Goal: Task Accomplishment & Management: Manage account settings

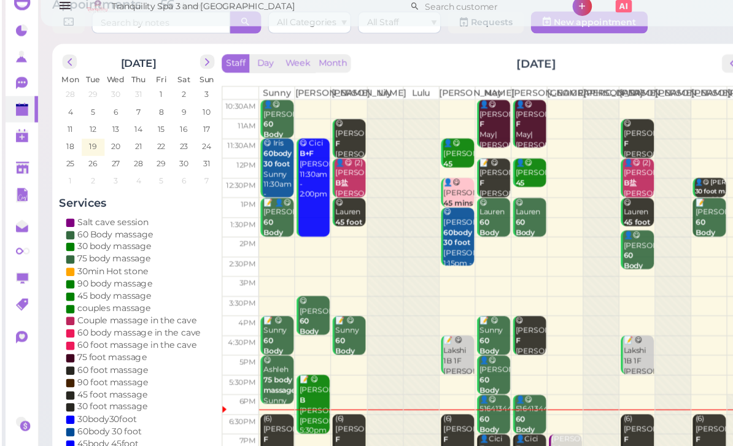
scroll to position [44, 0]
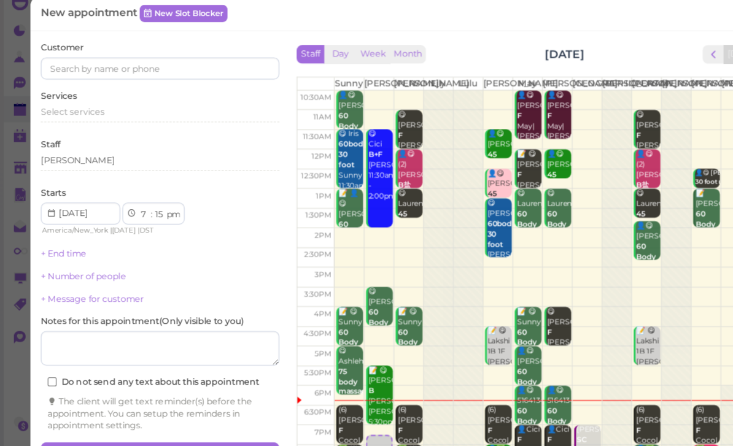
select select "00"
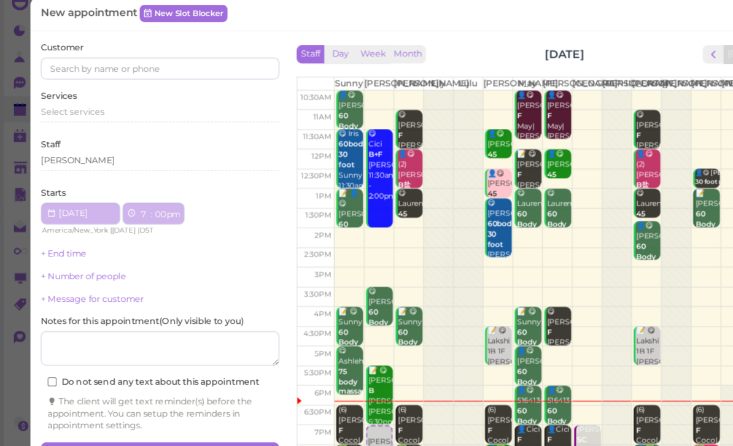
click at [331, 393] on div "Kelly 7:00pm" at bounding box center [336, 407] width 21 height 28
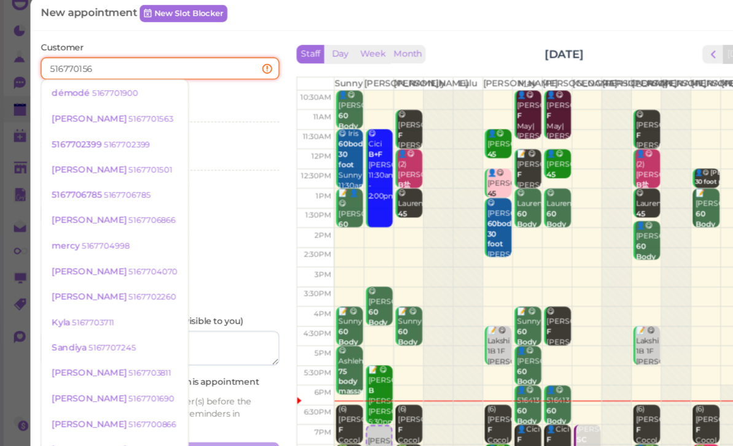
type input "5167701563"
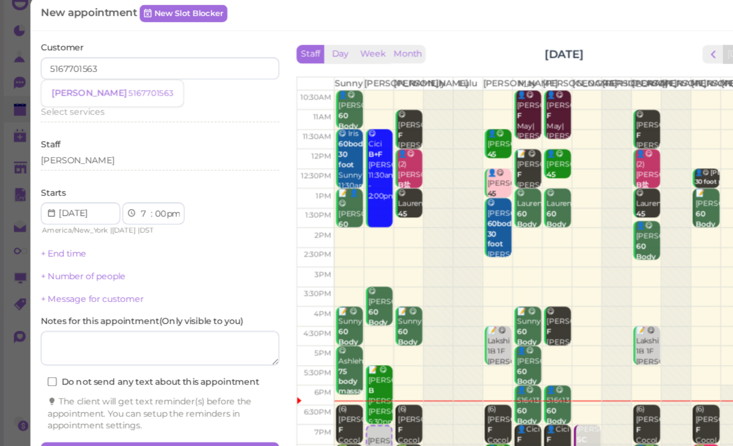
click at [114, 93] on small "5167701563" at bounding box center [133, 97] width 39 height 9
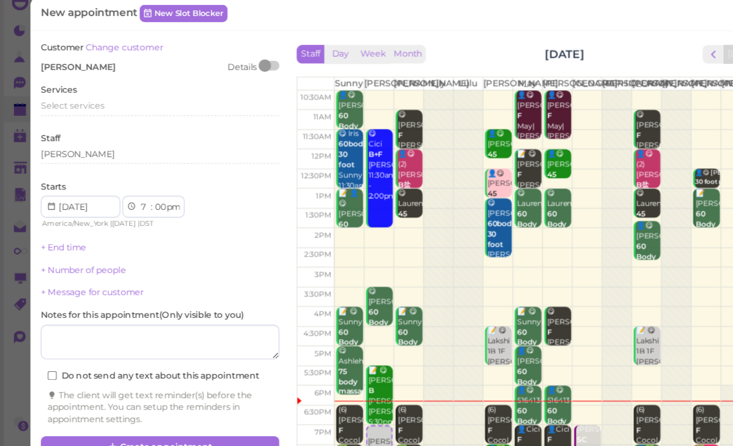
click at [91, 104] on span "Select services" at bounding box center [64, 108] width 56 height 9
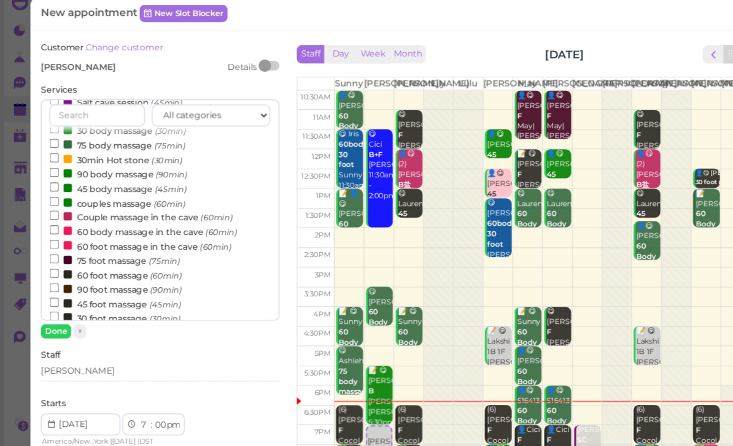
scroll to position [36, 0]
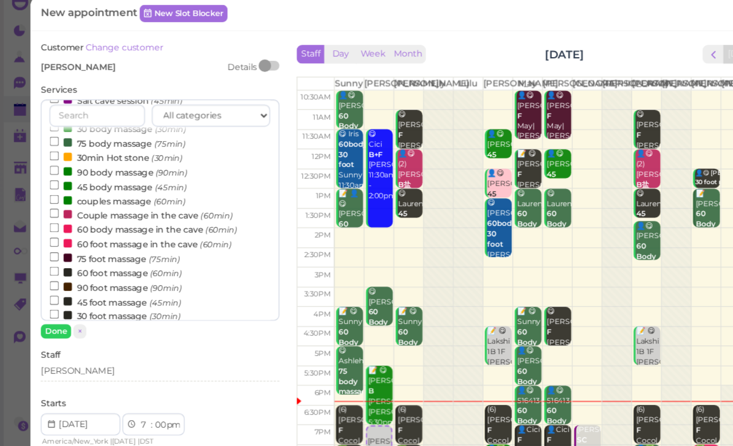
click at [114, 263] on label "90 foot massage (90min)" at bounding box center [102, 269] width 117 height 13
click at [52, 264] on input "90 foot massage (90min)" at bounding box center [48, 268] width 8 height 8
click at [56, 303] on button "Done" at bounding box center [49, 309] width 27 height 13
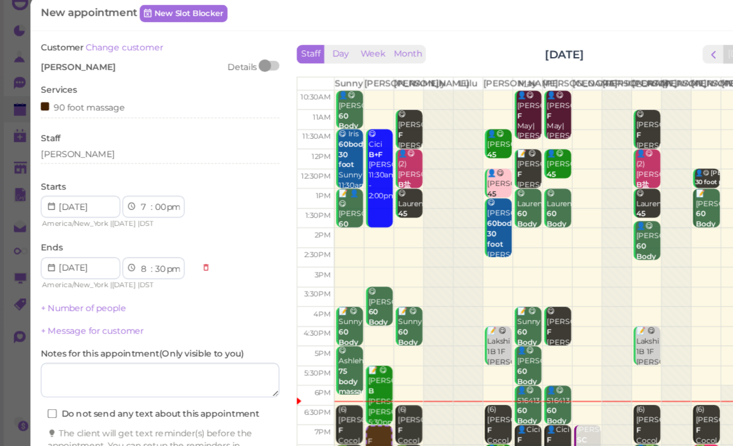
click at [172, 436] on button "Create appointment" at bounding box center [142, 446] width 212 height 20
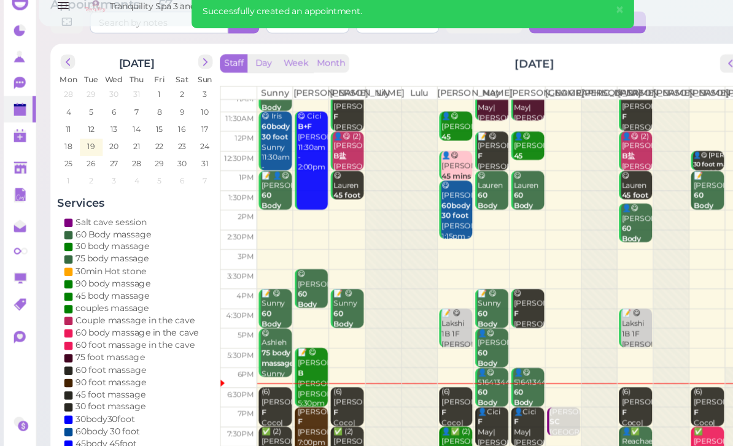
scroll to position [24, 0]
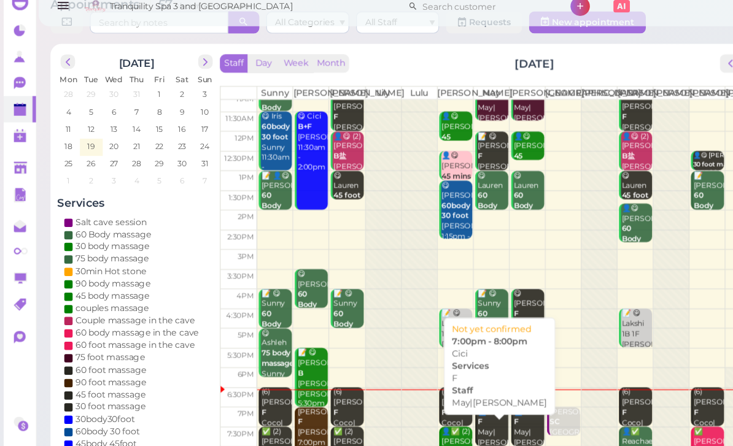
click at [444, 382] on div "👤Cici F May|[PERSON_NAME] 7:00pm - 8:00pm" at bounding box center [437, 408] width 28 height 64
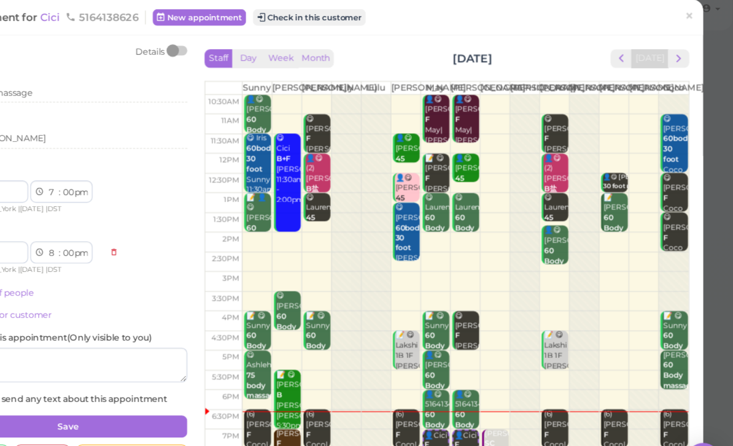
click at [689, 18] on span "×" at bounding box center [693, 25] width 8 height 17
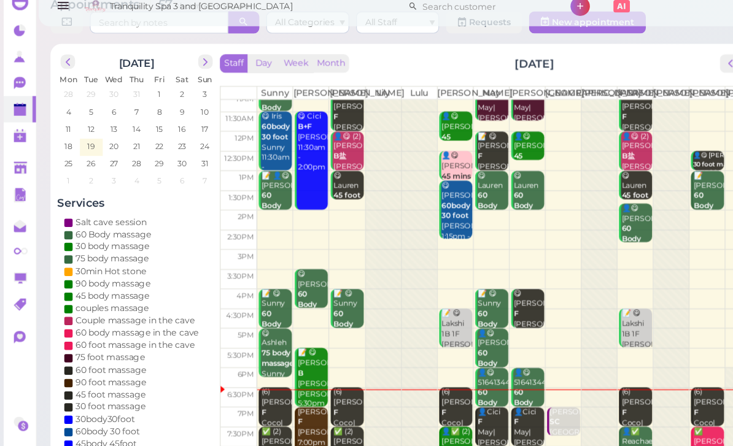
scroll to position [44, 0]
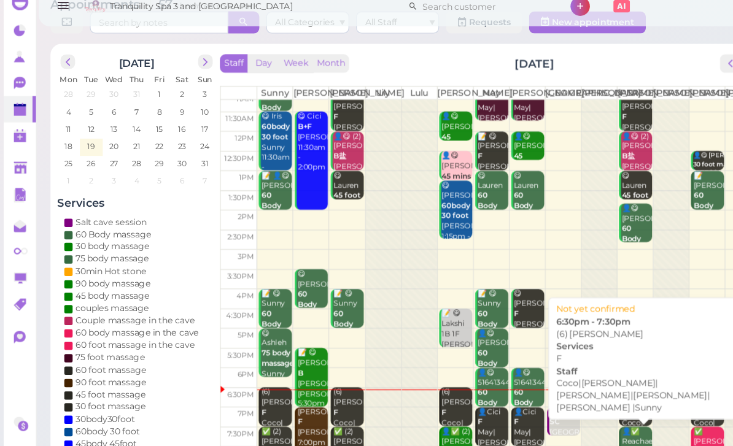
click at [564, 363] on div "(6) Marie F Coco|Helen|Linda|Lisa|Nancy |Sunny 6:30pm - 7:30pm" at bounding box center [565, 413] width 28 height 110
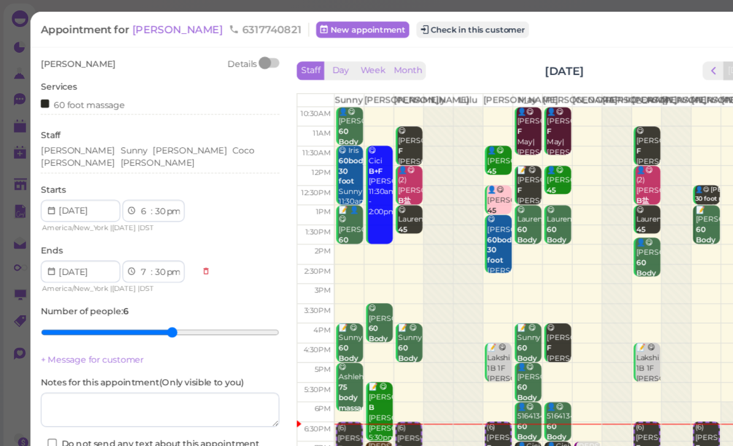
click at [378, 33] on button "Check in this customer" at bounding box center [419, 26] width 100 height 15
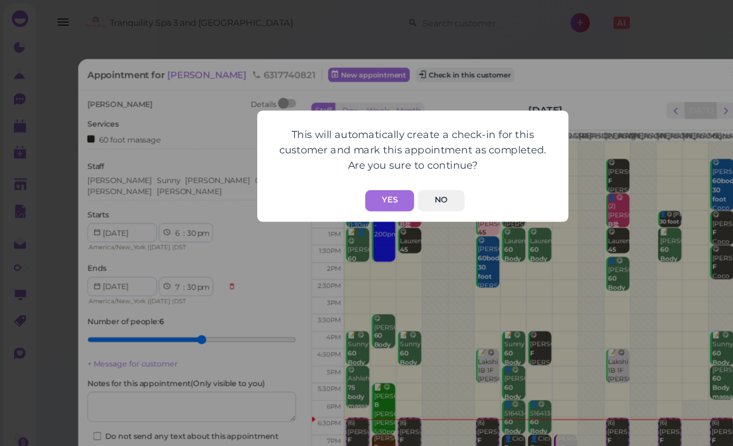
click at [348, 173] on button "Yes" at bounding box center [346, 178] width 44 height 19
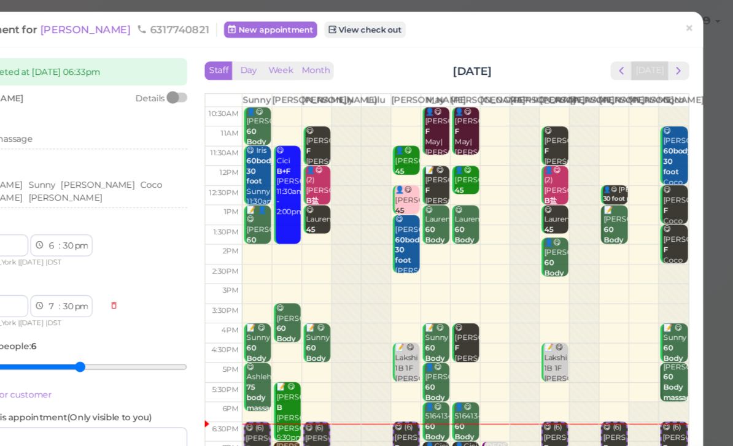
click at [682, 31] on link "×" at bounding box center [693, 26] width 23 height 29
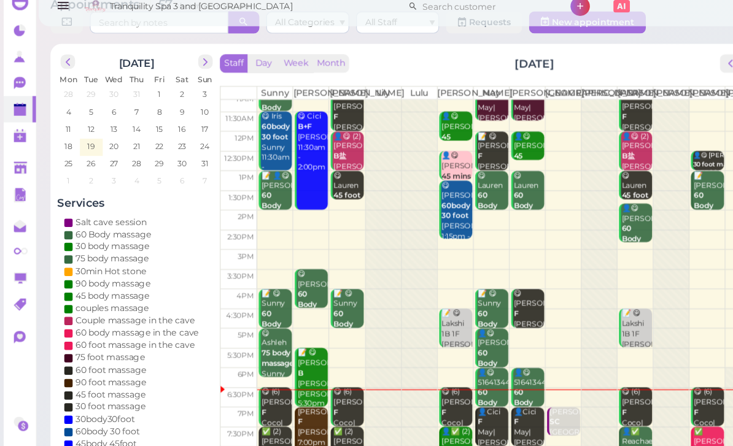
scroll to position [44, 0]
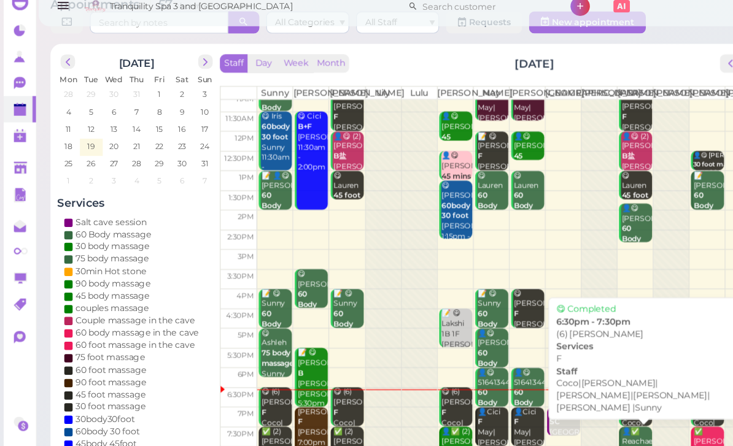
click at [565, 369] on div "😋 (6) Marie F Coco|Helen|Linda|Lisa|Nancy |Sunny 6:30pm - 7:30pm" at bounding box center [565, 413] width 28 height 110
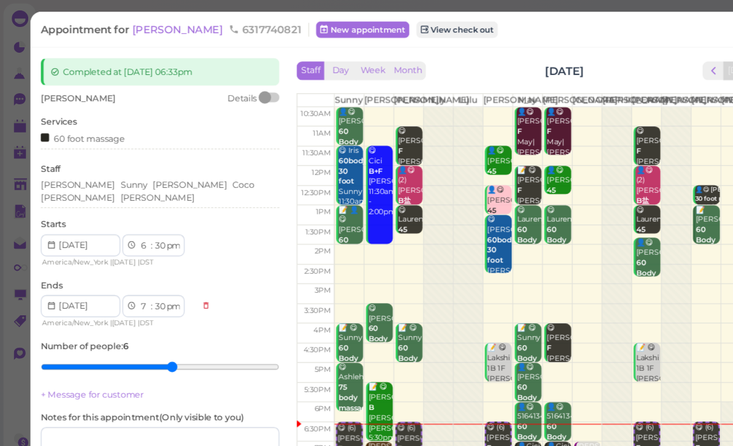
type input "5"
click at [140, 318] on input "range" at bounding box center [142, 326] width 212 height 20
click at [222, 170] on div "Helen Sunny Nancy Coco Lisa Linda" at bounding box center [142, 172] width 212 height 26
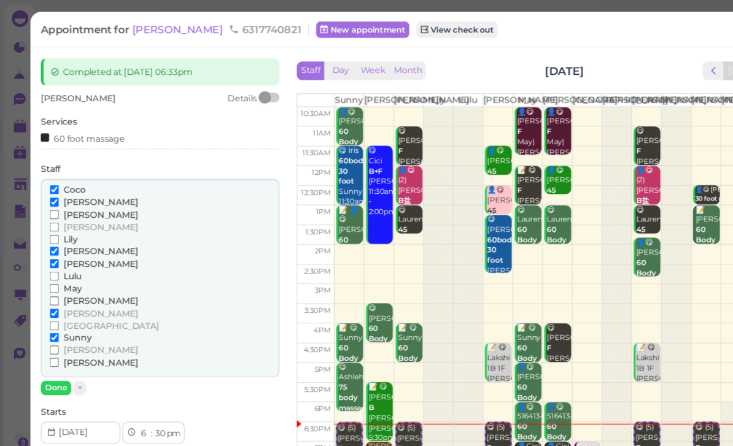
click at [79, 180] on span "[PERSON_NAME]" at bounding box center [89, 179] width 66 height 9
click at [52, 180] on input "[PERSON_NAME]" at bounding box center [48, 180] width 8 height 8
click at [53, 338] on button "Done" at bounding box center [49, 344] width 27 height 13
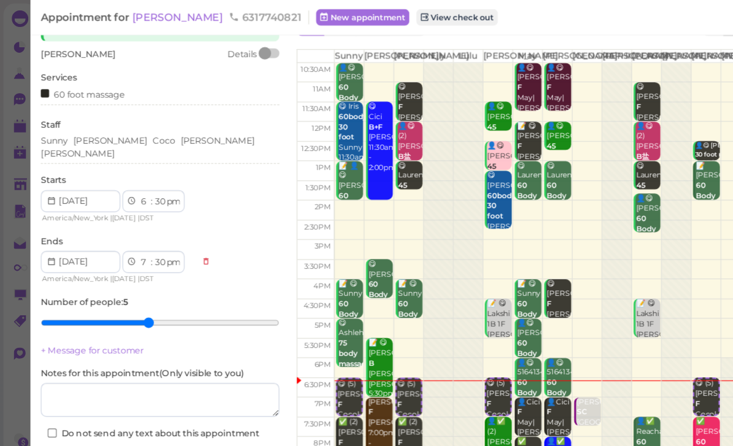
scroll to position [50, 0]
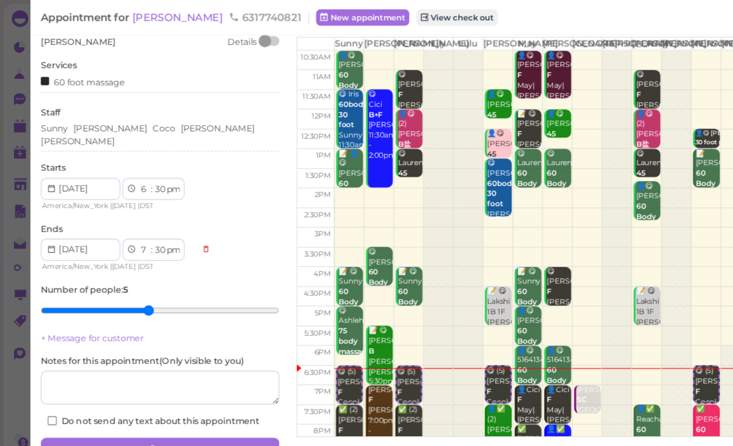
click at [157, 391] on button "Save" at bounding box center [142, 398] width 212 height 20
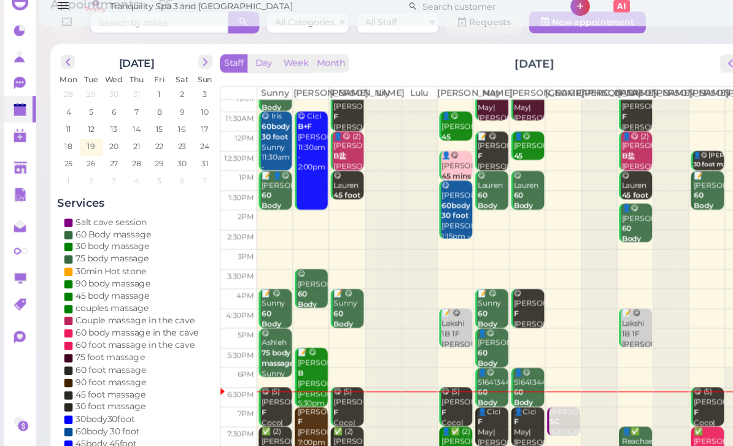
scroll to position [44, 0]
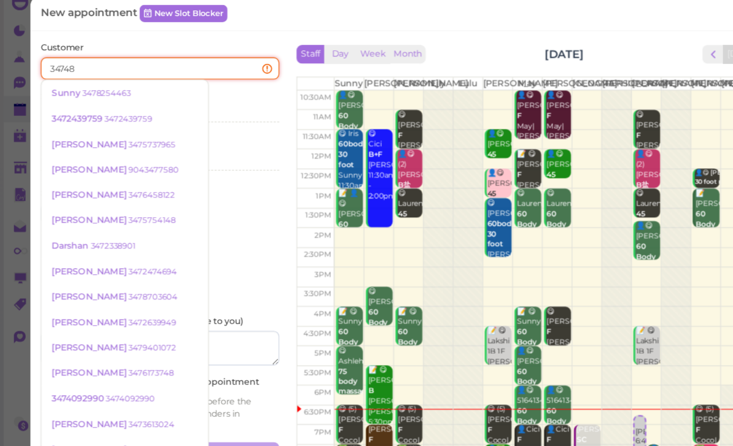
type input "347482"
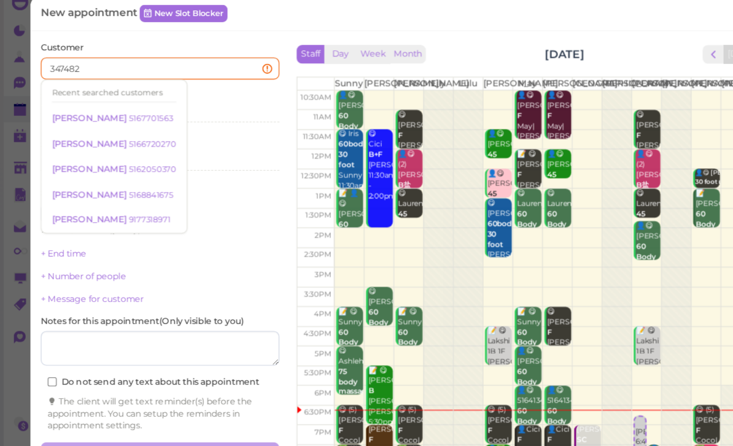
scroll to position [0, 0]
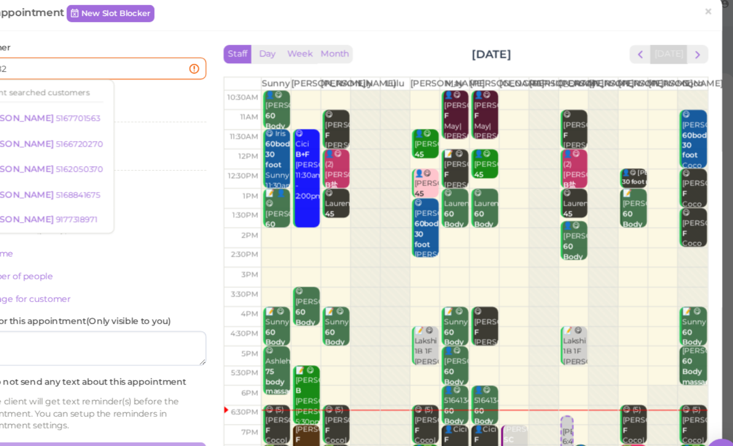
click at [682, 25] on link "×" at bounding box center [693, 26] width 23 height 29
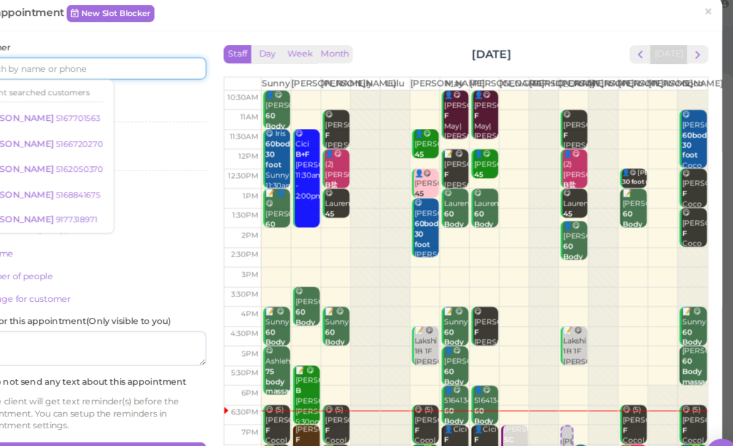
scroll to position [19, 0]
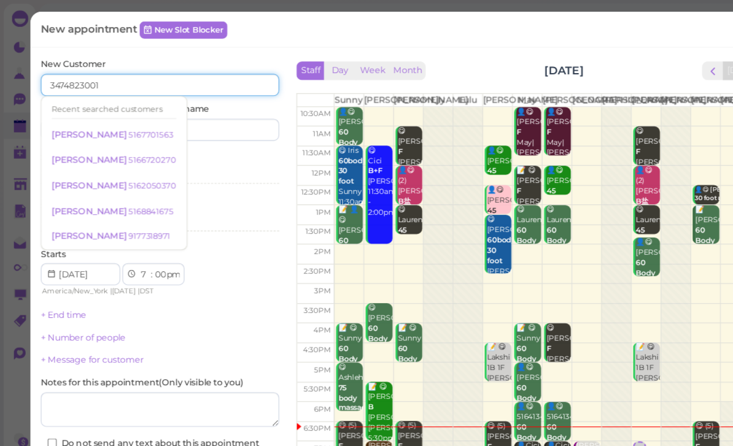
type input "3474823001"
click at [212, 115] on input at bounding box center [197, 116] width 102 height 20
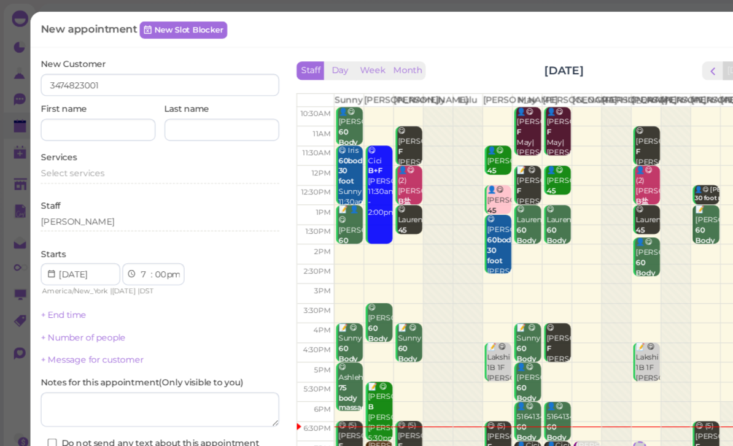
click at [89, 155] on span "Select services" at bounding box center [64, 153] width 56 height 9
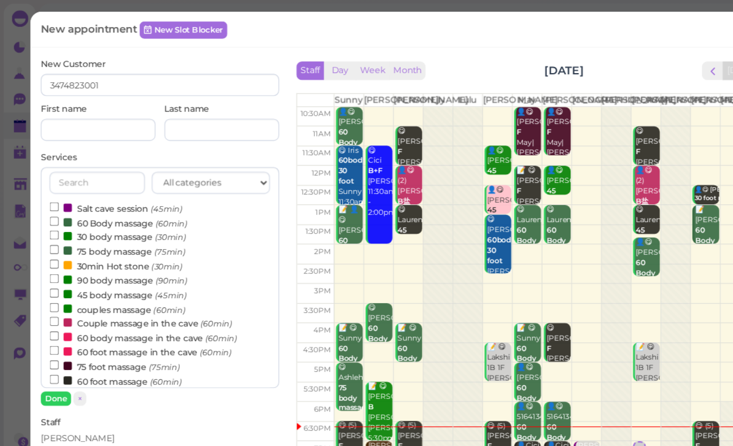
click at [111, 196] on label "60 Body massage (60min)" at bounding box center [105, 197] width 122 height 13
click at [52, 196] on input "60 Body massage (60min)" at bounding box center [48, 197] width 8 height 8
click at [54, 348] on button "Done" at bounding box center [49, 354] width 27 height 13
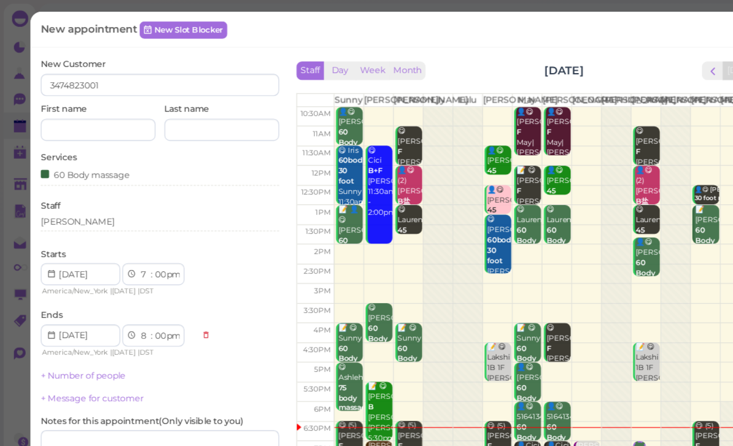
click at [145, 245] on select "00 05 10 15 20 25 30 35 40 45 50 55" at bounding box center [142, 244] width 12 height 13
select select "40"
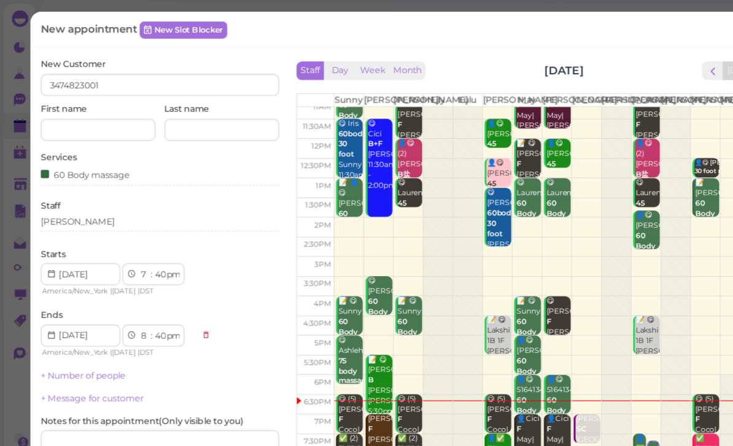
scroll to position [24, 0]
click at [125, 240] on select "1 2 3 4 5 6 7 8 9 10 11 12" at bounding box center [128, 244] width 10 height 13
select select "6"
select select "7"
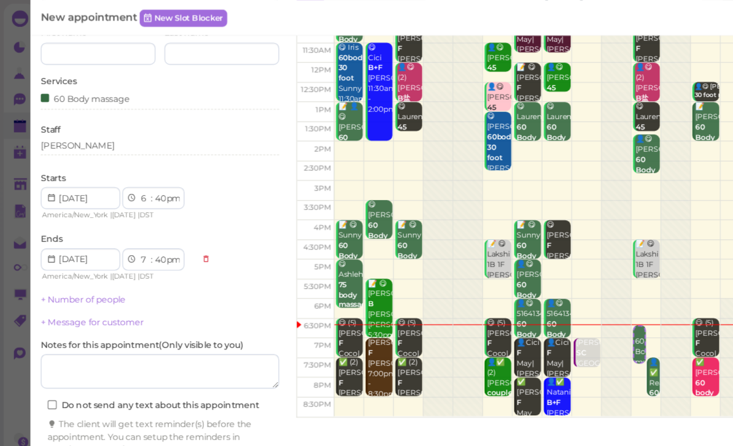
scroll to position [67, 0]
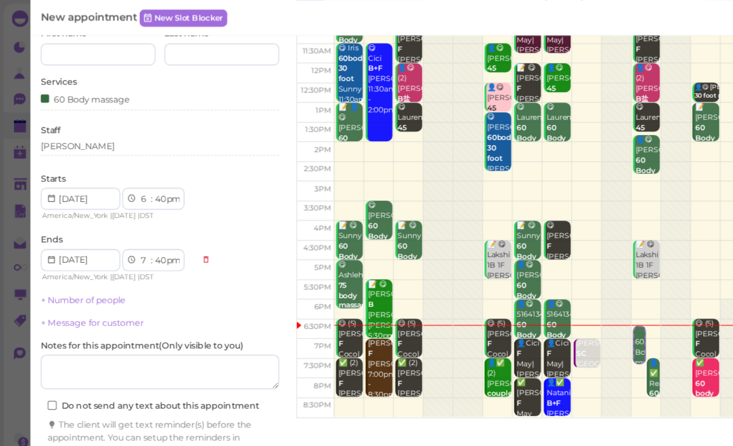
click at [182, 422] on button "Create appointment" at bounding box center [142, 424] width 212 height 20
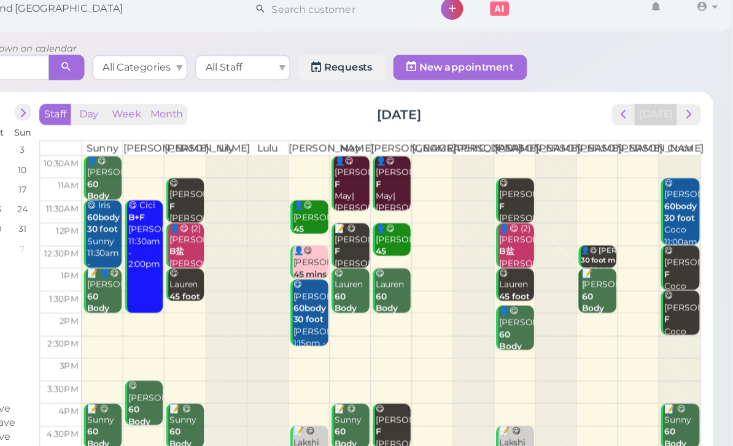
scroll to position [0, 0]
click at [693, 96] on span "next" at bounding box center [699, 102] width 12 height 12
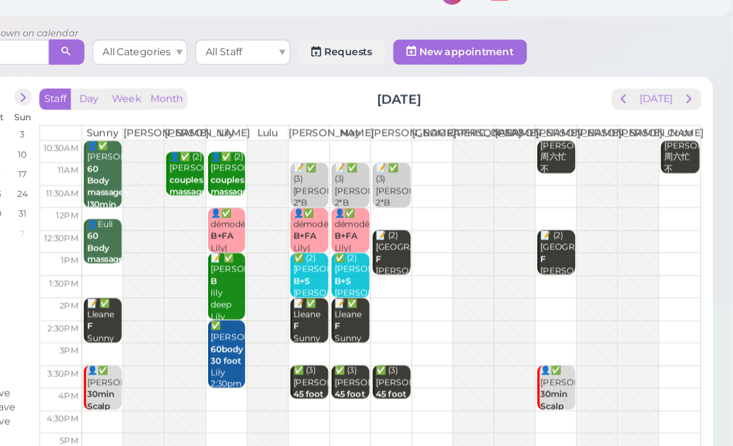
click at [292, 168] on div at bounding box center [307, 317] width 31 height 367
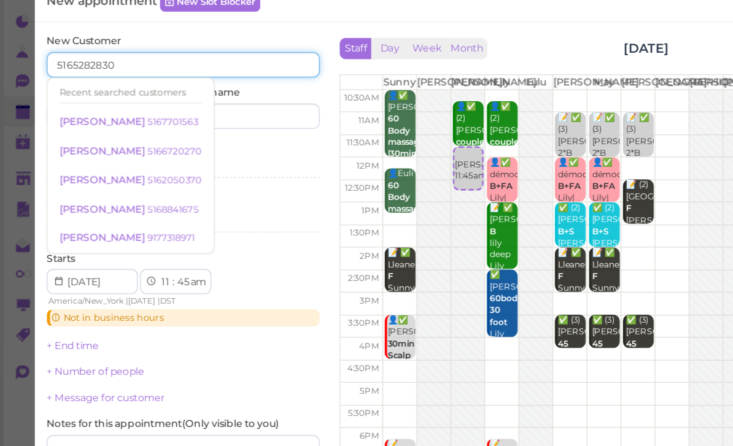
type input "5165282830"
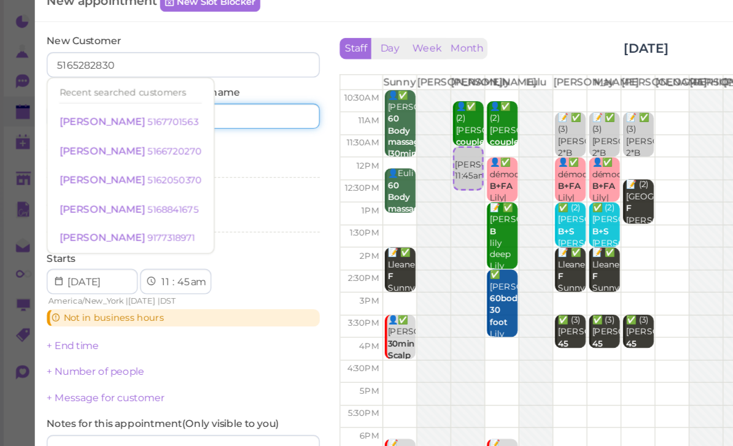
click at [204, 106] on input at bounding box center [197, 116] width 102 height 20
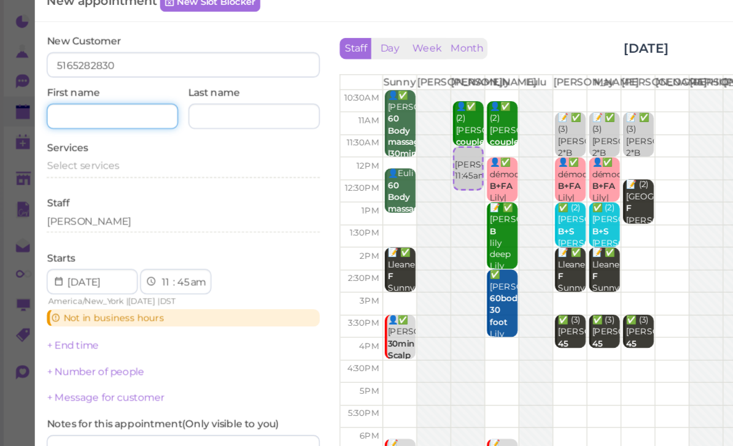
click at [80, 106] on input at bounding box center [87, 116] width 102 height 20
type input "[PERSON_NAME]"
click at [90, 149] on span "Select services" at bounding box center [64, 153] width 56 height 9
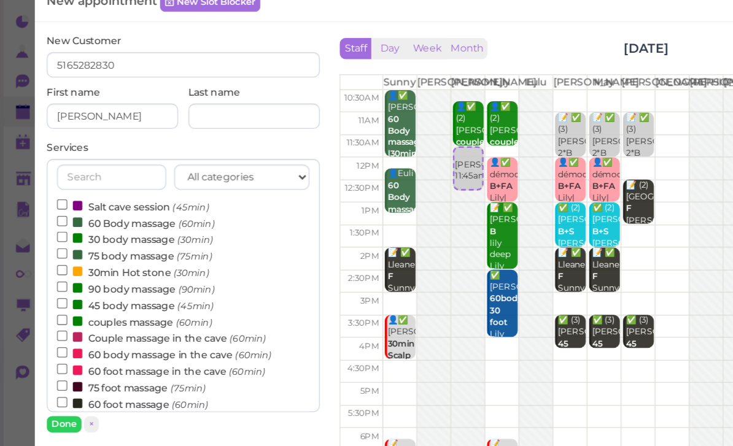
click at [110, 332] on label "60 foot massage (60min)" at bounding box center [102, 338] width 117 height 13
click at [52, 333] on input "60 foot massage (60min)" at bounding box center [48, 337] width 8 height 8
click at [61, 348] on button "Done" at bounding box center [49, 354] width 27 height 13
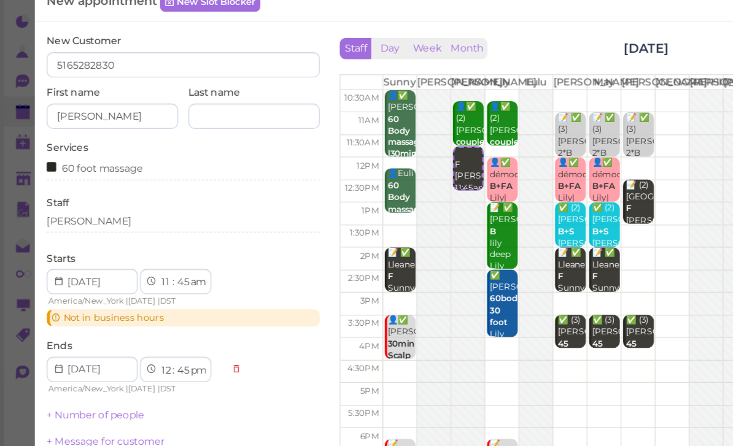
click at [93, 191] on div "[PERSON_NAME]" at bounding box center [142, 196] width 212 height 11
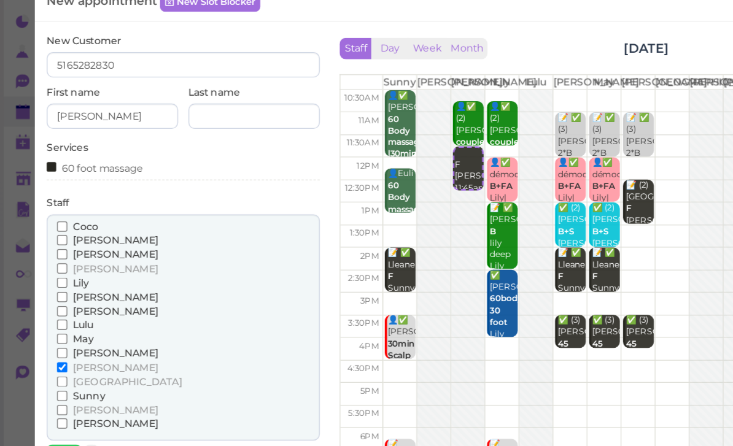
click at [66, 196] on span "Coco" at bounding box center [66, 200] width 20 height 9
click at [52, 197] on input "Coco" at bounding box center [48, 201] width 8 height 8
click at [66, 349] on span "[PERSON_NAME]" at bounding box center [89, 353] width 66 height 9
click at [52, 350] on input "[PERSON_NAME]" at bounding box center [48, 354] width 8 height 8
click at [69, 372] on span "×" at bounding box center [71, 376] width 4 height 9
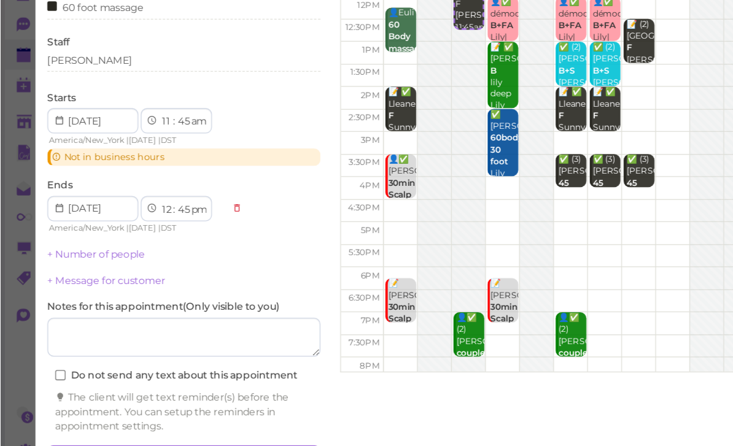
scroll to position [44, 0]
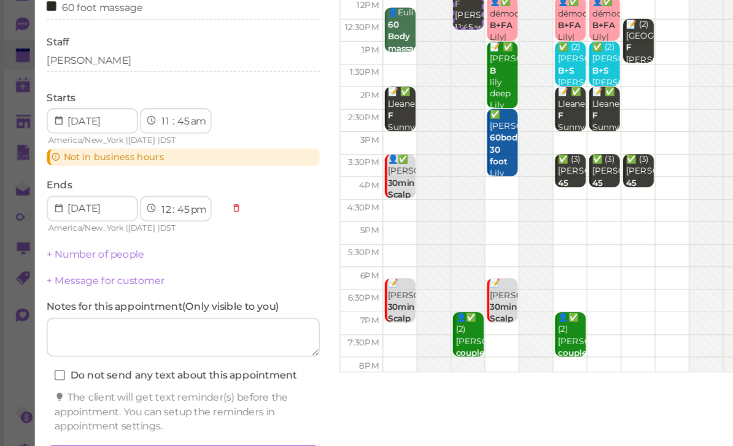
click at [182, 415] on button "Create appointment" at bounding box center [142, 425] width 212 height 20
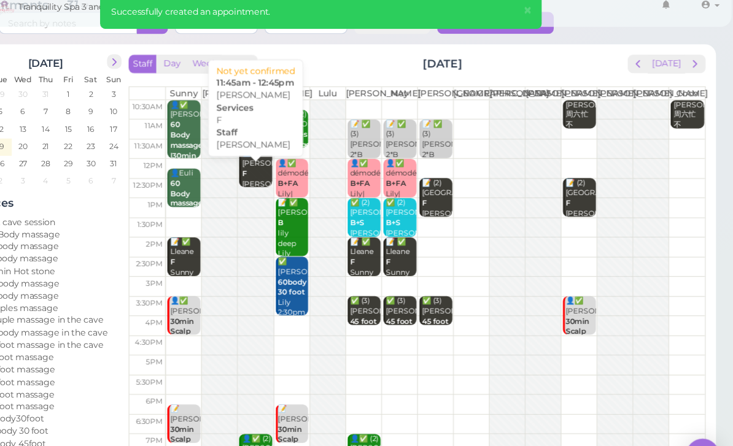
click at [295, 152] on div "👤Nicole F Nancy 11:45am - 12:45pm" at bounding box center [309, 178] width 28 height 64
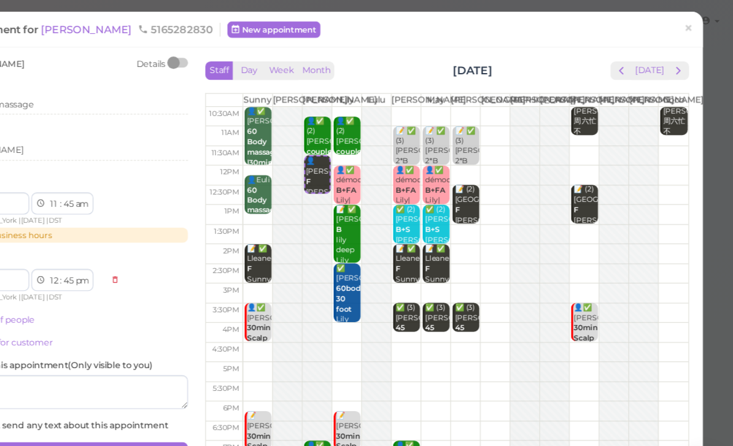
click at [689, 20] on span "×" at bounding box center [693, 25] width 8 height 17
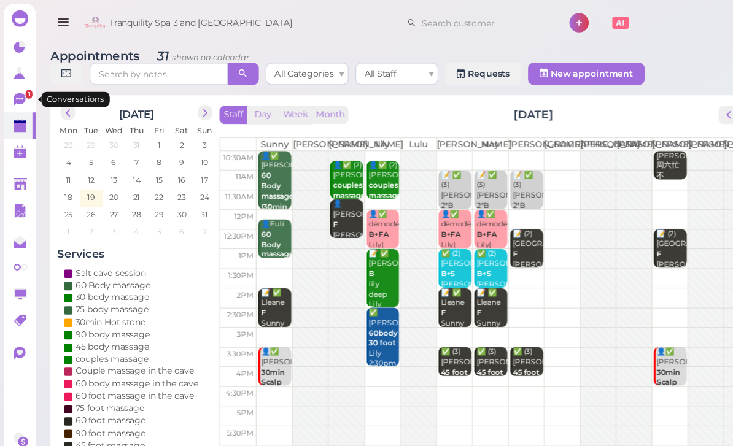
click at [17, 89] on icon at bounding box center [17, 88] width 10 height 11
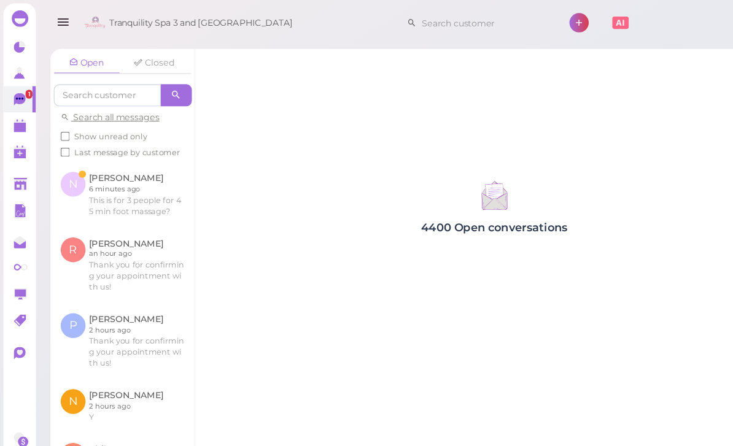
click at [118, 183] on link at bounding box center [109, 173] width 128 height 58
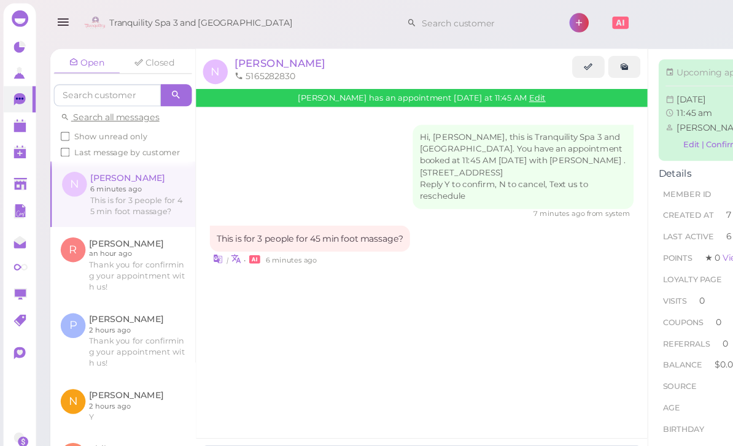
click at [264, 209] on div "This is for 3 people for 45 min foot massage?" at bounding box center [276, 212] width 178 height 23
click at [230, 58] on span "[PERSON_NAME]" at bounding box center [249, 56] width 80 height 12
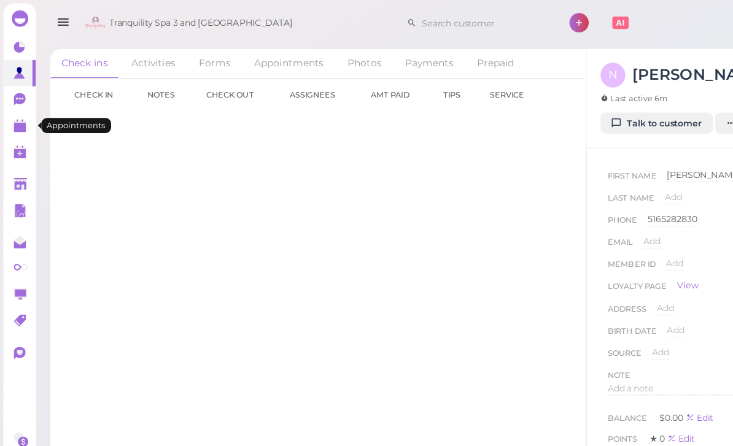
click at [11, 119] on link at bounding box center [17, 111] width 29 height 23
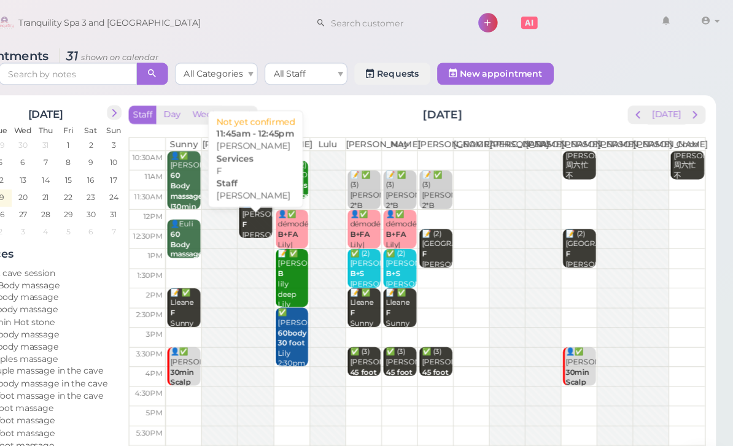
click at [295, 212] on div "👤Nicole F Nancy 11:45am - 12:45pm" at bounding box center [309, 209] width 28 height 64
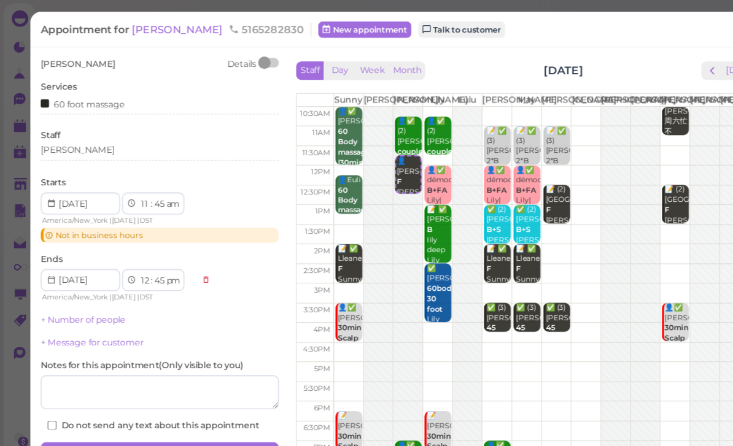
click at [101, 138] on div "[PERSON_NAME]" at bounding box center [142, 135] width 212 height 15
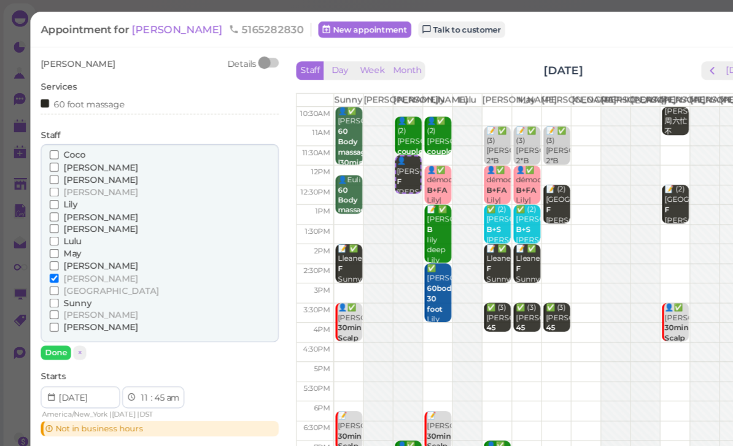
click at [74, 233] on span "[PERSON_NAME]" at bounding box center [89, 236] width 66 height 9
click at [52, 233] on input "[PERSON_NAME]" at bounding box center [48, 237] width 8 height 8
click at [67, 178] on span "Lily" at bounding box center [62, 181] width 12 height 9
click at [52, 178] on input "Lily" at bounding box center [48, 182] width 8 height 8
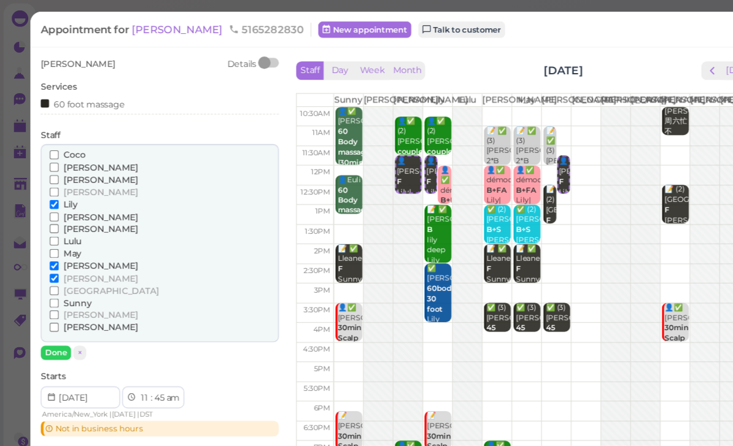
click at [69, 233] on span "[PERSON_NAME]" at bounding box center [89, 236] width 66 height 9
click at [52, 233] on input "[PERSON_NAME]" at bounding box center [48, 237] width 8 height 8
click at [60, 287] on span "[PERSON_NAME]" at bounding box center [89, 291] width 66 height 9
click at [52, 287] on input "[PERSON_NAME]" at bounding box center [48, 291] width 8 height 8
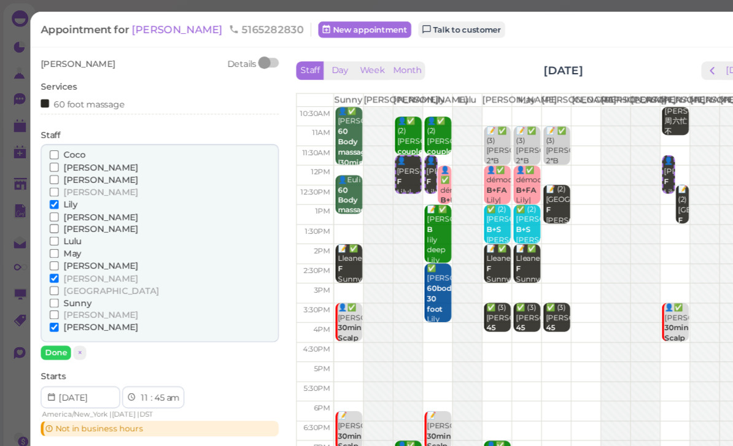
click at [55, 309] on button "Done" at bounding box center [49, 313] width 27 height 13
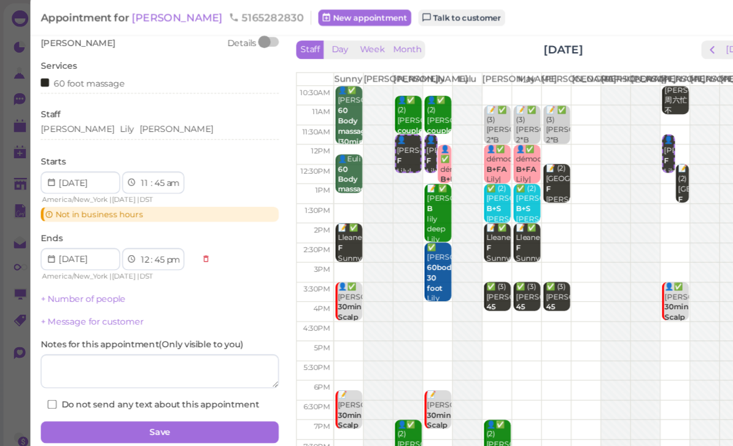
scroll to position [19, 0]
click at [149, 379] on button "Save" at bounding box center [142, 385] width 212 height 20
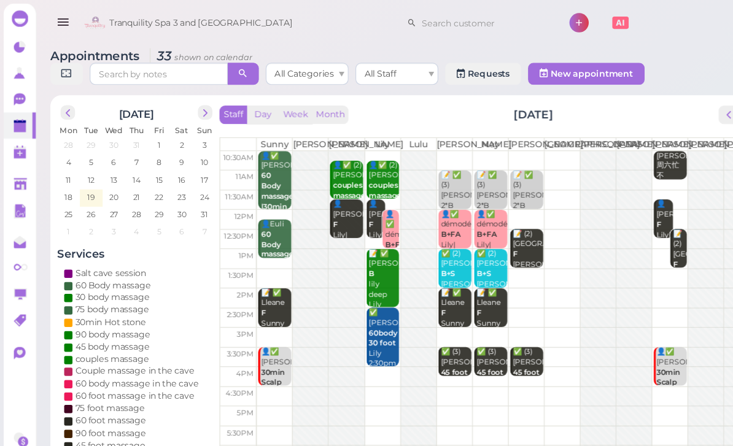
click at [17, 96] on link "0" at bounding box center [17, 88] width 29 height 23
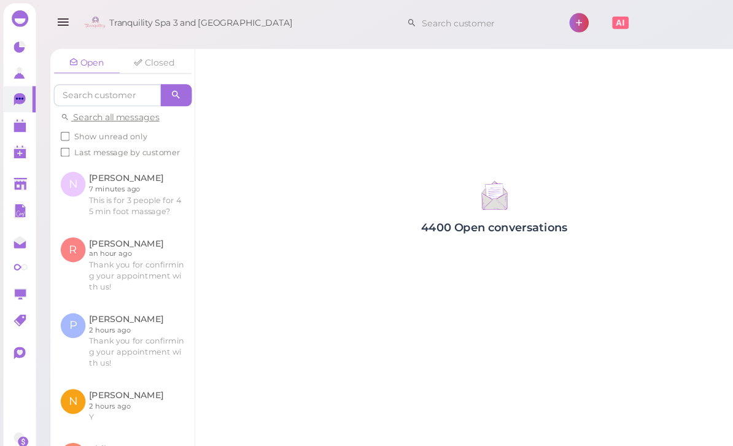
click at [124, 169] on link at bounding box center [109, 173] width 128 height 58
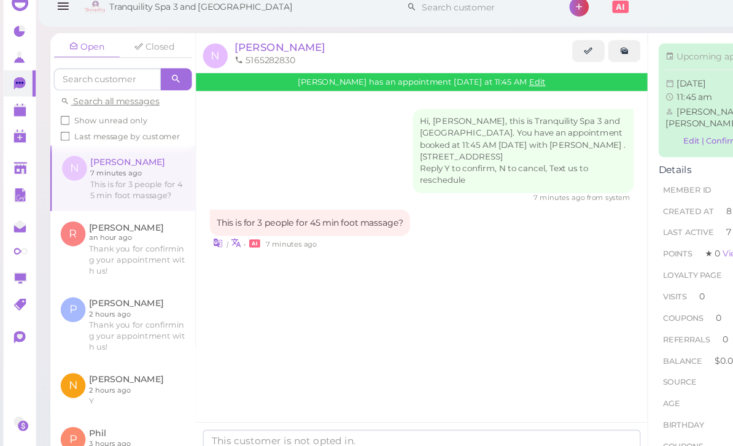
scroll to position [39, 0]
click at [383, 396] on textarea at bounding box center [374, 408] width 389 height 25
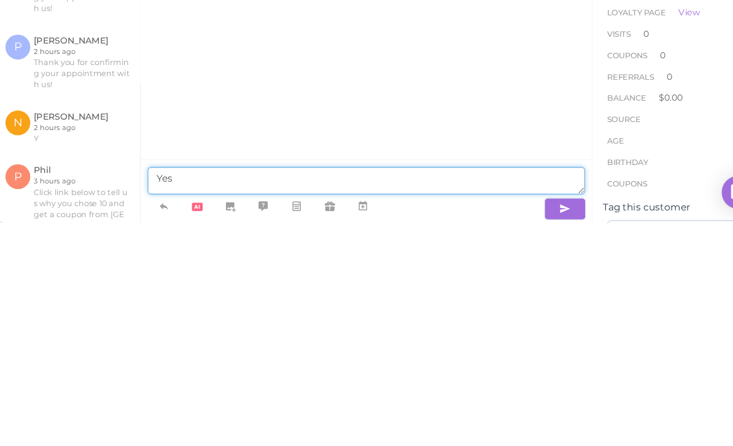
type textarea "Yes"
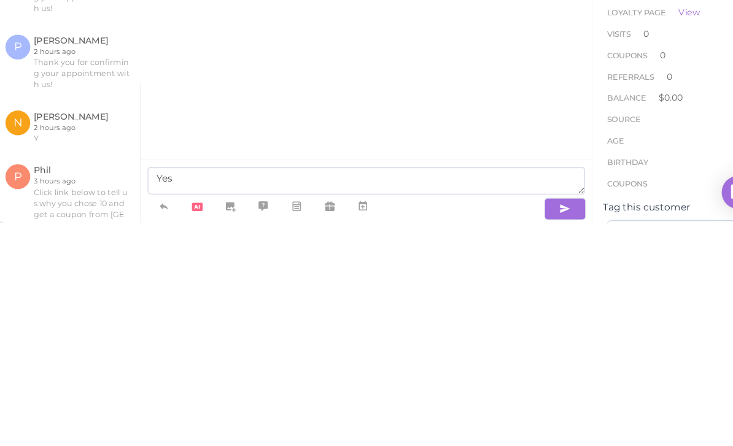
click at [547, 428] on icon "button" at bounding box center [552, 434] width 10 height 12
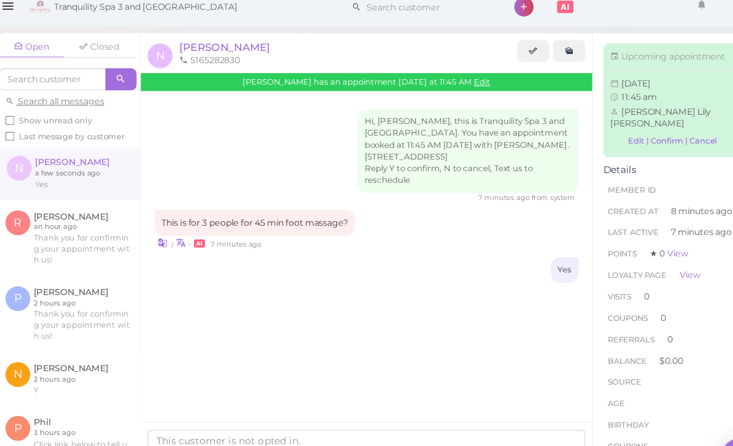
scroll to position [0, 0]
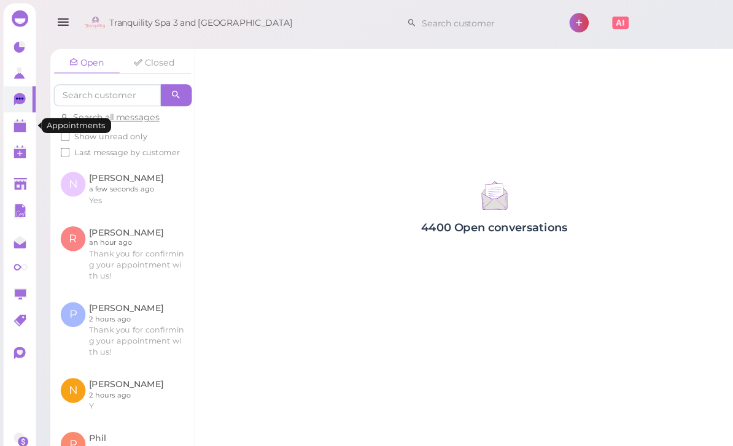
click at [20, 121] on link at bounding box center [17, 111] width 29 height 23
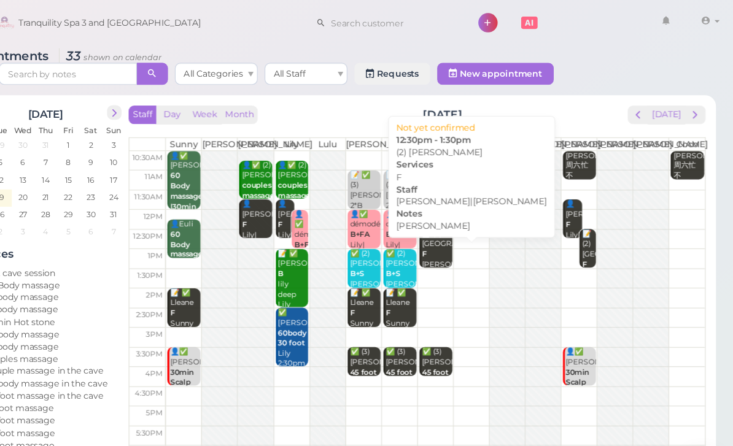
click at [455, 241] on div "📝 (2) Florence F Mike Mike|Tom 12:30pm - 1:30pm" at bounding box center [469, 245] width 28 height 82
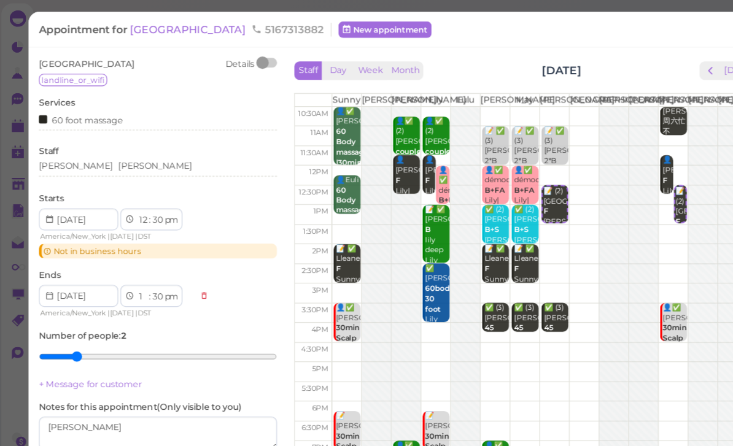
click at [114, 149] on div "Mike Tom" at bounding box center [142, 147] width 212 height 11
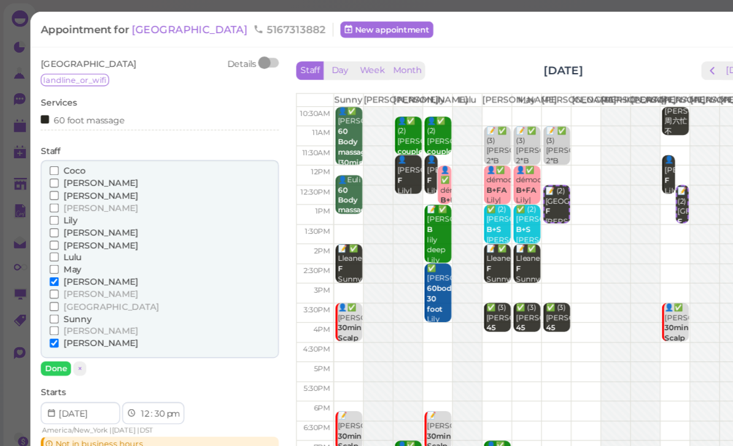
click at [70, 155] on span "Coco" at bounding box center [66, 151] width 20 height 9
click at [52, 155] on input "Coco" at bounding box center [48, 152] width 8 height 8
click at [106, 300] on div "[PERSON_NAME]" at bounding box center [142, 305] width 196 height 11
click at [70, 257] on span "[PERSON_NAME]" at bounding box center [89, 261] width 66 height 9
click at [52, 258] on input "[PERSON_NAME]" at bounding box center [48, 262] width 8 height 8
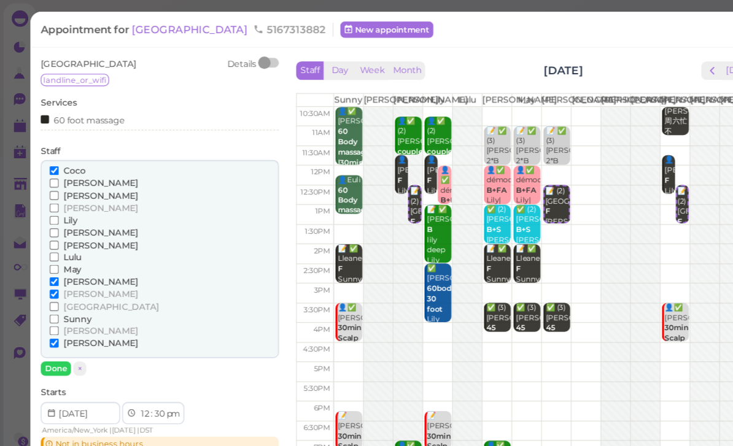
click at [72, 246] on span "[PERSON_NAME]" at bounding box center [89, 250] width 66 height 9
click at [52, 247] on input "[PERSON_NAME]" at bounding box center [48, 251] width 8 height 8
click at [71, 257] on span "[PERSON_NAME]" at bounding box center [89, 261] width 66 height 9
click at [52, 258] on input "[PERSON_NAME]" at bounding box center [48, 262] width 8 height 8
click at [48, 325] on button "Done" at bounding box center [49, 328] width 27 height 13
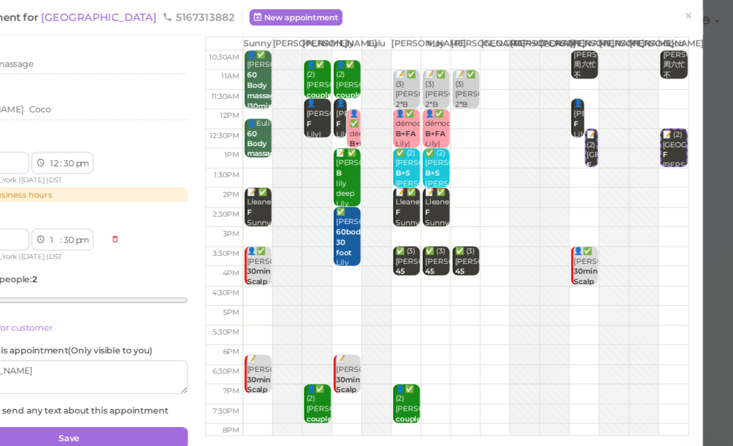
scroll to position [50, 0]
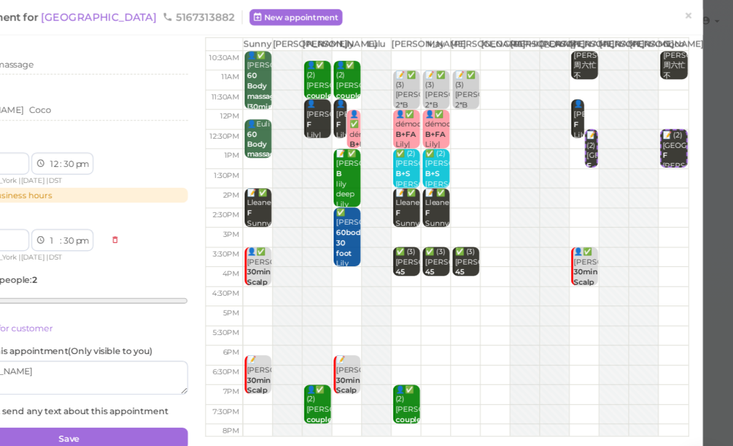
click at [124, 389] on button "Save" at bounding box center [142, 390] width 212 height 20
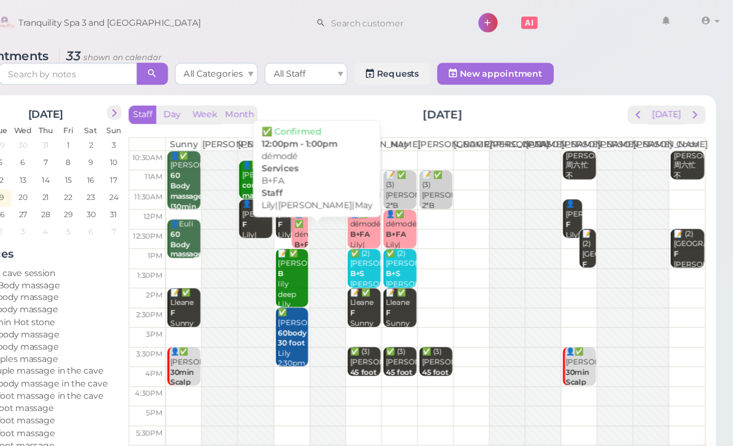
click at [342, 218] on div "👤✅ démodé B+FA Lily|Lisa|May 12:00pm - 1:00pm" at bounding box center [348, 228] width 13 height 82
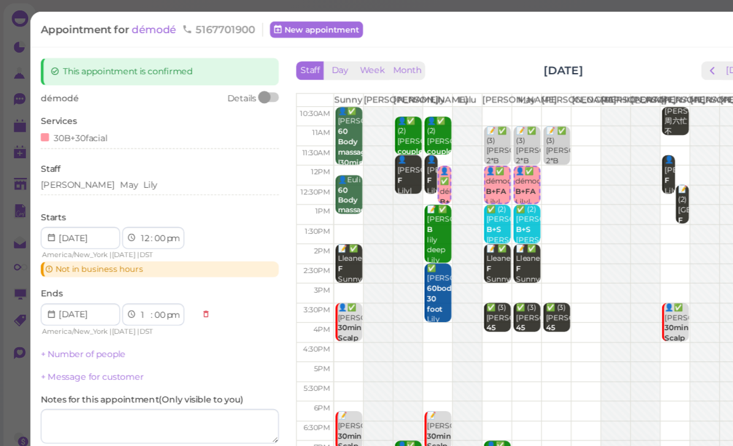
click at [122, 168] on div "Lisa May Lily" at bounding box center [142, 166] width 212 height 15
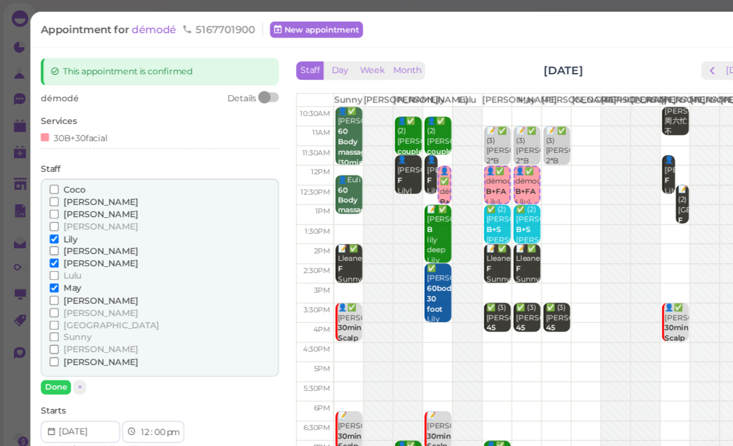
click at [61, 209] on span "Lily" at bounding box center [62, 212] width 12 height 9
click at [52, 209] on input "Lily" at bounding box center [48, 213] width 8 height 8
click at [72, 263] on span "[PERSON_NAME]" at bounding box center [89, 267] width 66 height 9
click at [52, 263] on input "[PERSON_NAME]" at bounding box center [48, 267] width 8 height 8
click at [53, 338] on button "Done" at bounding box center [49, 344] width 27 height 13
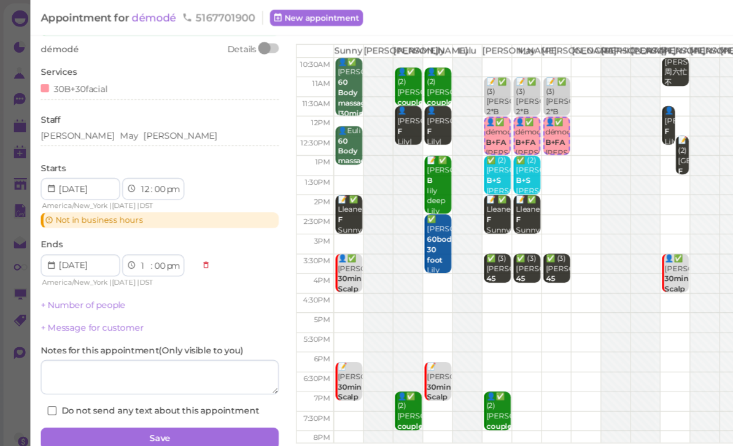
scroll to position [43, 0]
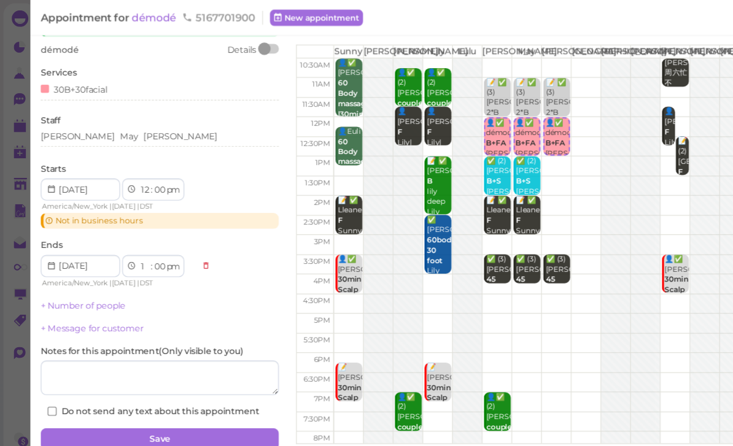
click at [163, 387] on button "Save" at bounding box center [142, 391] width 212 height 20
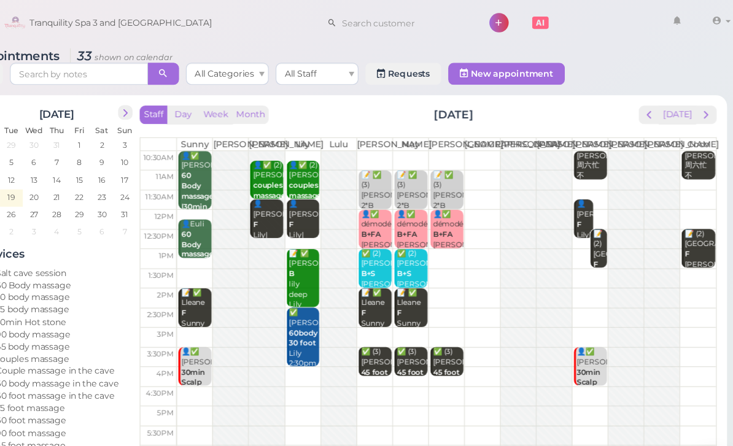
click at [679, 237] on div "📝 (2) Florence F Mike Coco|Tom 12:30pm - 1:30pm" at bounding box center [693, 245] width 28 height 82
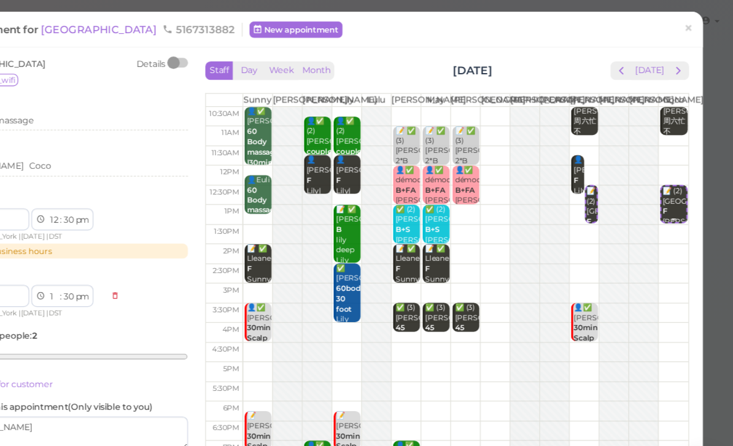
click at [669, 198] on div "📝 (2) Florence F Mike Coco|Tom 12:30pm - 1:30pm" at bounding box center [680, 207] width 22 height 82
click at [689, 25] on span "×" at bounding box center [693, 25] width 8 height 17
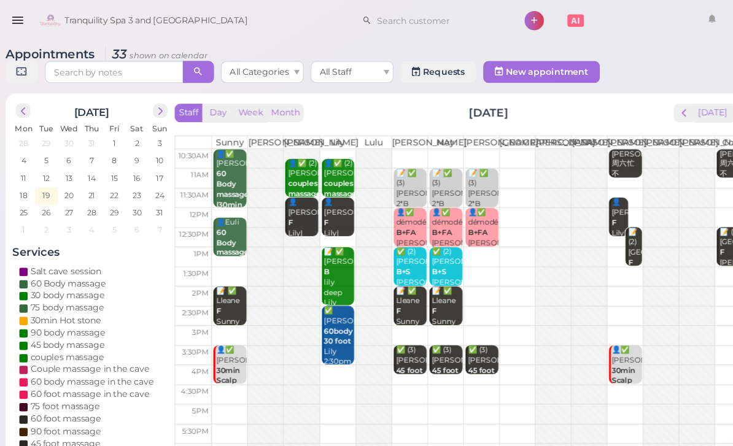
click at [643, 101] on span "prev" at bounding box center [649, 102] width 12 height 12
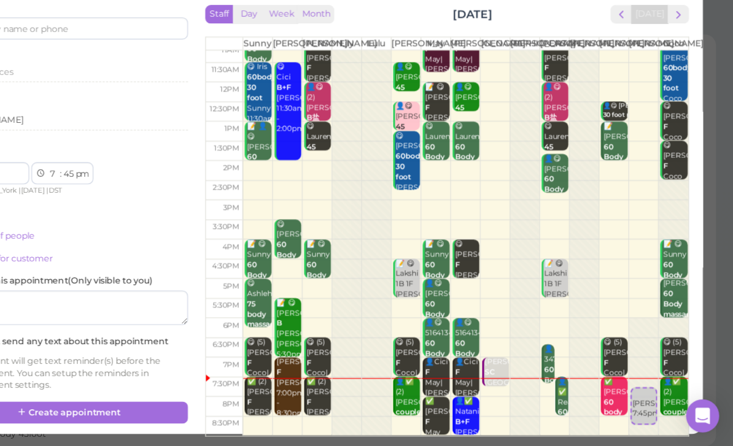
scroll to position [44, 0]
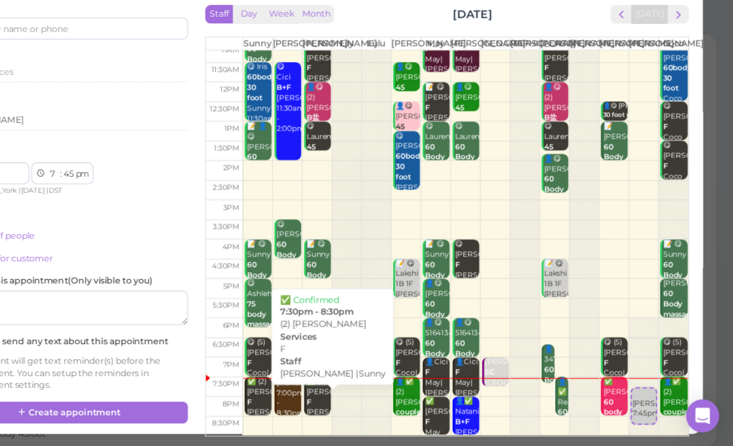
click at [353, 384] on div "✅ (2) [PERSON_NAME] F [PERSON_NAME] |Sunny 7:30pm - 8:30pm" at bounding box center [364, 420] width 22 height 73
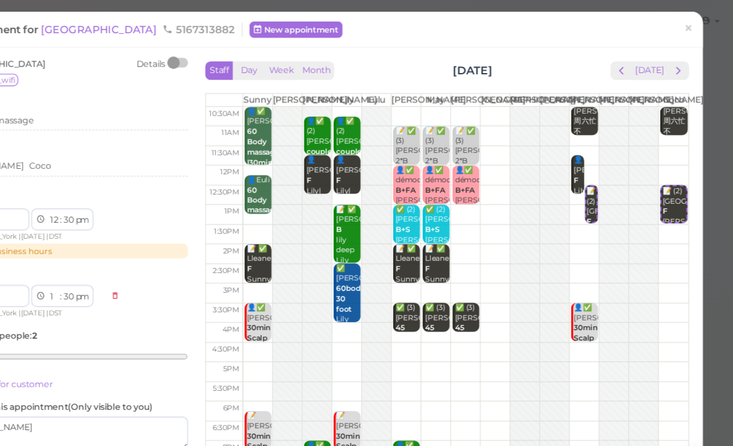
click at [689, 31] on span "×" at bounding box center [693, 25] width 8 height 17
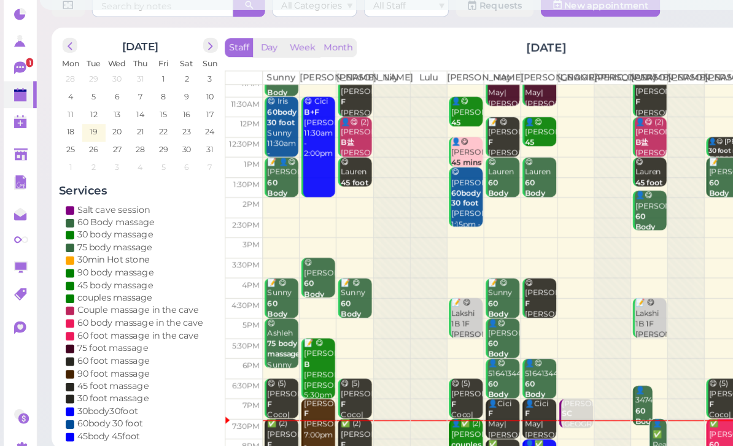
scroll to position [44, 0]
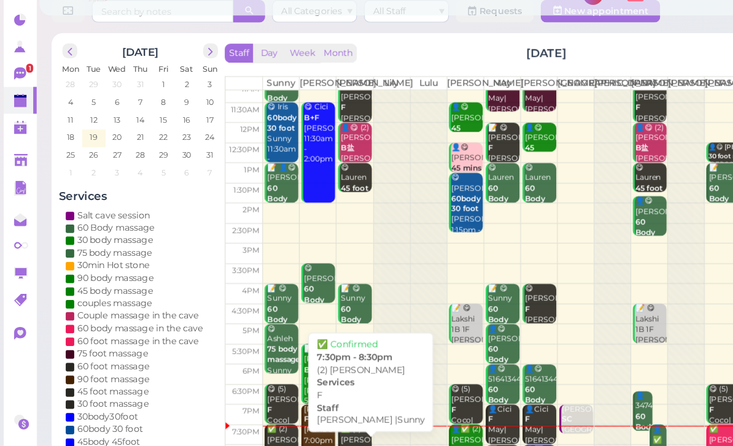
click at [308, 393] on div "✅ (2) [PERSON_NAME] F [PERSON_NAME] |Sunny 7:30pm - 8:30pm" at bounding box center [309, 429] width 28 height 73
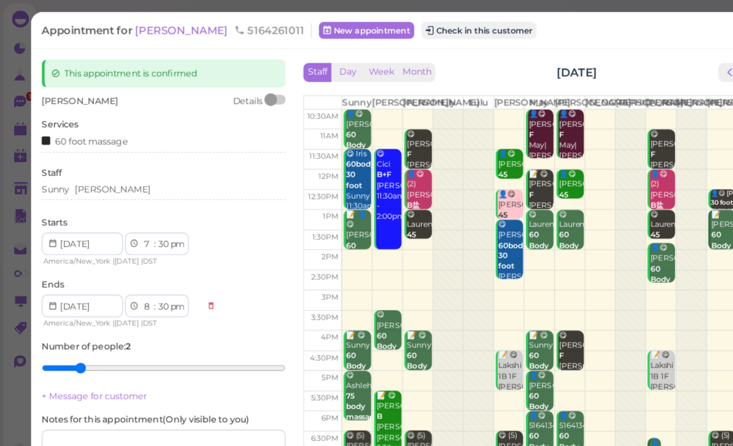
click at [388, 23] on button "Check in this customer" at bounding box center [416, 26] width 100 height 15
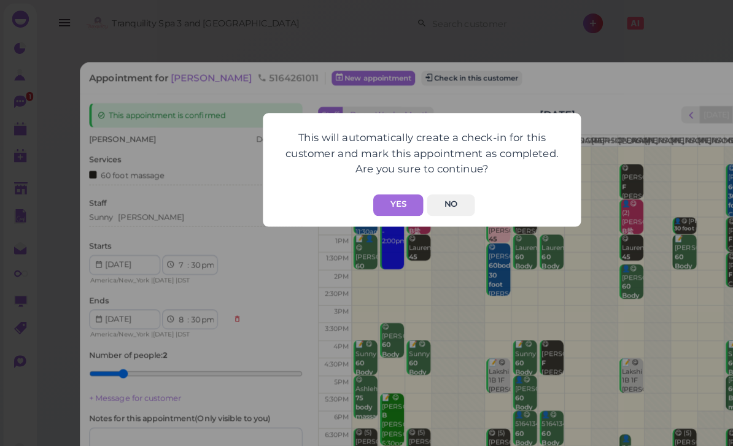
click at [347, 179] on button "Yes" at bounding box center [346, 178] width 44 height 19
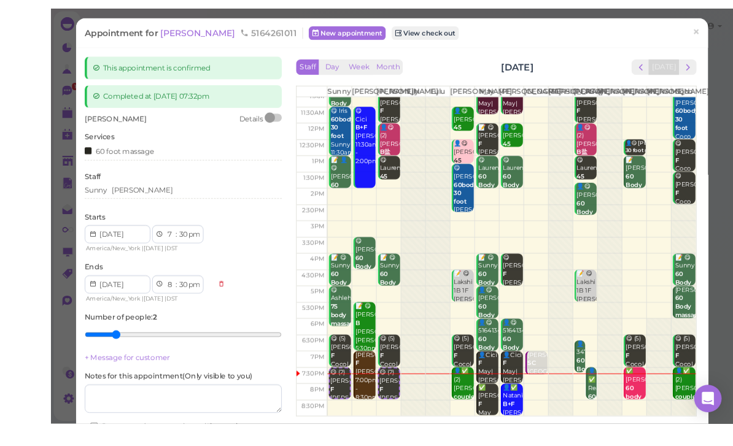
scroll to position [3, 0]
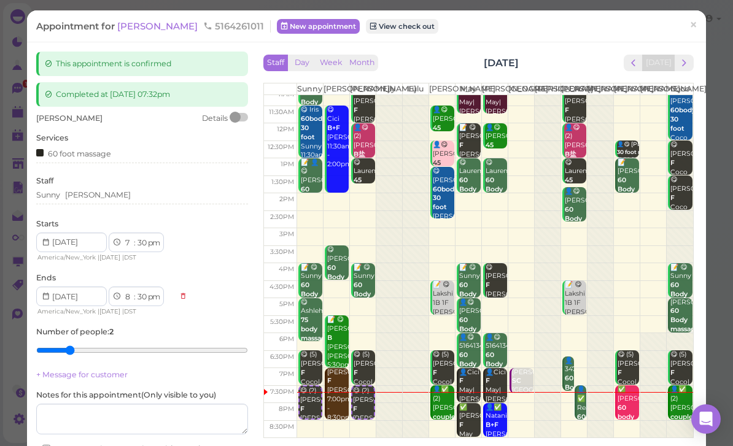
click at [692, 28] on span "×" at bounding box center [693, 25] width 8 height 17
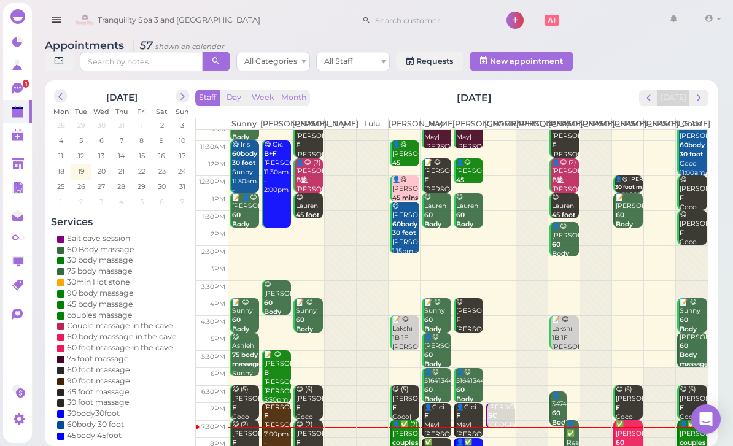
scroll to position [24, 0]
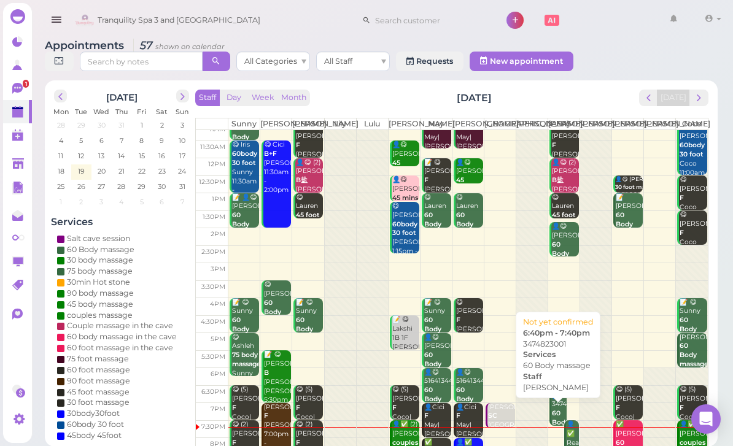
click at [554, 419] on b "60 Body massage" at bounding box center [566, 422] width 29 height 26
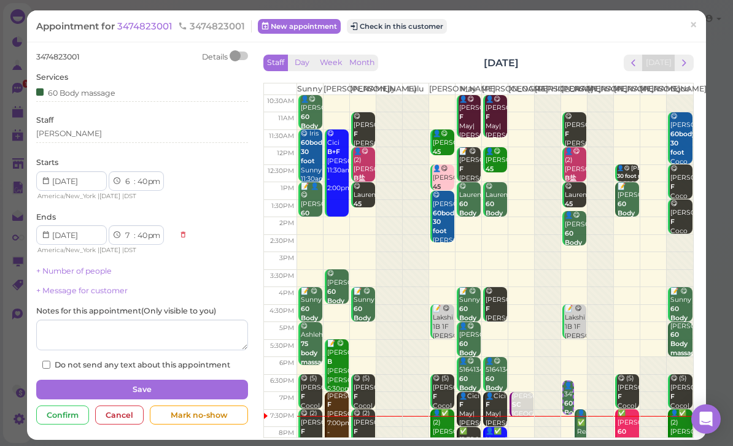
click at [400, 27] on button "Check in this customer" at bounding box center [397, 26] width 100 height 15
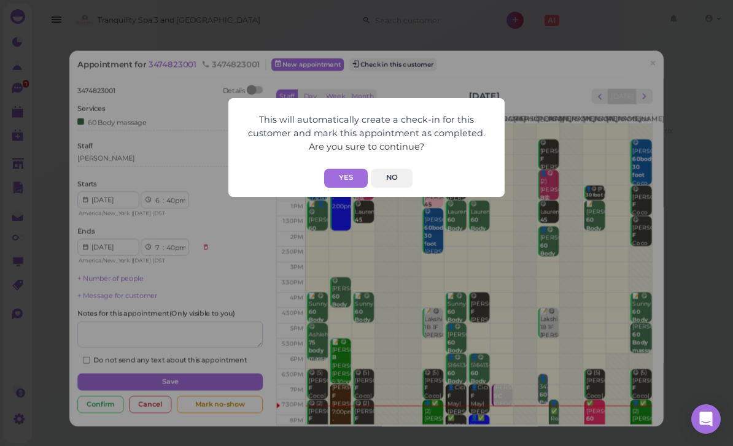
click at [338, 184] on button "Yes" at bounding box center [346, 178] width 44 height 19
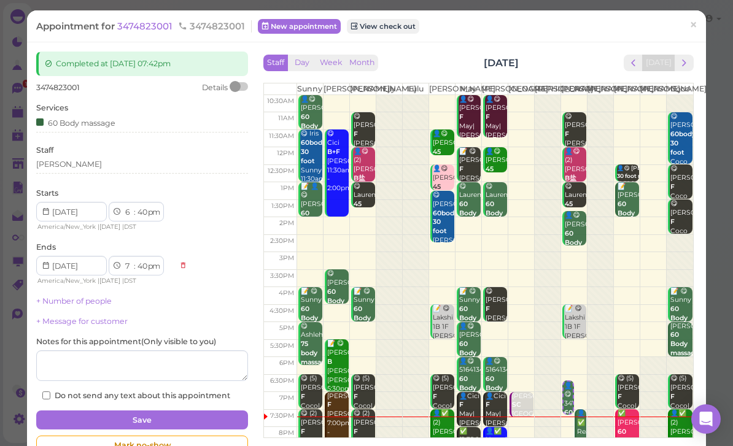
click at [699, 26] on link "×" at bounding box center [693, 26] width 23 height 29
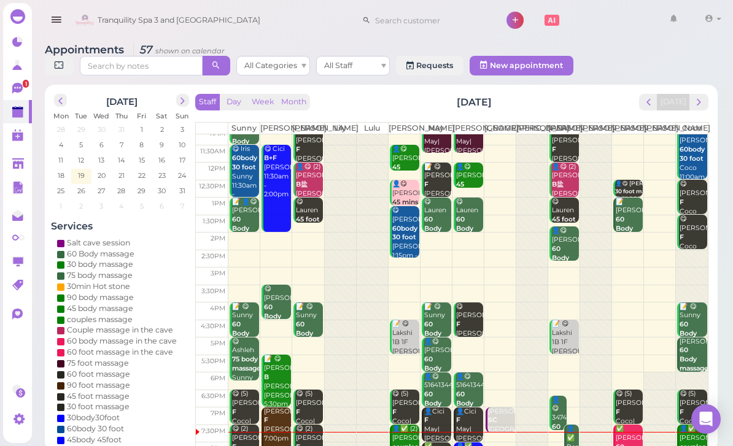
scroll to position [24, 0]
click at [400, 446] on b "couples massage" at bounding box center [406, 451] width 29 height 17
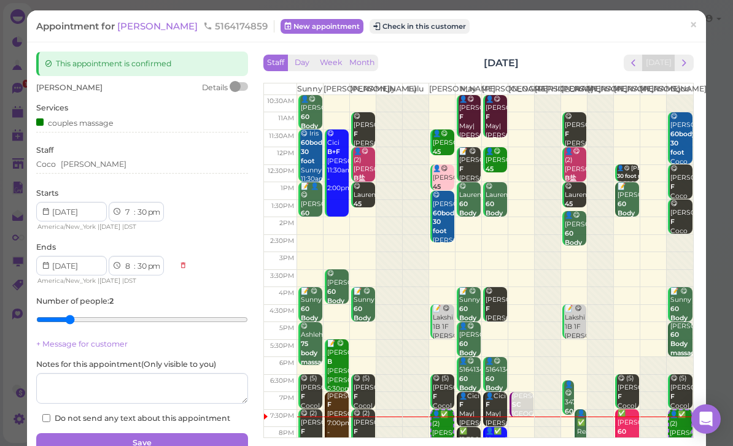
click at [379, 32] on button "Check in this customer" at bounding box center [419, 26] width 100 height 15
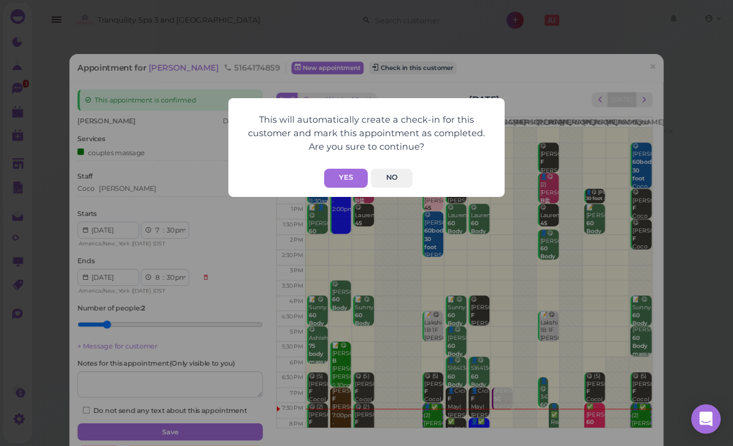
click at [338, 181] on button "Yes" at bounding box center [346, 178] width 44 height 19
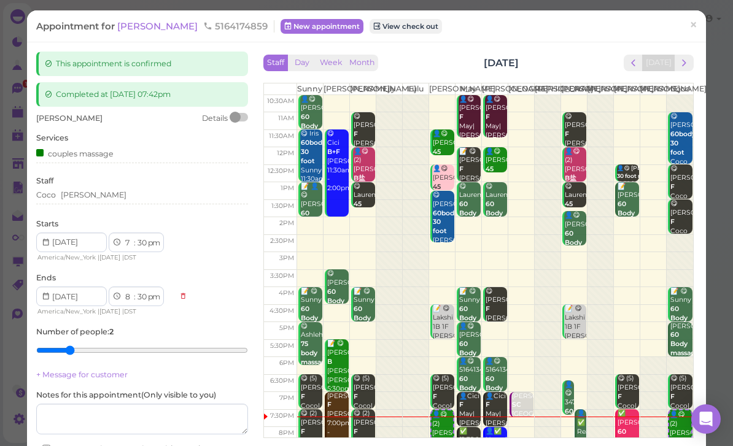
click at [693, 21] on span "×" at bounding box center [693, 25] width 8 height 17
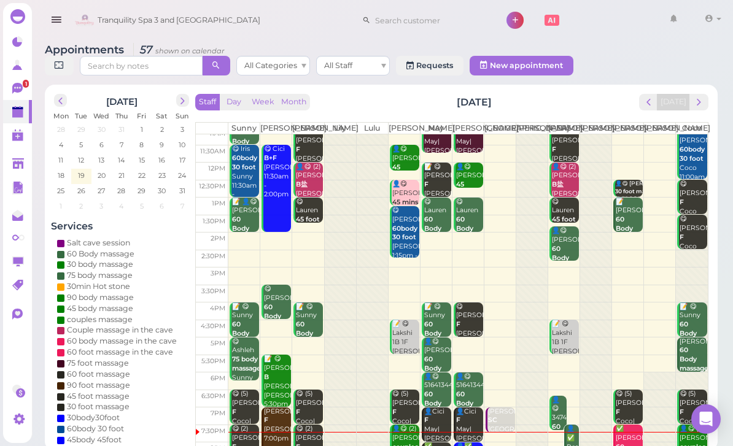
scroll to position [24, 0]
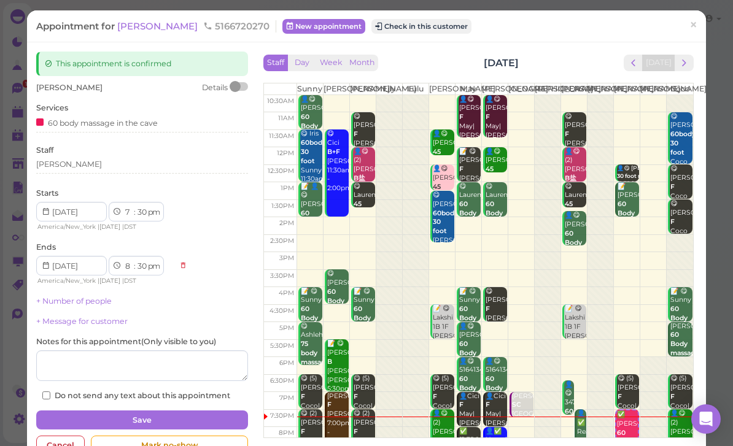
click at [386, 27] on button "Check in this customer" at bounding box center [421, 26] width 100 height 15
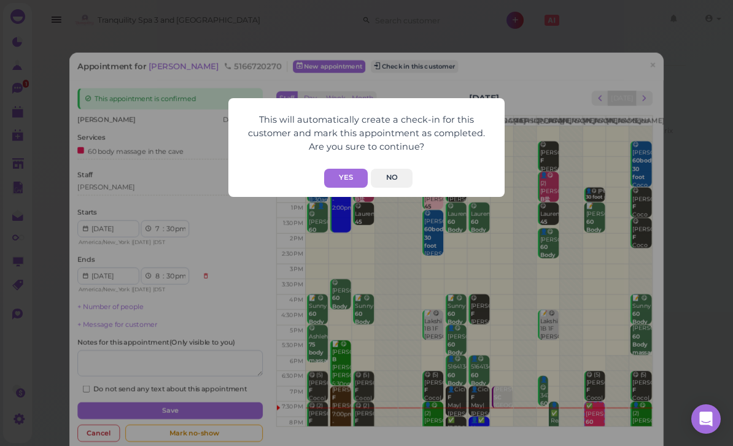
click at [356, 179] on button "Yes" at bounding box center [346, 178] width 44 height 19
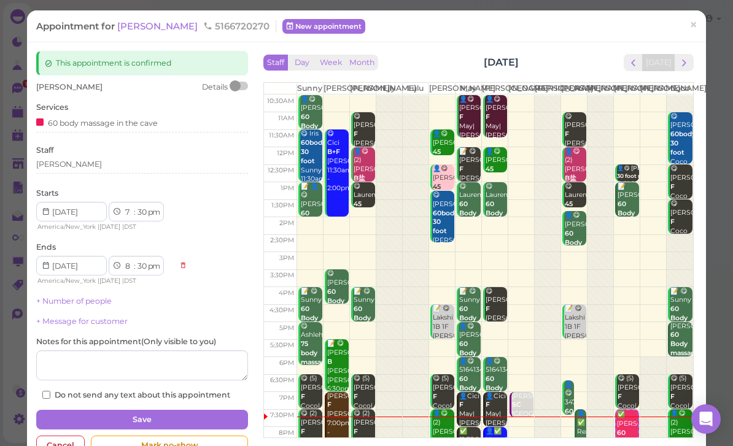
click at [687, 25] on div "This will automatically create a check-in for this customer and mark this appoi…" at bounding box center [366, 223] width 733 height 446
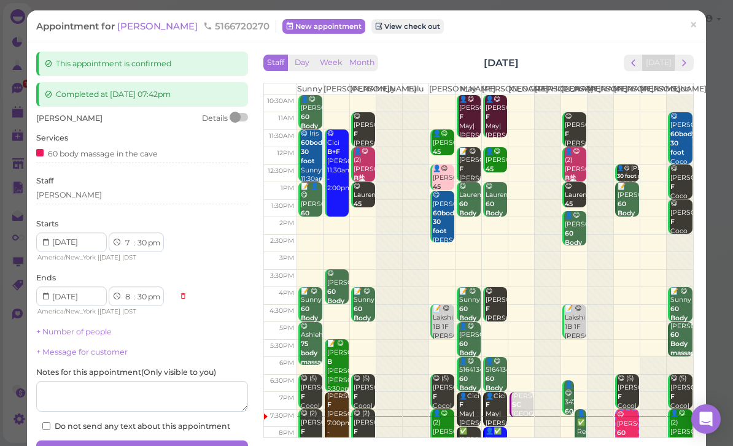
click at [684, 24] on link "×" at bounding box center [693, 26] width 23 height 29
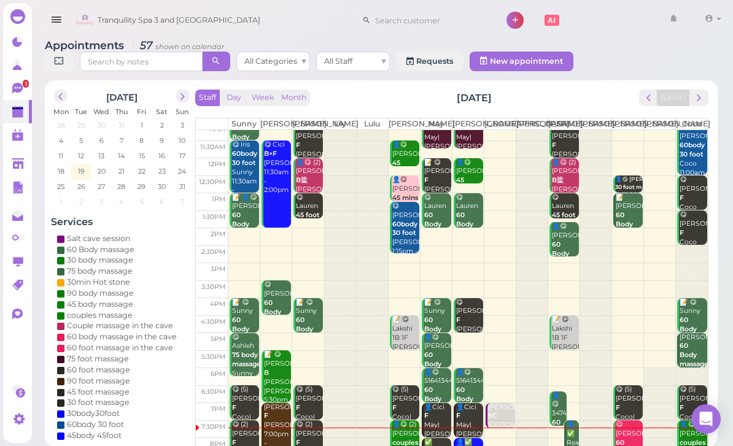
scroll to position [24, 0]
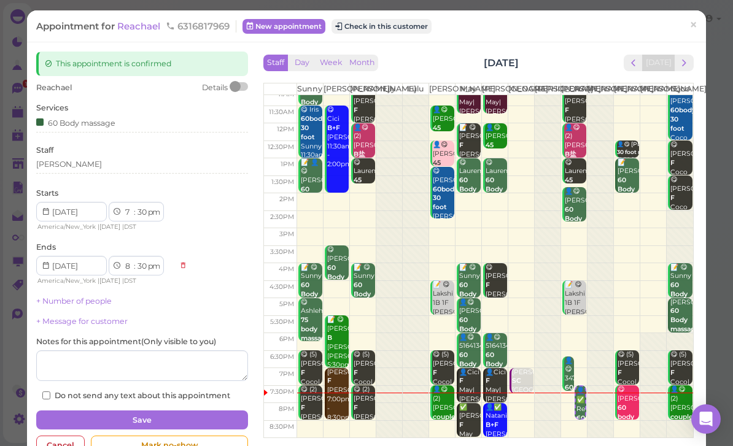
scroll to position [24, 0]
click at [698, 25] on link "×" at bounding box center [693, 26] width 23 height 29
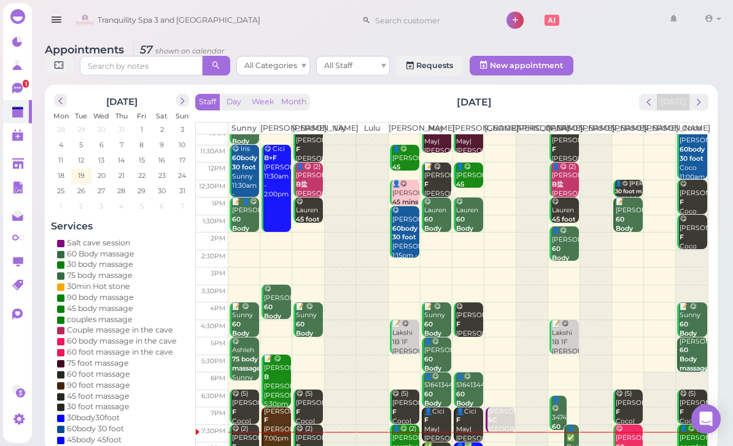
scroll to position [4, 0]
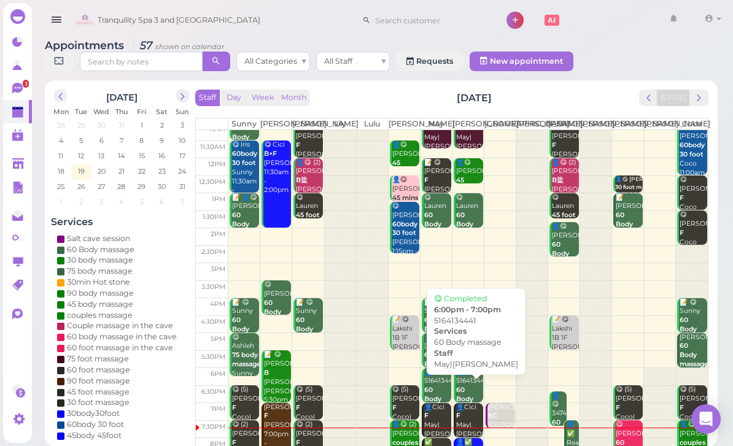
click at [465, 404] on b "60 Body massage" at bounding box center [470, 399] width 29 height 26
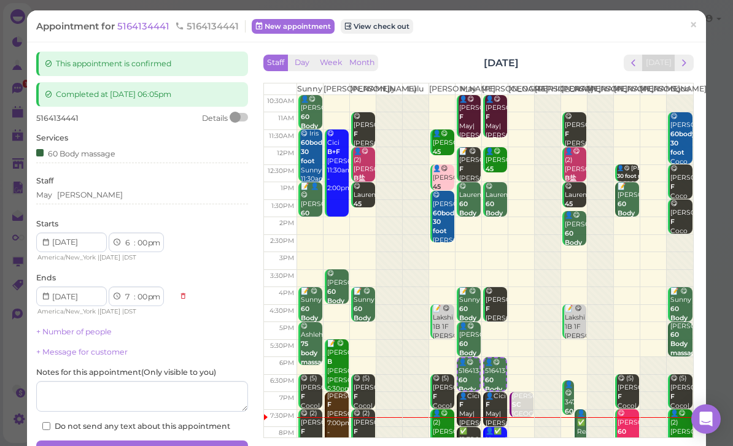
click at [117, 193] on div "May [PERSON_NAME]" at bounding box center [142, 195] width 212 height 11
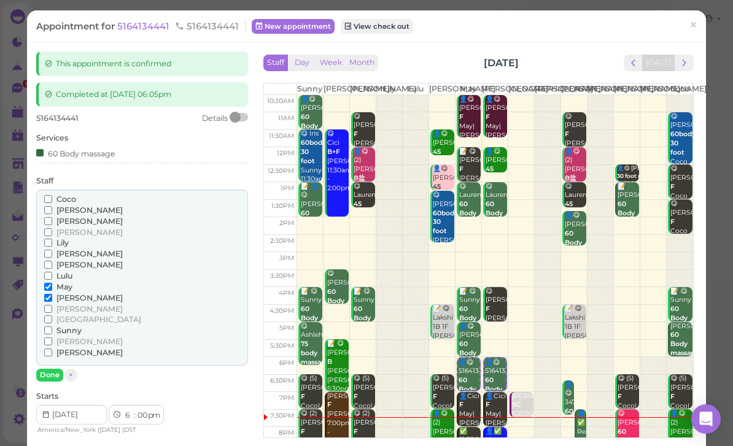
click at [70, 199] on span "Coco" at bounding box center [66, 199] width 20 height 9
click at [52, 199] on input "Coco" at bounding box center [48, 199] width 8 height 8
click at [69, 210] on span "[PERSON_NAME]" at bounding box center [89, 210] width 66 height 9
click at [52, 210] on input "[PERSON_NAME]" at bounding box center [48, 210] width 8 height 8
click at [52, 283] on input "May" at bounding box center [48, 287] width 8 height 8
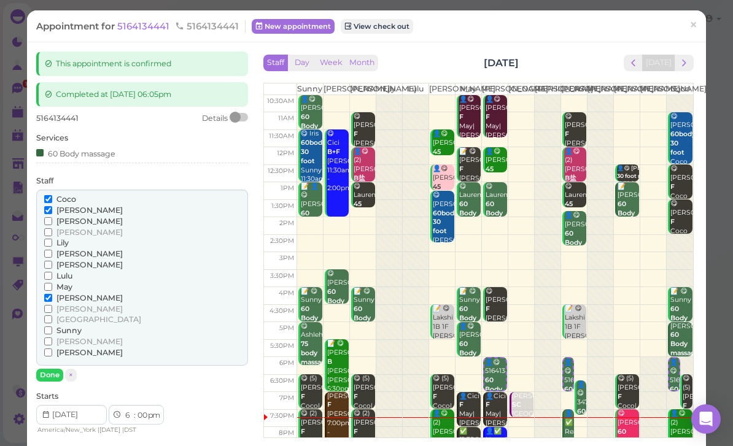
click at [52, 294] on input "[PERSON_NAME]" at bounding box center [48, 298] width 8 height 8
click at [53, 371] on button "Done" at bounding box center [49, 375] width 27 height 13
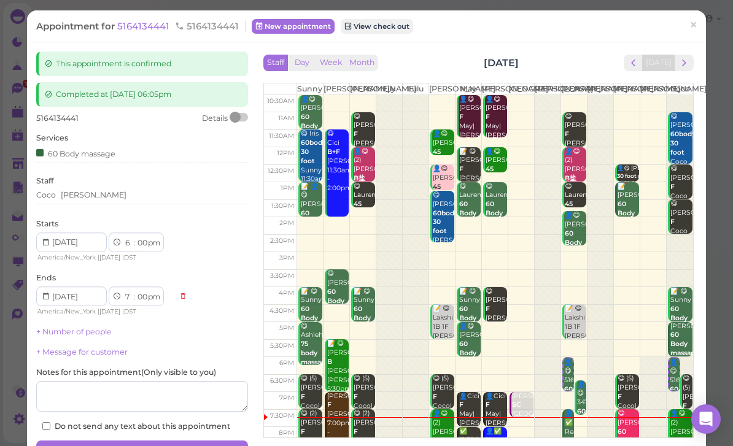
click at [202, 446] on button "Save" at bounding box center [142, 451] width 212 height 20
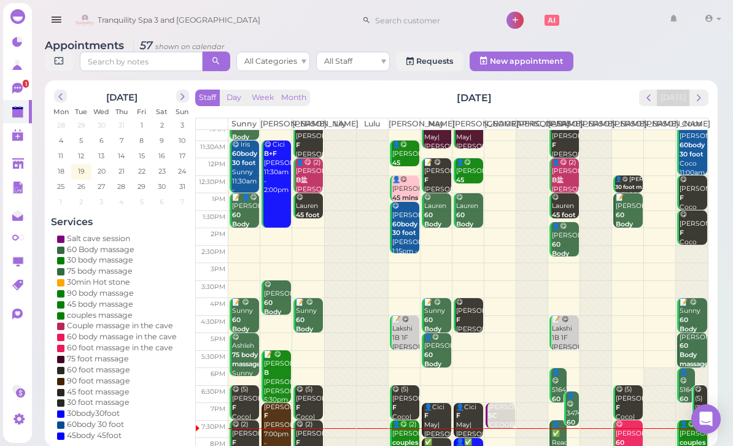
scroll to position [24, 0]
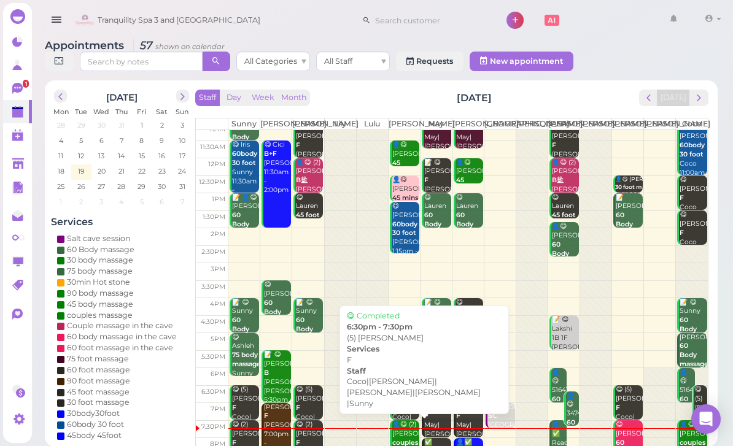
click at [404, 419] on div "😋 (5) [PERSON_NAME]|[PERSON_NAME]|[PERSON_NAME]|[PERSON_NAME] |Sunny 6:30pm - 7…" at bounding box center [406, 435] width 28 height 101
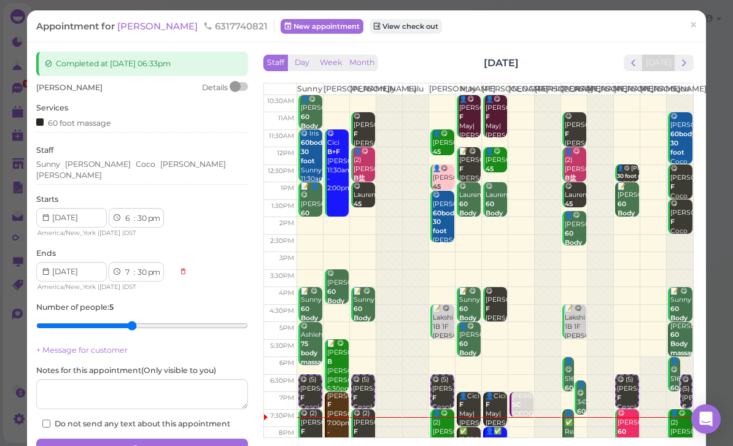
click at [190, 169] on div "Sunny [GEOGRAPHIC_DATA][PERSON_NAME] [PERSON_NAME] [PERSON_NAME]" at bounding box center [142, 172] width 212 height 26
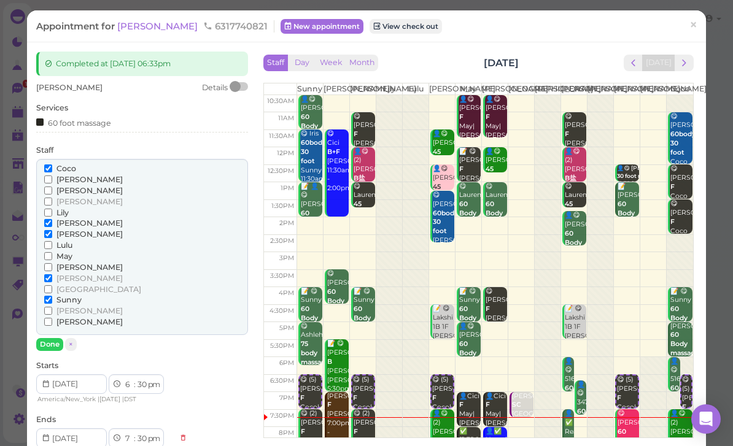
click at [60, 230] on span "[PERSON_NAME]" at bounding box center [89, 234] width 66 height 9
click at [52, 230] on input "[PERSON_NAME]" at bounding box center [48, 234] width 8 height 8
click at [63, 263] on span "[PERSON_NAME]" at bounding box center [89, 267] width 66 height 9
click at [52, 263] on input "[PERSON_NAME]" at bounding box center [48, 267] width 8 height 8
click at [65, 252] on span "May" at bounding box center [64, 256] width 16 height 9
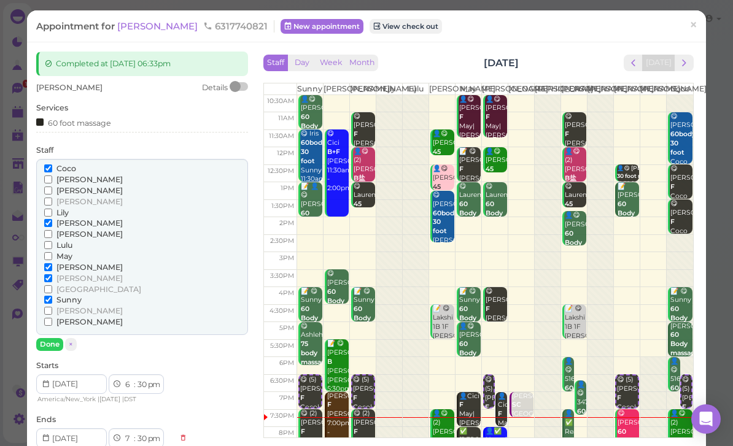
click at [52, 252] on input "May" at bounding box center [48, 256] width 8 height 8
click at [77, 274] on span "[PERSON_NAME]" at bounding box center [89, 278] width 66 height 9
click at [52, 274] on input "[PERSON_NAME]" at bounding box center [48, 278] width 8 height 8
click at [75, 170] on span "Coco" at bounding box center [66, 168] width 20 height 9
click at [52, 170] on input "Coco" at bounding box center [48, 168] width 8 height 8
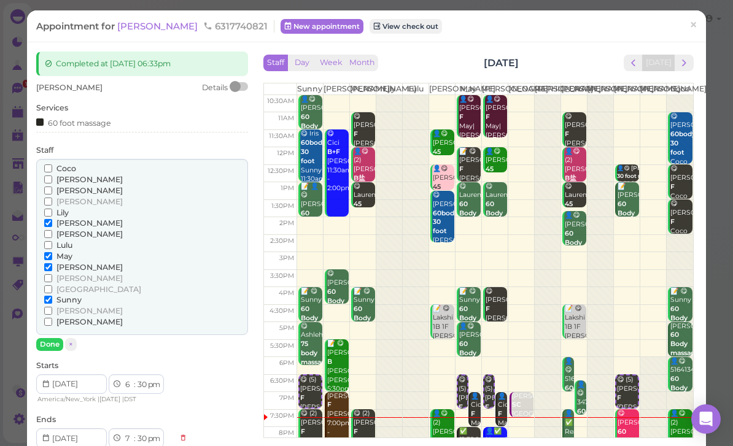
click at [76, 285] on span "[GEOGRAPHIC_DATA]" at bounding box center [98, 289] width 85 height 9
click at [52, 285] on input "[GEOGRAPHIC_DATA]" at bounding box center [48, 289] width 8 height 8
click at [50, 338] on button "Done" at bounding box center [49, 344] width 27 height 13
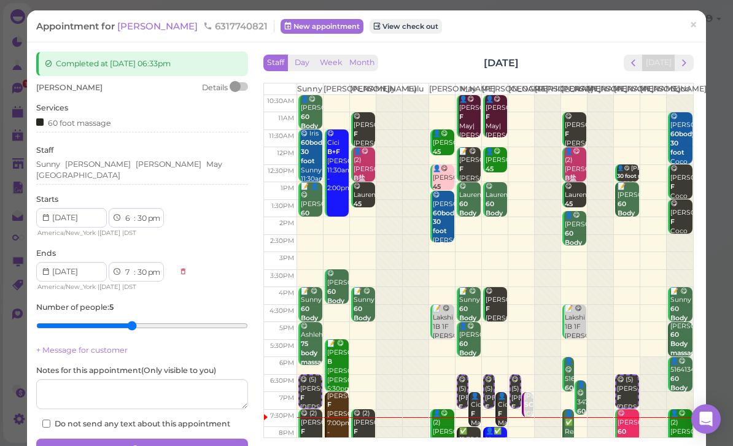
click at [228, 445] on button "Save" at bounding box center [142, 449] width 212 height 20
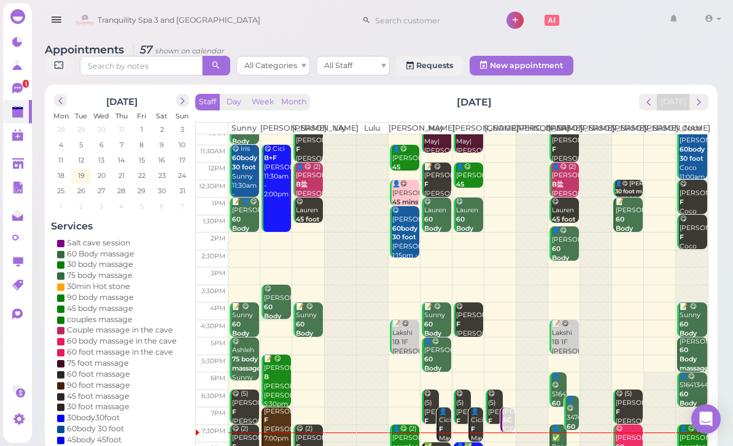
scroll to position [24, 0]
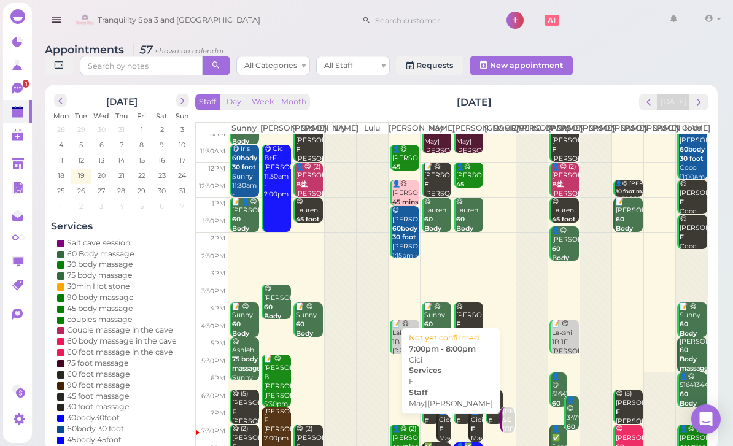
click at [438, 440] on div "👤Cici F May|[PERSON_NAME] 7:00pm - 8:00pm" at bounding box center [444, 443] width 13 height 73
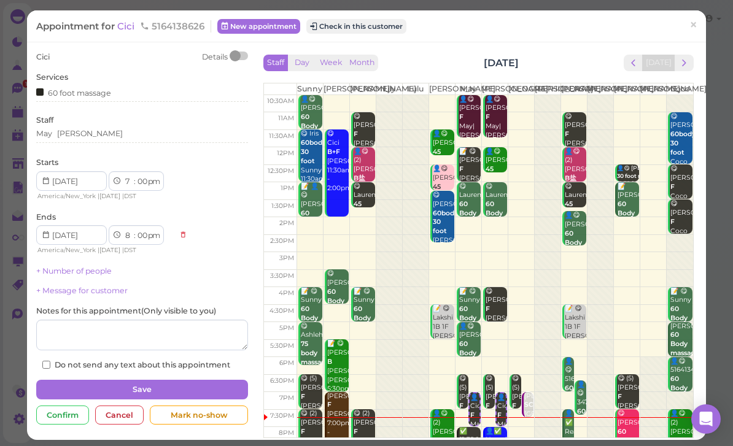
click at [110, 131] on div "May [PERSON_NAME]" at bounding box center [142, 133] width 212 height 11
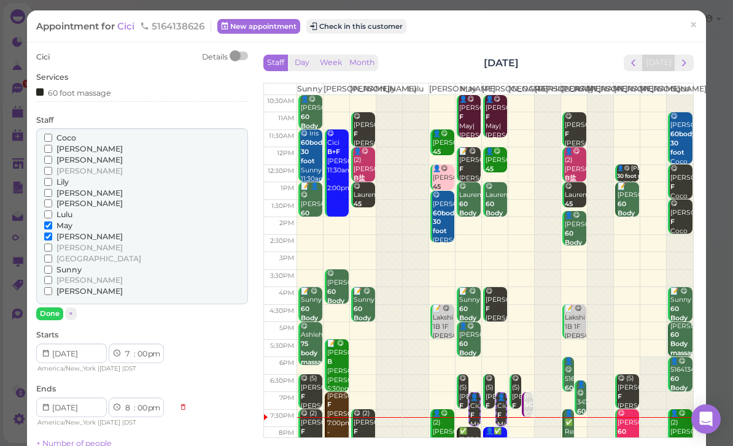
click at [70, 150] on span "[PERSON_NAME]" at bounding box center [89, 148] width 66 height 9
click at [52, 150] on input "[PERSON_NAME]" at bounding box center [48, 149] width 8 height 8
click at [68, 140] on span "Coco" at bounding box center [66, 137] width 20 height 9
click at [52, 140] on input "Coco" at bounding box center [48, 138] width 8 height 8
click at [68, 137] on span "Coco" at bounding box center [66, 137] width 20 height 9
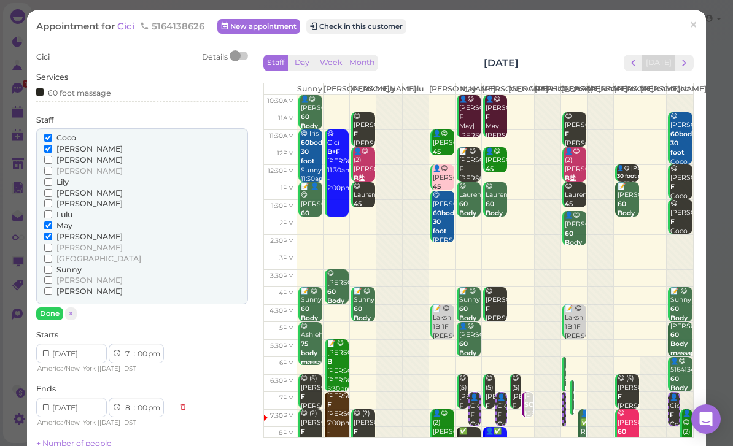
click at [52, 137] on input "Coco" at bounding box center [48, 138] width 8 height 8
click at [62, 199] on span "[PERSON_NAME]" at bounding box center [89, 203] width 66 height 9
click at [52, 199] on input "[PERSON_NAME]" at bounding box center [48, 203] width 8 height 8
click at [52, 222] on input "May" at bounding box center [48, 226] width 8 height 8
click at [54, 242] on label "[PERSON_NAME]" at bounding box center [83, 247] width 79 height 11
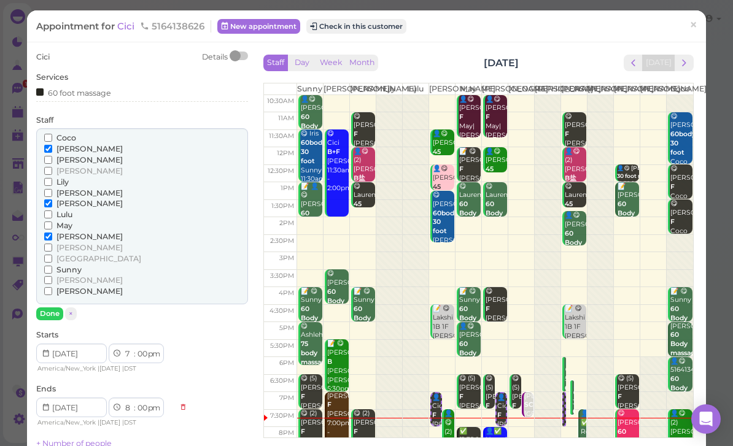
click at [52, 244] on input "[PERSON_NAME]" at bounding box center [48, 248] width 8 height 8
click at [52, 233] on input "[PERSON_NAME]" at bounding box center [48, 237] width 8 height 8
click at [52, 244] on input "[PERSON_NAME]" at bounding box center [48, 248] width 8 height 8
click at [55, 307] on button "Done" at bounding box center [49, 313] width 27 height 13
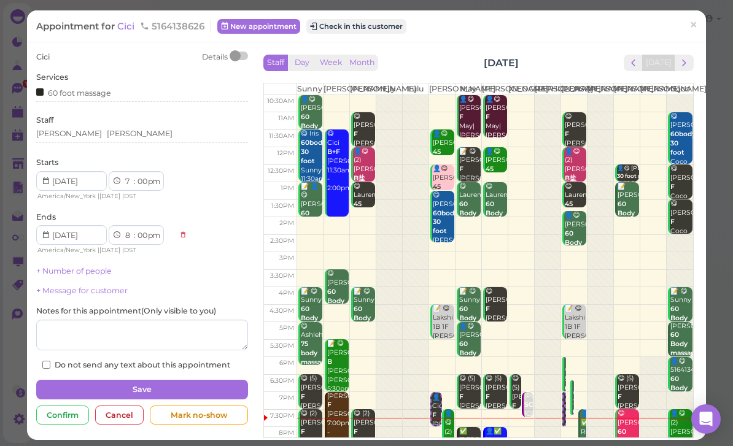
click at [193, 385] on button "Save" at bounding box center [142, 390] width 212 height 20
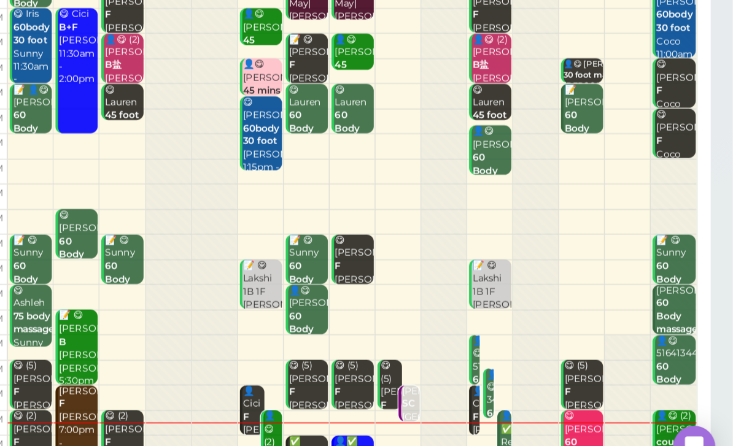
scroll to position [44, 0]
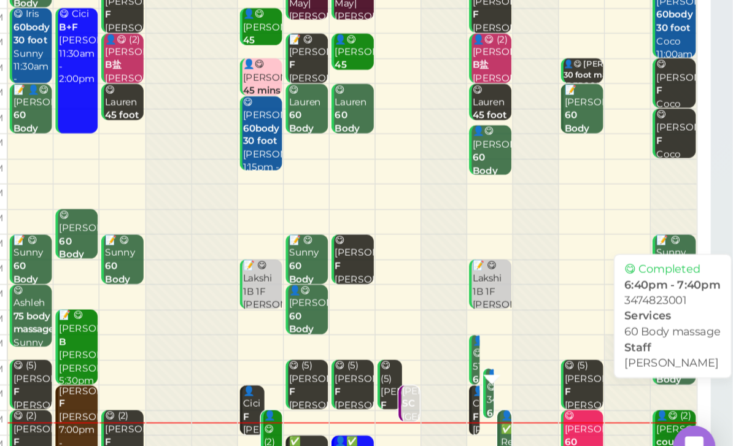
click at [559, 365] on link "👤😋 3474823001 60 Body massage [PERSON_NAME] 6:40pm - 7:40pm" at bounding box center [562, 382] width 7 height 34
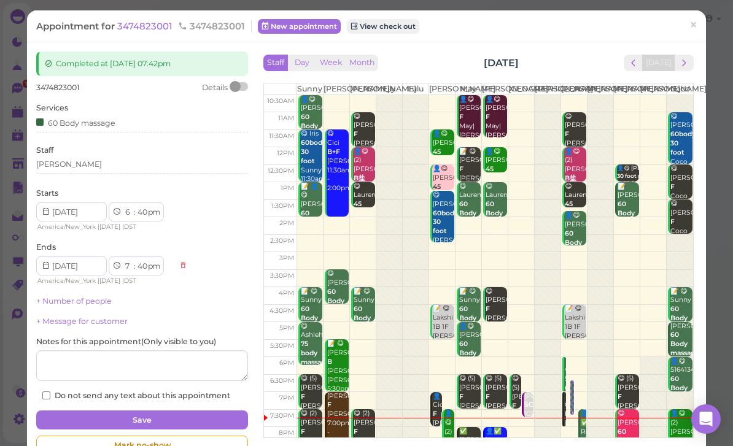
click at [97, 165] on div "[PERSON_NAME]" at bounding box center [142, 164] width 212 height 11
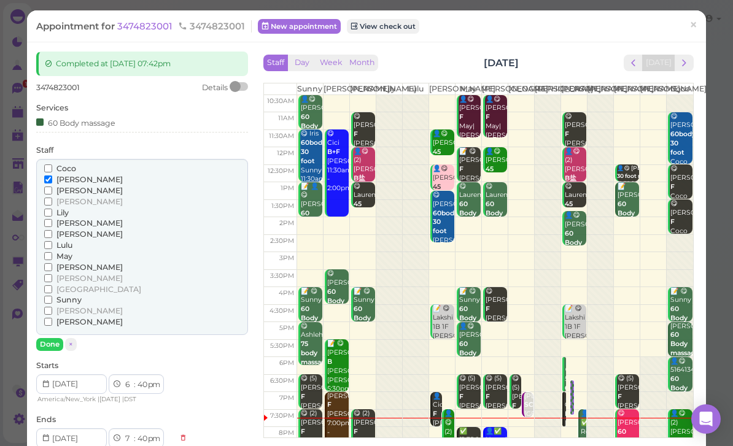
click at [62, 230] on span "[PERSON_NAME]" at bounding box center [89, 234] width 66 height 9
click at [52, 230] on input "[PERSON_NAME]" at bounding box center [48, 234] width 8 height 8
click at [69, 175] on span "[PERSON_NAME]" at bounding box center [89, 179] width 66 height 9
click at [52, 176] on input "[PERSON_NAME]" at bounding box center [48, 180] width 8 height 8
click at [48, 340] on button "Done" at bounding box center [49, 344] width 27 height 13
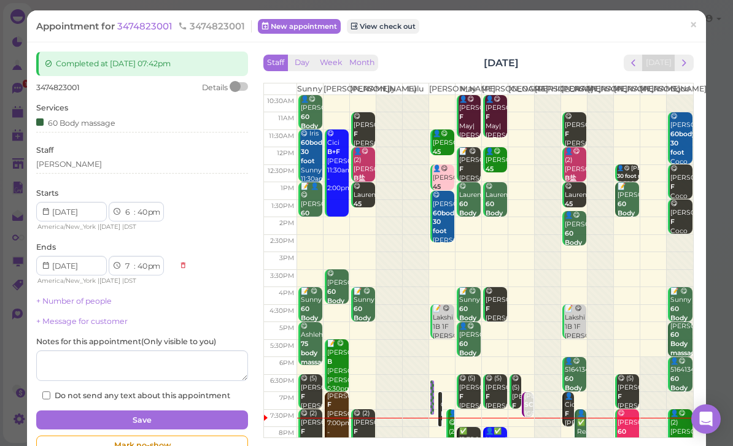
click at [214, 414] on button "Save" at bounding box center [142, 421] width 212 height 20
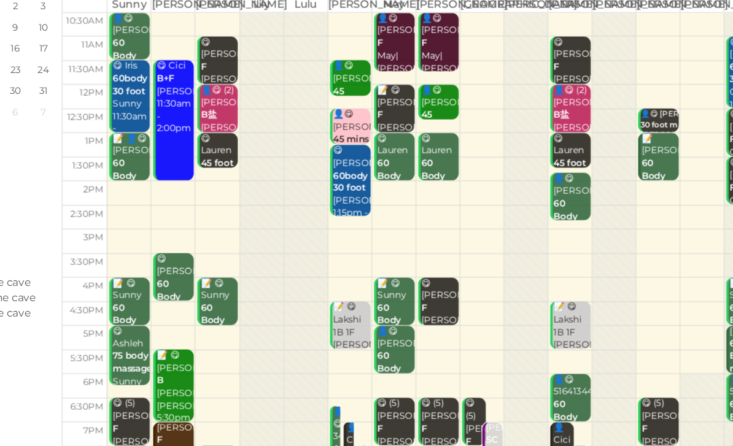
scroll to position [44, 0]
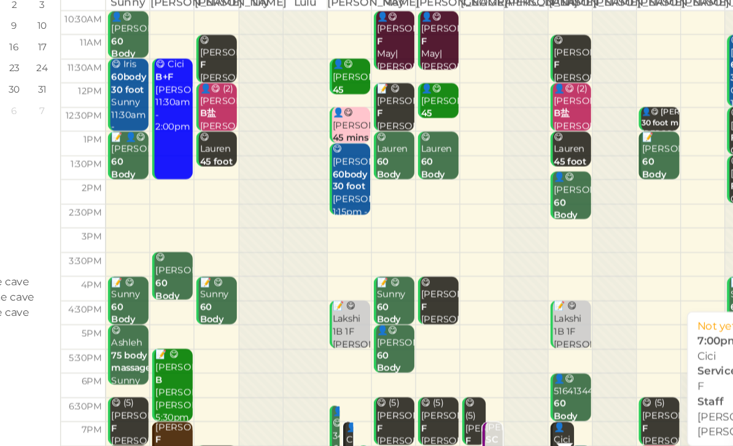
click at [551, 400] on div "👤Cici F [PERSON_NAME]|[PERSON_NAME] 7:00pm - 8:00pm" at bounding box center [558, 436] width 15 height 73
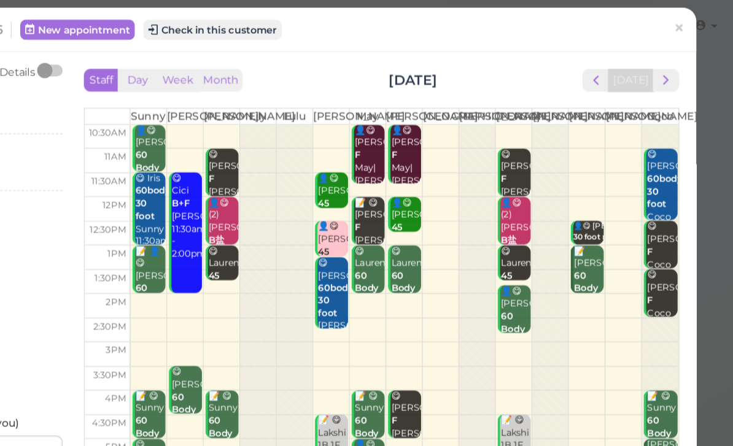
scroll to position [9, 0]
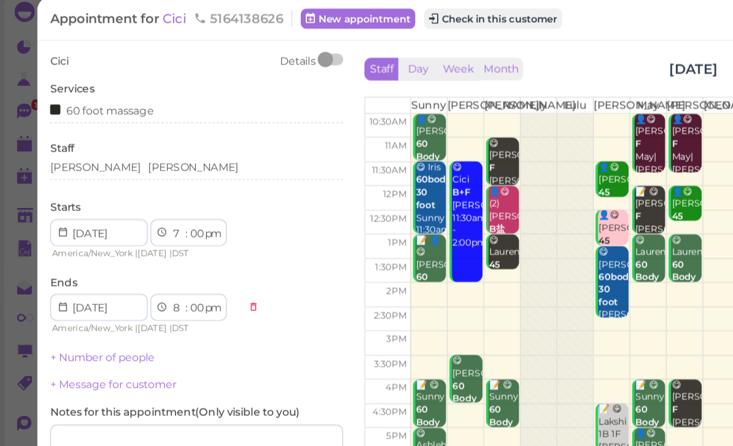
click at [125, 123] on div "[PERSON_NAME] [PERSON_NAME]" at bounding box center [142, 128] width 212 height 11
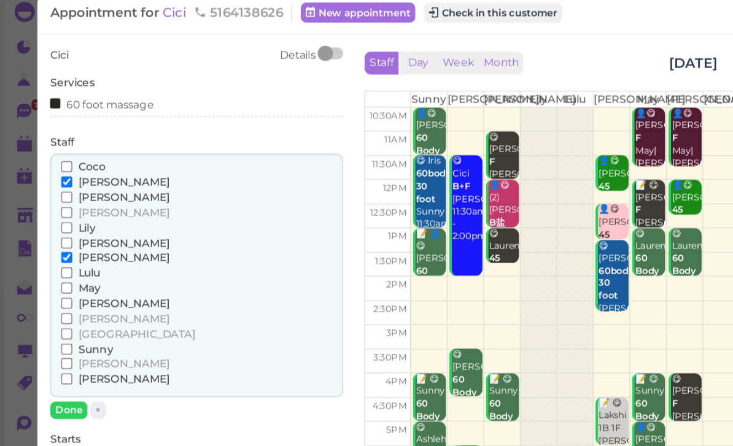
click at [69, 256] on span "Sunny" at bounding box center [68, 260] width 25 height 9
click at [52, 257] on input "Sunny" at bounding box center [48, 261] width 8 height 8
click at [72, 256] on span "Sunny" at bounding box center [68, 260] width 25 height 9
click at [52, 257] on input "Sunny" at bounding box center [48, 261] width 8 height 8
click at [79, 234] on span "[PERSON_NAME]" at bounding box center [89, 238] width 66 height 9
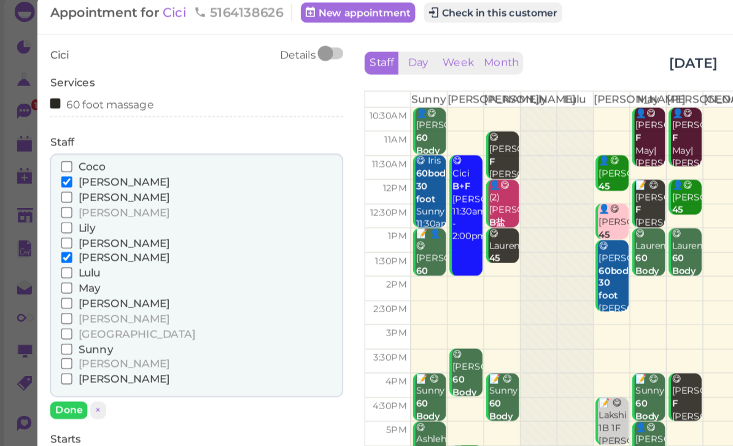
click at [52, 234] on input "[PERSON_NAME]" at bounding box center [48, 238] width 8 height 8
click at [67, 190] on span "[PERSON_NAME]" at bounding box center [89, 194] width 66 height 9
click at [52, 190] on input "[PERSON_NAME]" at bounding box center [48, 194] width 8 height 8
click at [55, 298] on button "Done" at bounding box center [49, 304] width 27 height 13
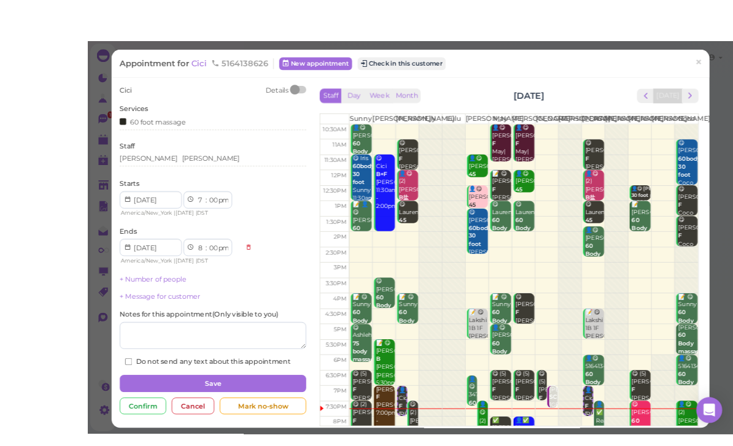
scroll to position [0, 0]
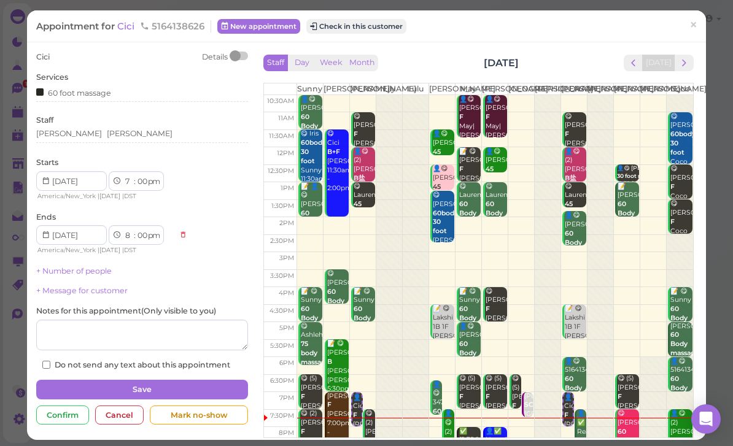
click at [207, 386] on button "Save" at bounding box center [142, 390] width 212 height 20
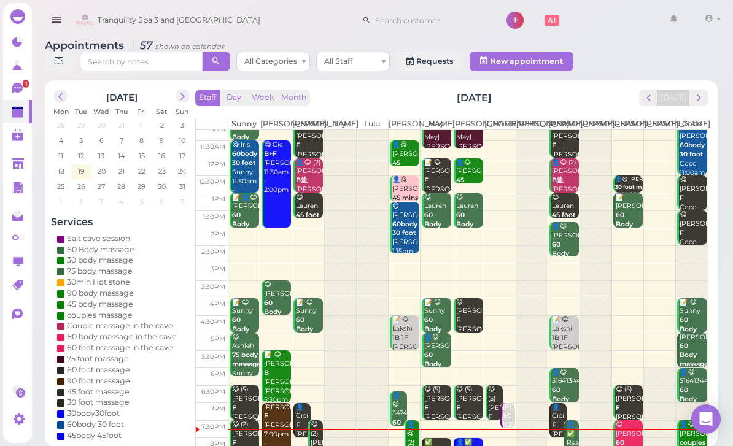
scroll to position [24, 0]
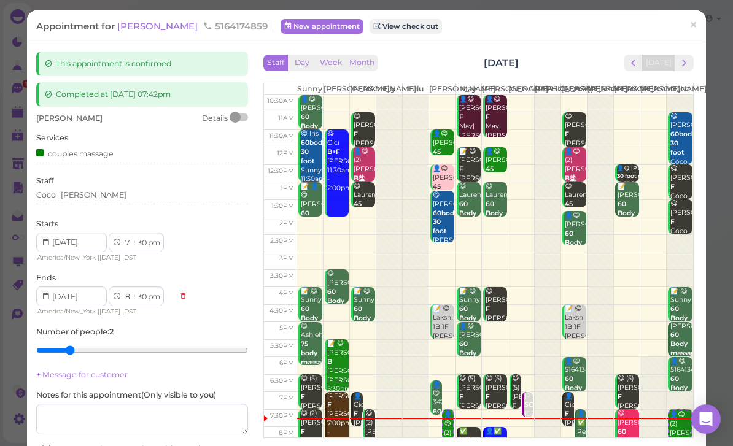
click at [110, 199] on div "[PERSON_NAME]" at bounding box center [142, 197] width 212 height 15
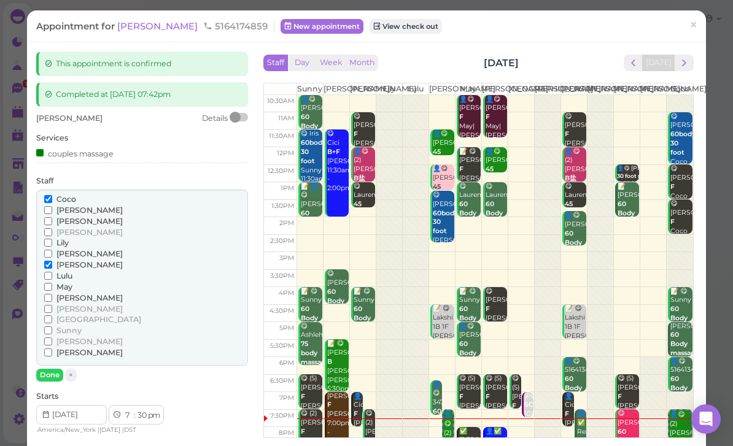
click at [66, 293] on span "[PERSON_NAME]" at bounding box center [89, 297] width 66 height 9
click at [52, 294] on input "[PERSON_NAME]" at bounding box center [48, 298] width 8 height 8
click at [71, 326] on span "Sunny" at bounding box center [68, 330] width 25 height 9
click at [52, 326] on input "Sunny" at bounding box center [48, 330] width 8 height 8
click at [52, 261] on input "[PERSON_NAME]" at bounding box center [48, 265] width 8 height 8
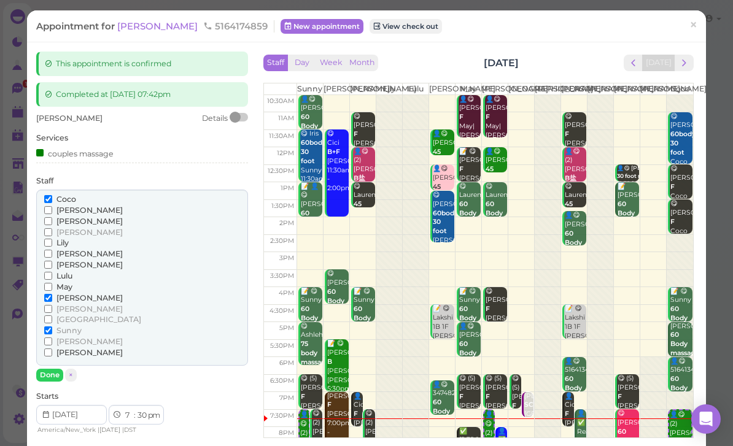
click at [52, 205] on label "[PERSON_NAME]" at bounding box center [83, 210] width 79 height 11
click at [52, 206] on input "[PERSON_NAME]" at bounding box center [48, 210] width 8 height 8
click at [57, 195] on span "Coco" at bounding box center [66, 199] width 20 height 9
click at [52, 195] on input "Coco" at bounding box center [48, 199] width 8 height 8
click at [52, 209] on input "[PERSON_NAME]" at bounding box center [48, 210] width 8 height 8
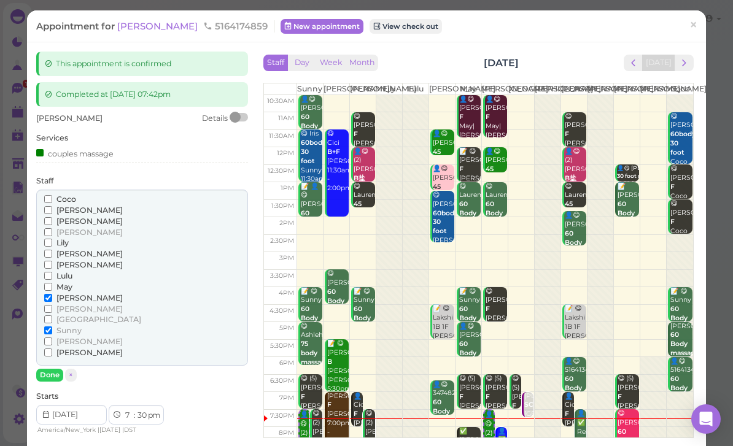
click at [52, 369] on button "Done" at bounding box center [49, 375] width 27 height 13
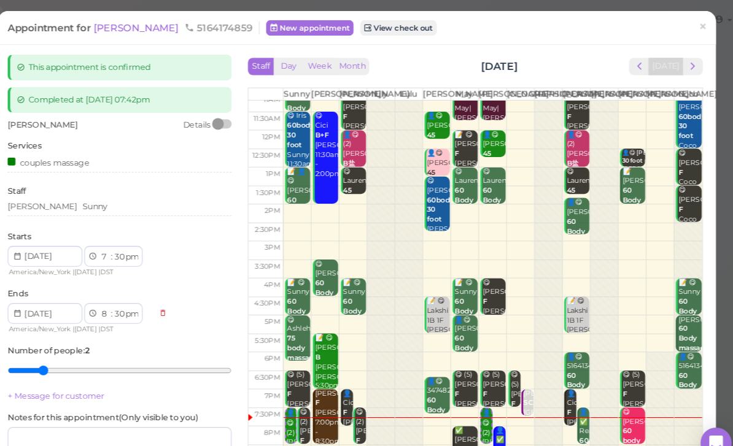
scroll to position [16, 0]
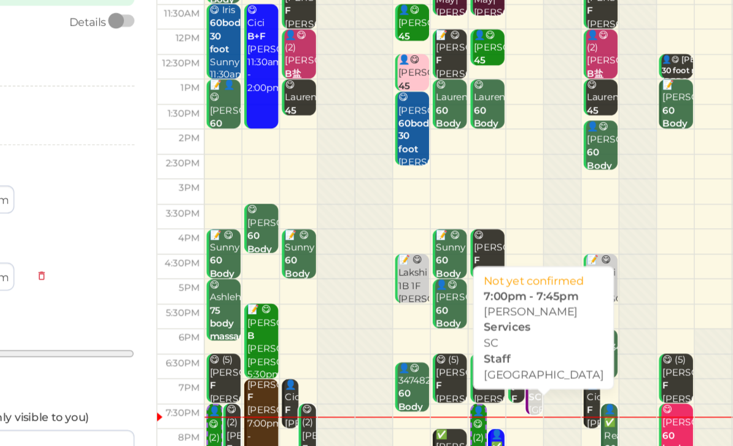
click at [523, 368] on div "[PERSON_NAME] SC [GEOGRAPHIC_DATA] 7:00pm - 7:45pm" at bounding box center [528, 395] width 10 height 55
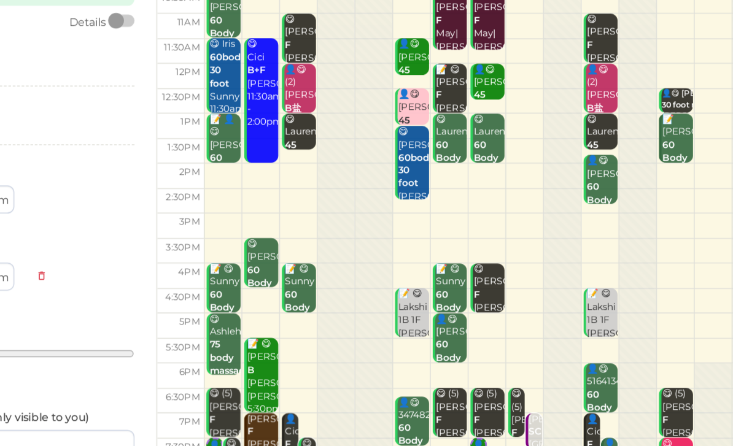
scroll to position [0, 0]
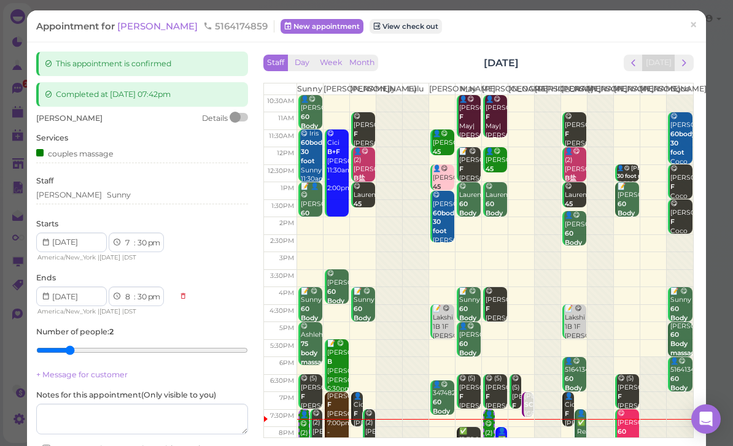
click at [697, 21] on span "×" at bounding box center [693, 25] width 8 height 17
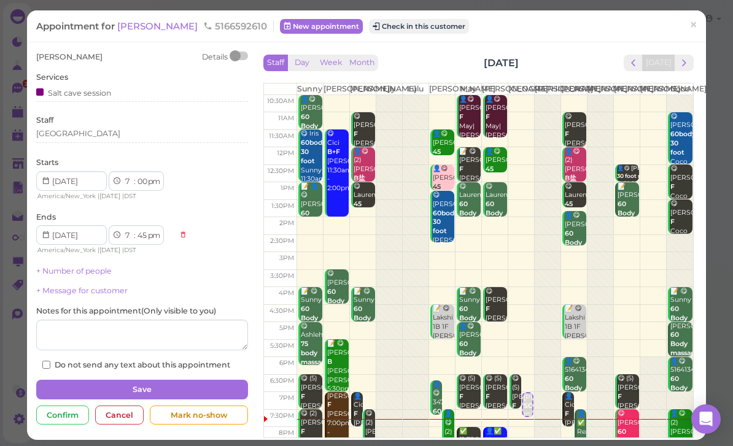
click at [379, 25] on button "Check in this customer" at bounding box center [419, 26] width 100 height 15
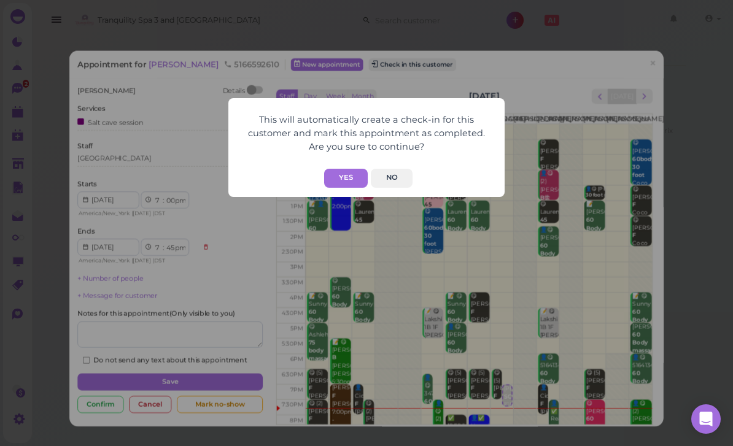
click at [347, 185] on button "Yes" at bounding box center [346, 178] width 44 height 19
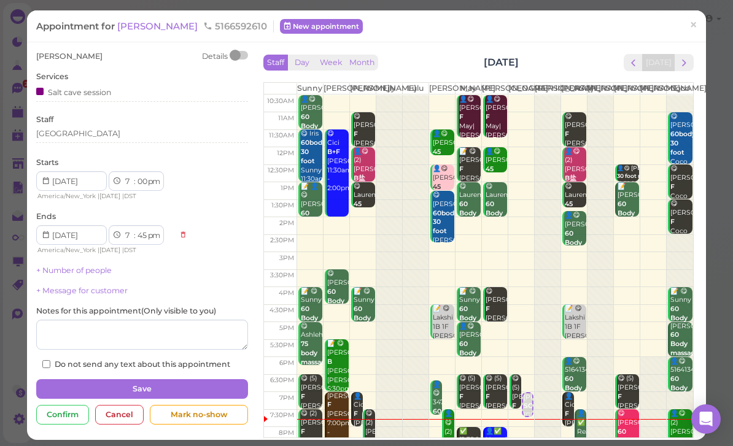
click at [697, 23] on span "×" at bounding box center [693, 25] width 8 height 17
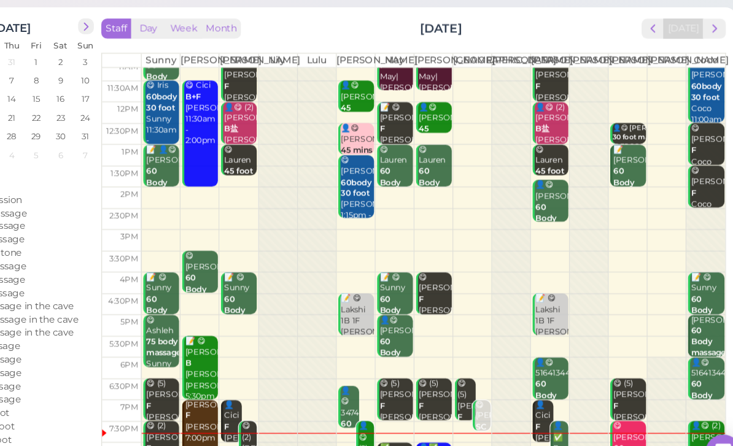
scroll to position [44, 0]
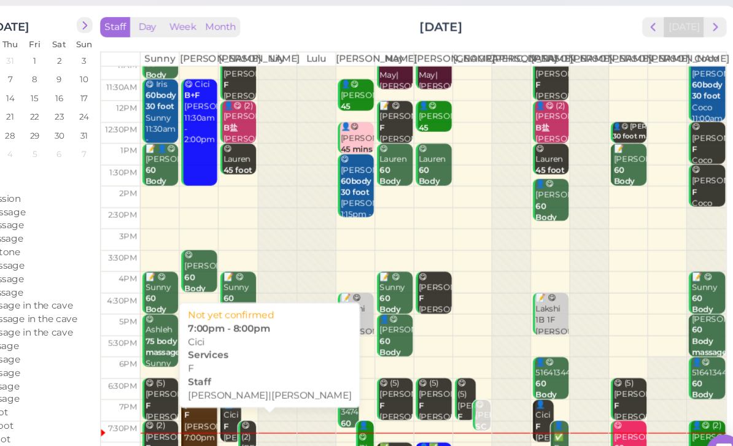
click at [295, 376] on div "👤[PERSON_NAME]|[PERSON_NAME] 7:00pm - 8:00pm" at bounding box center [302, 412] width 15 height 73
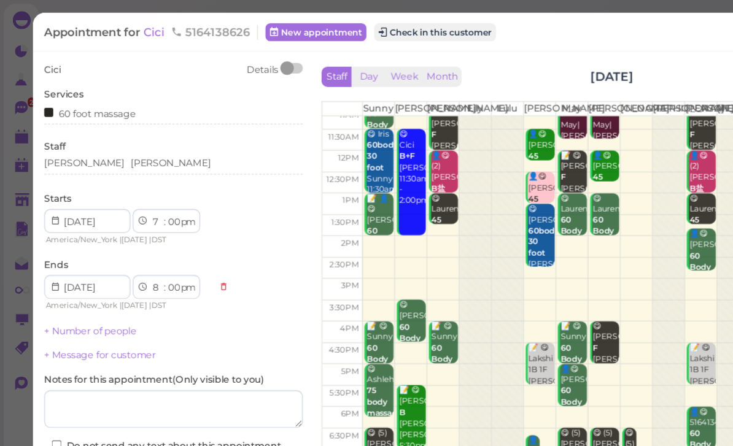
scroll to position [24, 0]
click at [120, 139] on div "[PERSON_NAME] [PERSON_NAME]" at bounding box center [142, 135] width 212 height 15
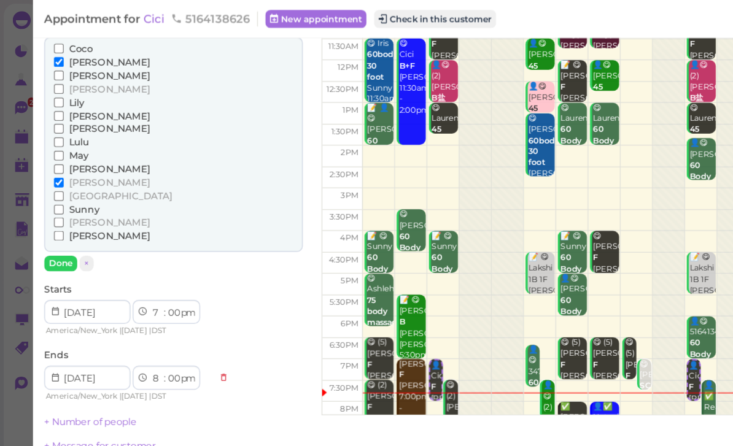
scroll to position [0, 0]
click at [368, 17] on button "Check in this customer" at bounding box center [356, 16] width 100 height 15
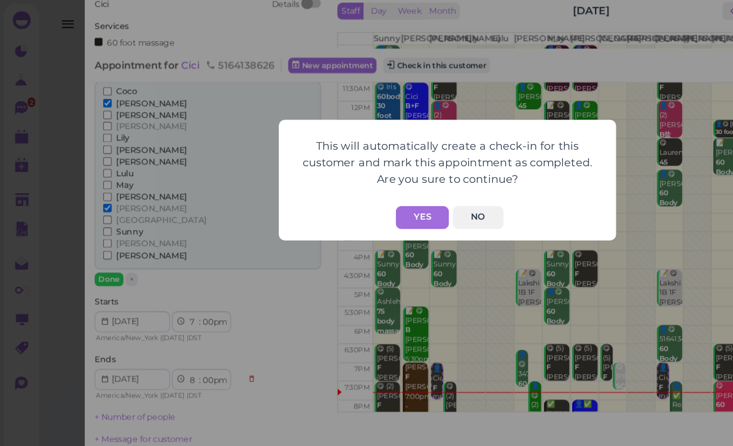
click at [350, 175] on button "Yes" at bounding box center [346, 178] width 44 height 19
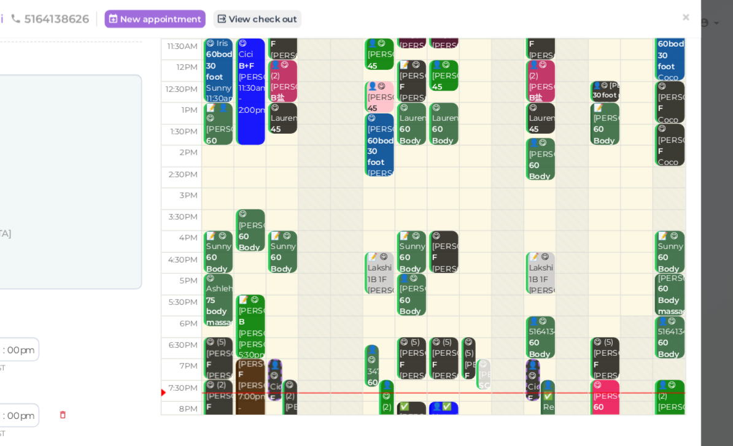
click at [689, 10] on span "×" at bounding box center [693, 14] width 8 height 17
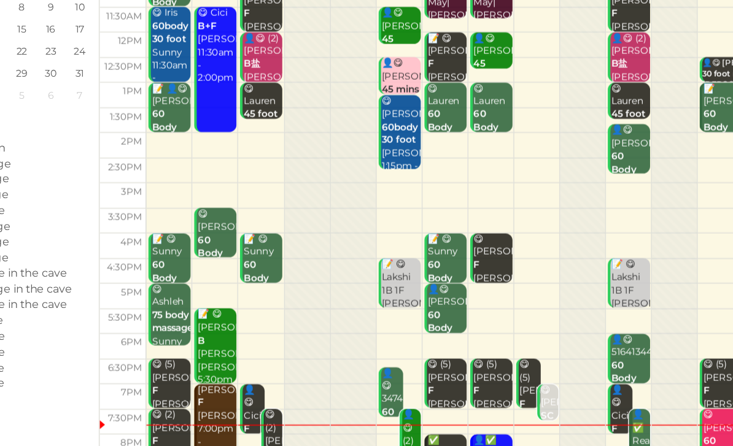
scroll to position [44, 0]
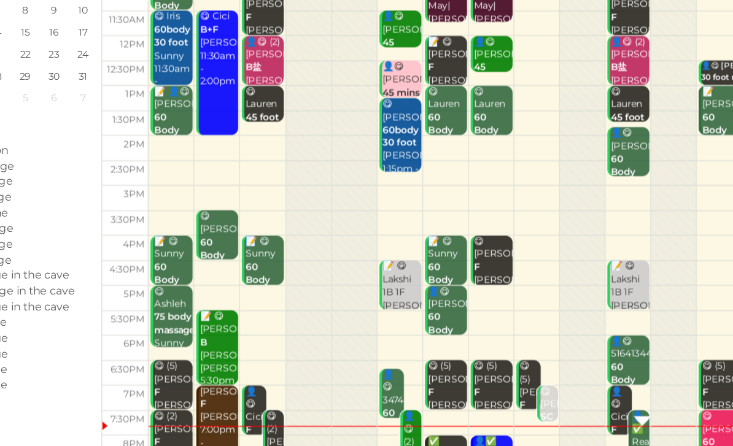
click at [566, 421] on b "60 Body massage" at bounding box center [580, 434] width 29 height 26
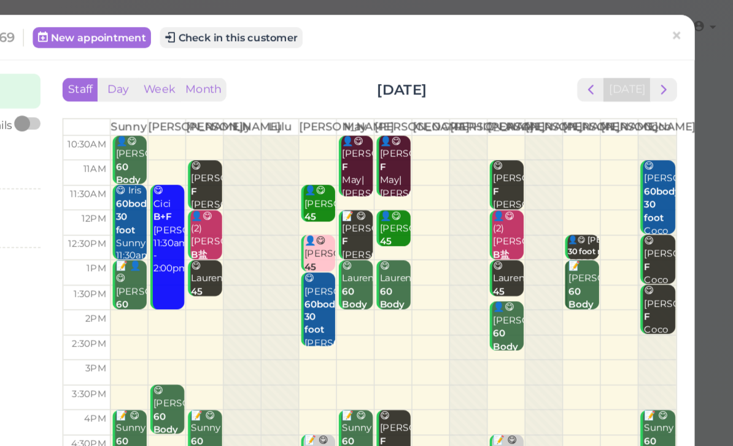
click at [689, 26] on span "×" at bounding box center [693, 25] width 8 height 17
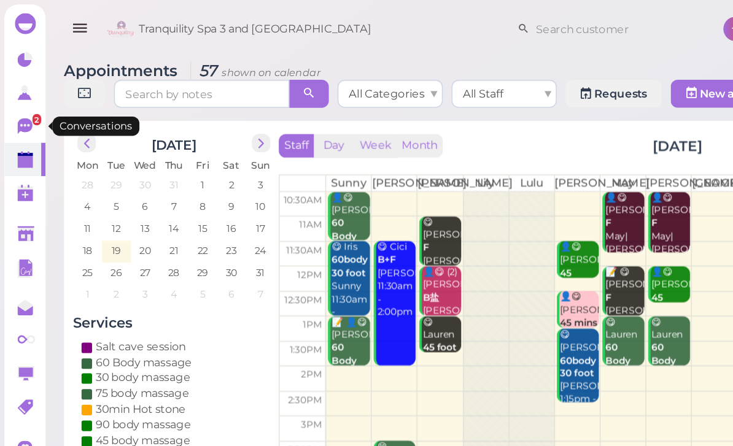
click at [17, 88] on icon at bounding box center [17, 88] width 10 height 11
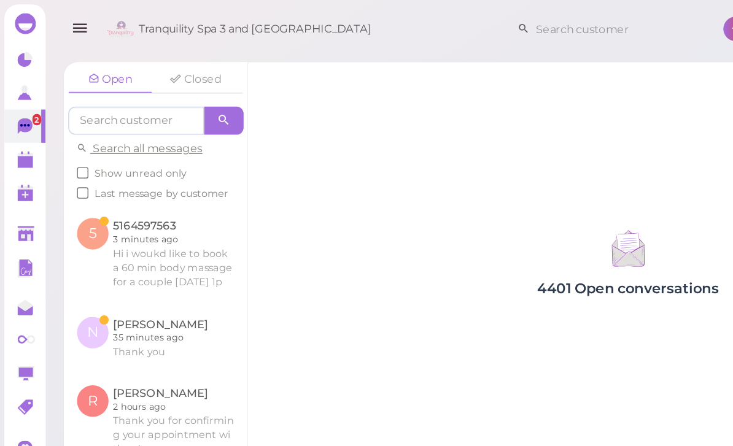
click at [78, 228] on link at bounding box center [109, 237] width 128 height 48
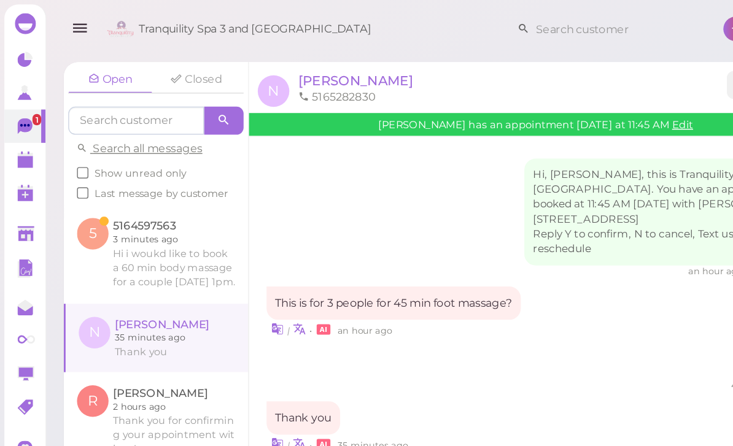
click at [83, 160] on link at bounding box center [109, 178] width 129 height 69
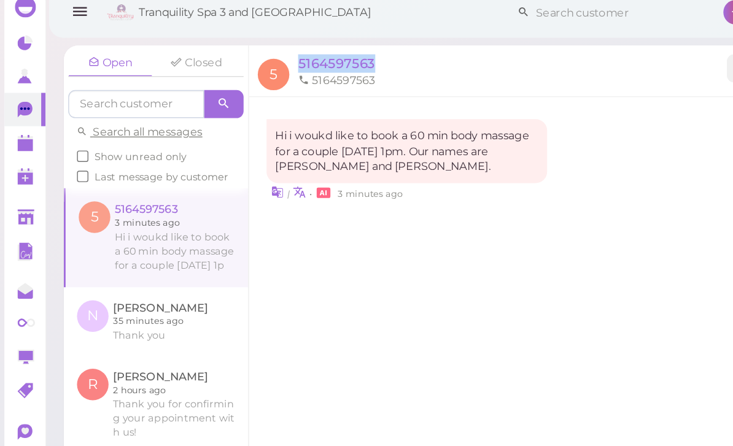
click at [16, 109] on polygon at bounding box center [17, 113] width 11 height 9
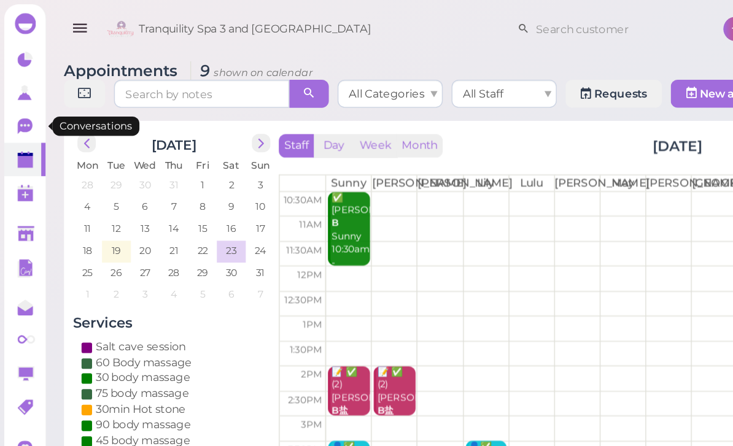
click at [18, 85] on icon at bounding box center [17, 88] width 10 height 11
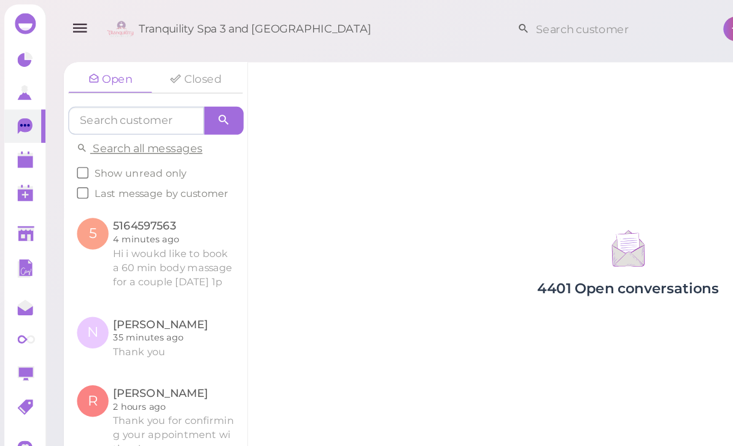
click at [90, 182] on link at bounding box center [109, 178] width 128 height 69
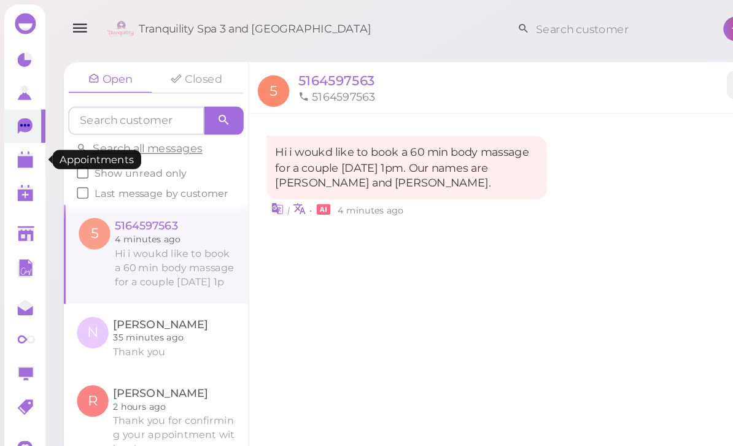
click at [18, 114] on polygon at bounding box center [17, 113] width 11 height 9
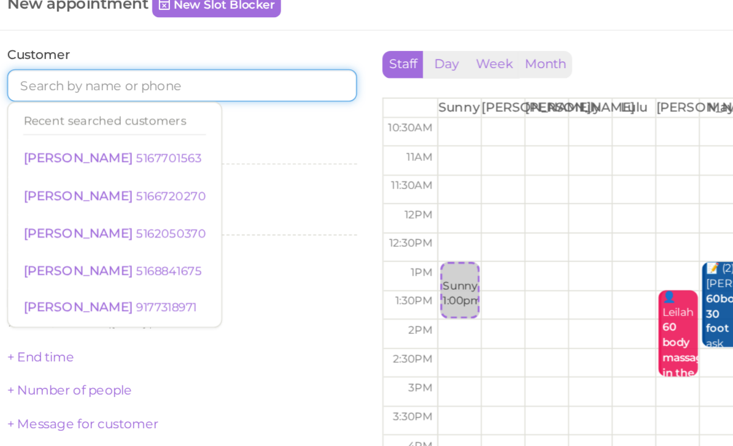
scroll to position [2, 0]
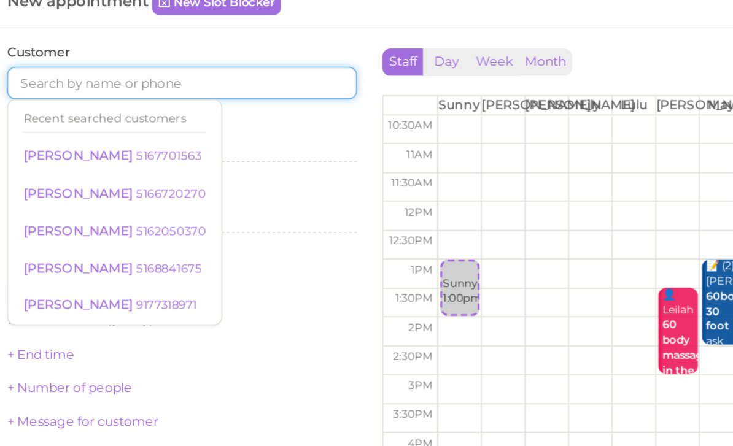
paste input "5164597563"
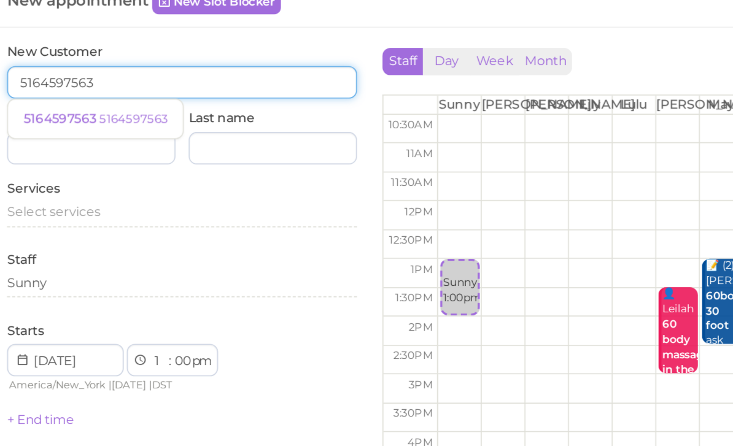
type input "5164597563"
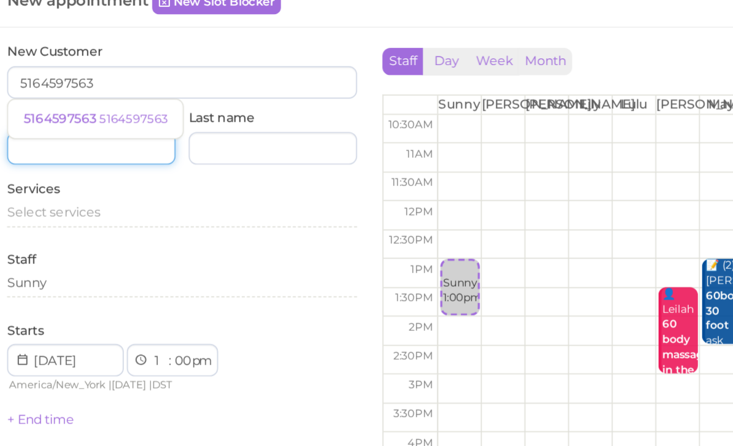
click at [36, 104] on input at bounding box center [87, 114] width 102 height 20
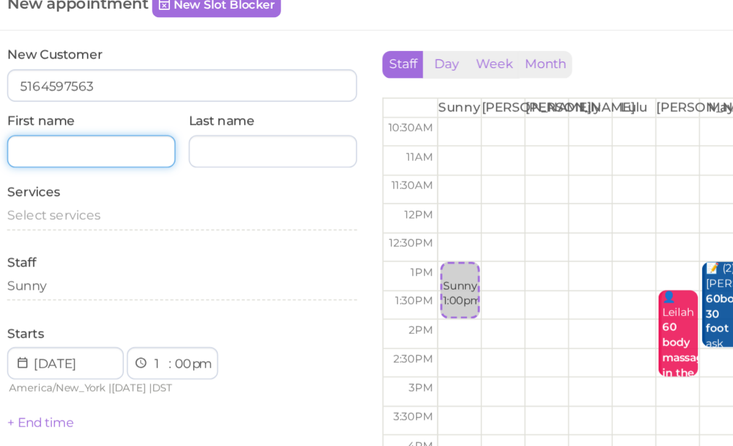
scroll to position [0, 0]
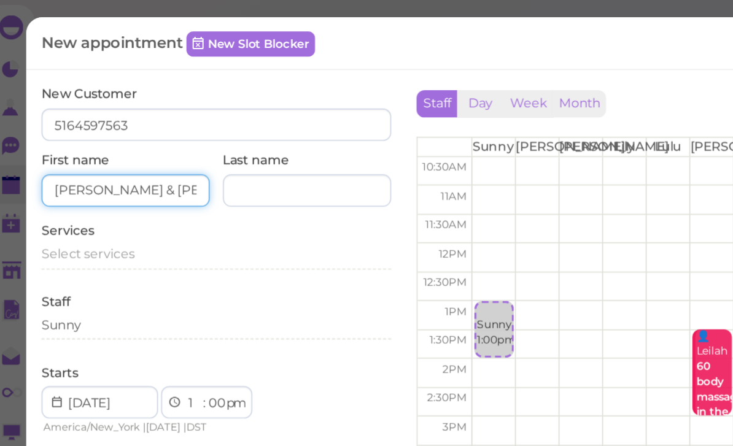
type input "[PERSON_NAME] & [PERSON_NAME]"
click at [74, 152] on span "Select services" at bounding box center [64, 153] width 56 height 9
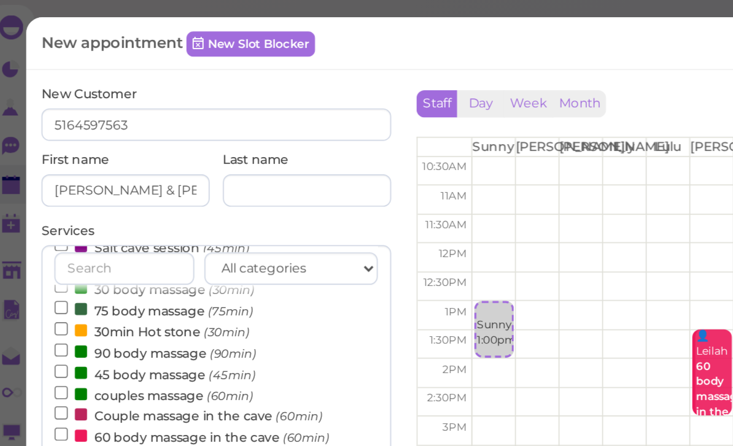
scroll to position [39, 0]
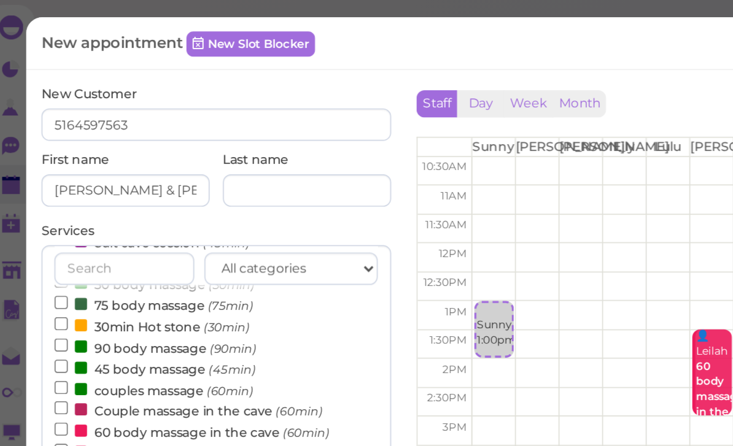
click at [106, 234] on label "couples massage (60min)" at bounding box center [104, 236] width 120 height 13
click at [52, 234] on input "couples massage (60min)" at bounding box center [48, 235] width 8 height 8
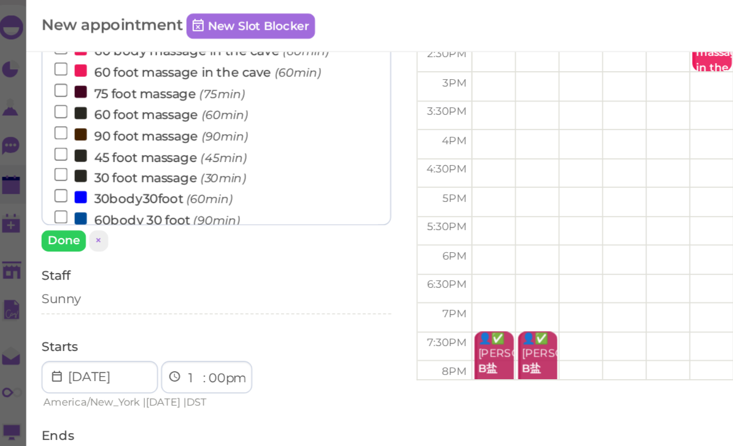
scroll to position [221, 0]
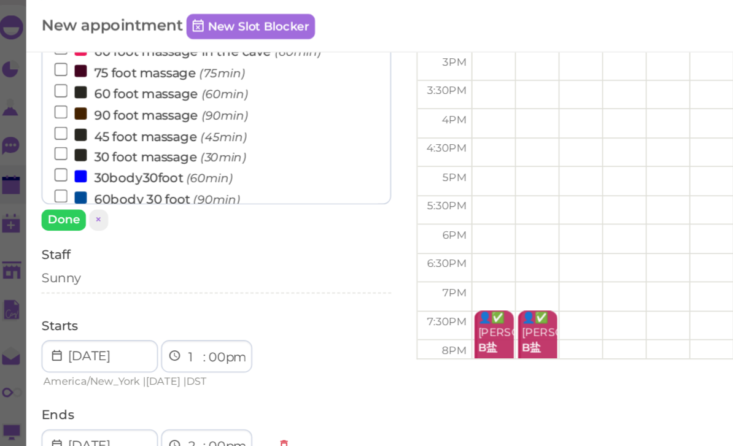
click at [81, 173] on div "Sunny" at bounding box center [142, 170] width 212 height 15
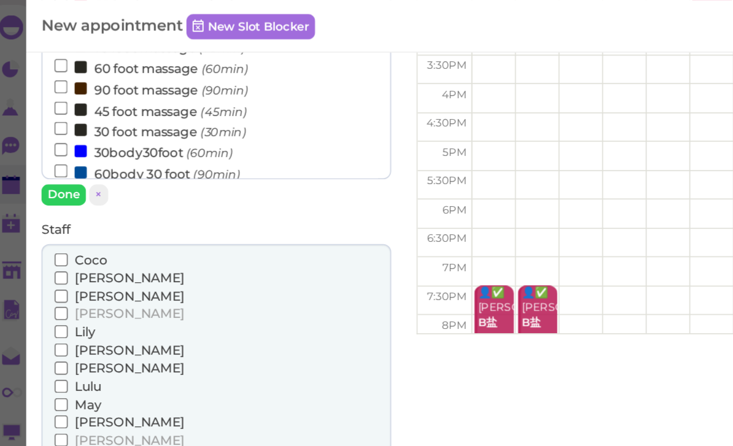
scroll to position [240, 0]
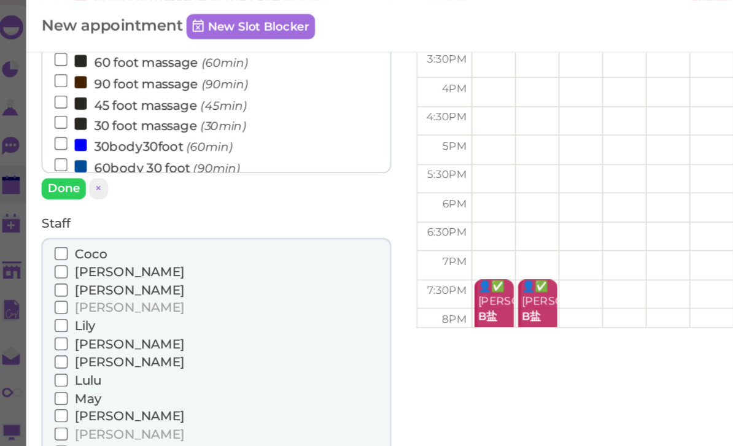
click at [63, 184] on span "[PERSON_NAME]" at bounding box center [89, 186] width 66 height 9
click at [52, 184] on input "[PERSON_NAME]" at bounding box center [48, 186] width 8 height 8
click at [39, 118] on button "Done" at bounding box center [49, 114] width 27 height 13
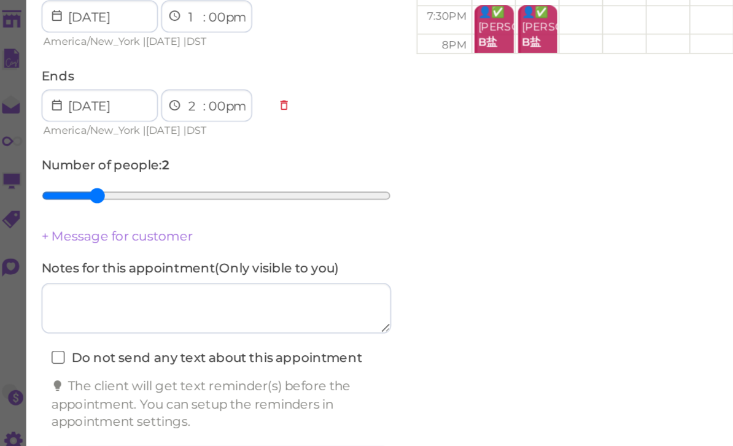
scroll to position [29, 0]
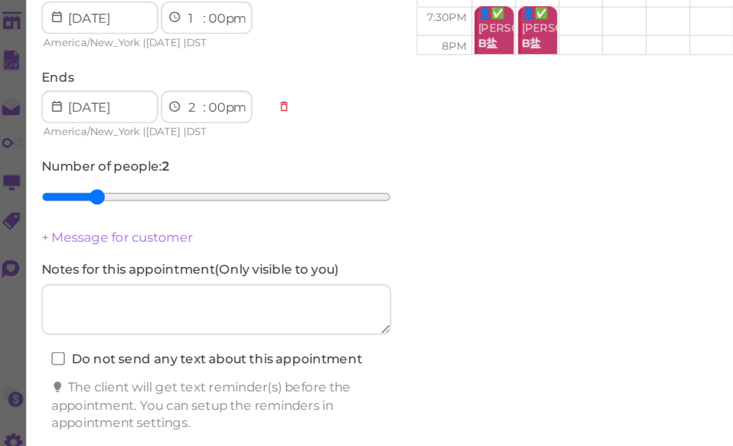
click at [191, 422] on button "Create appointment" at bounding box center [142, 432] width 212 height 20
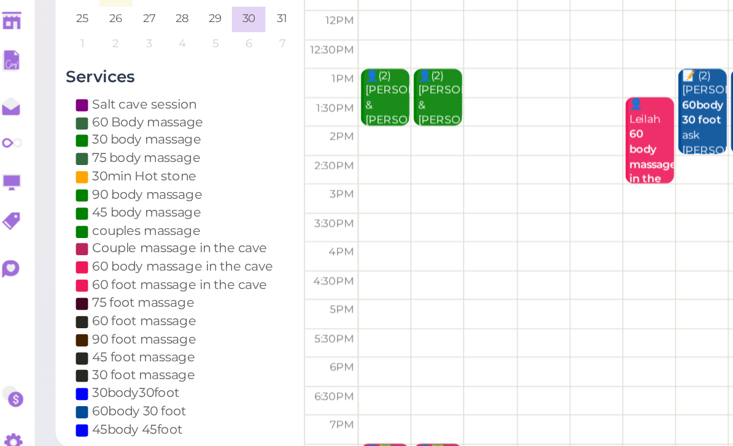
click at [234, 193] on div "👤(2) [PERSON_NAME] & [PERSON_NAME] [PERSON_NAME]|Sunny 1:00pm - 2:00pm" at bounding box center [245, 238] width 28 height 91
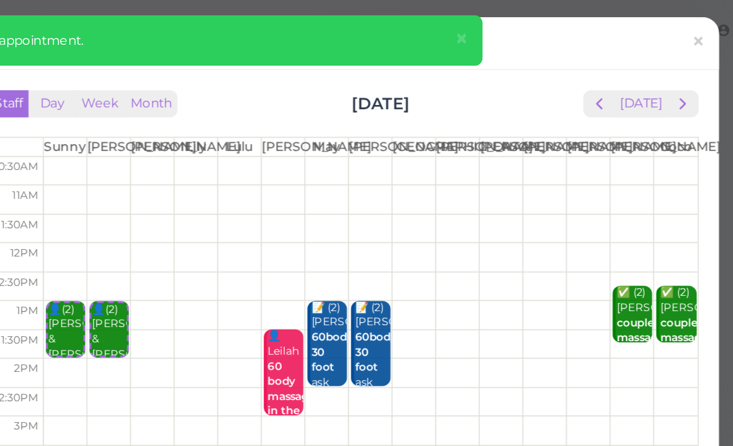
click at [546, 27] on span "×" at bounding box center [550, 23] width 8 height 17
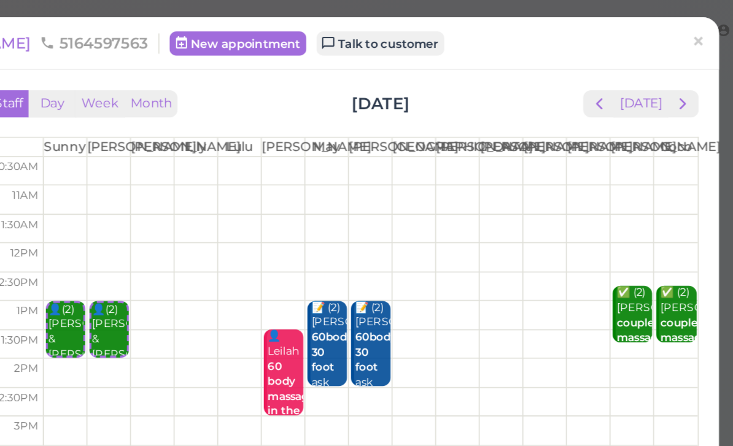
click at [689, 25] on span "×" at bounding box center [693, 25] width 8 height 17
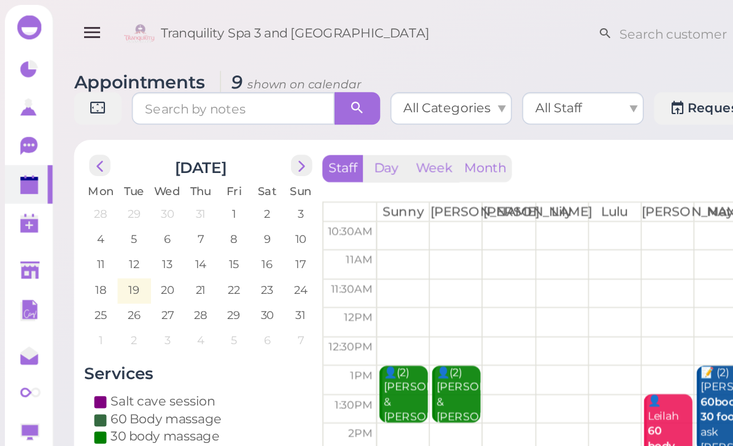
click at [18, 92] on icon at bounding box center [17, 88] width 10 height 11
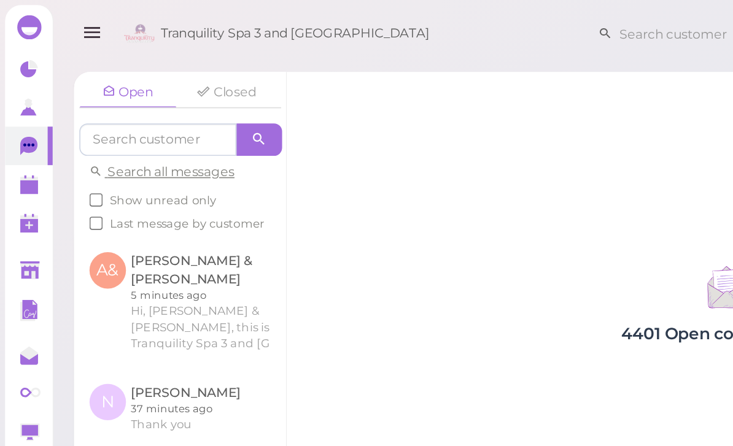
click at [140, 182] on link at bounding box center [109, 184] width 128 height 80
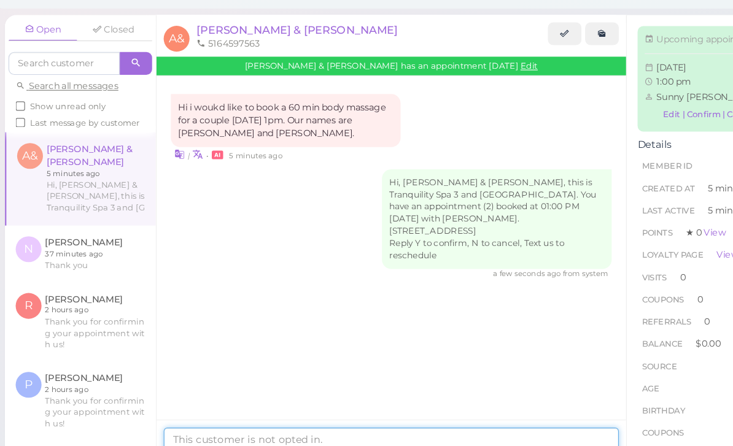
click at [234, 396] on textarea at bounding box center [374, 408] width 389 height 25
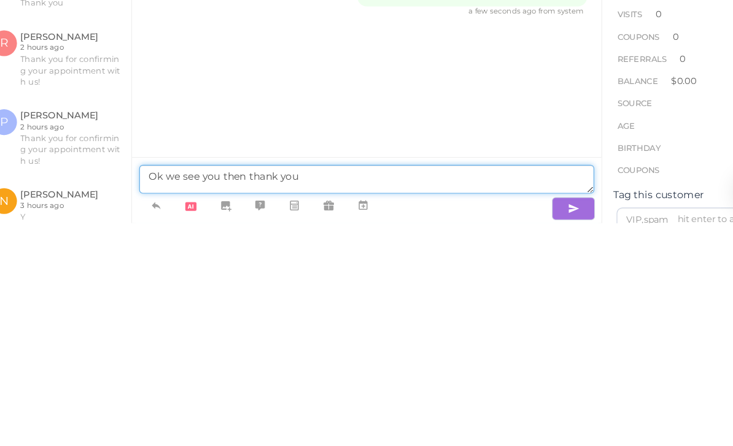
type textarea "Ok we see you then thank you"
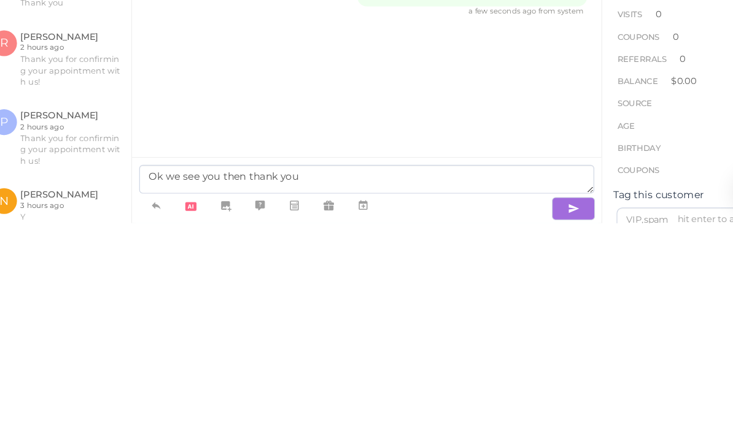
click at [547, 428] on icon "button" at bounding box center [552, 434] width 10 height 12
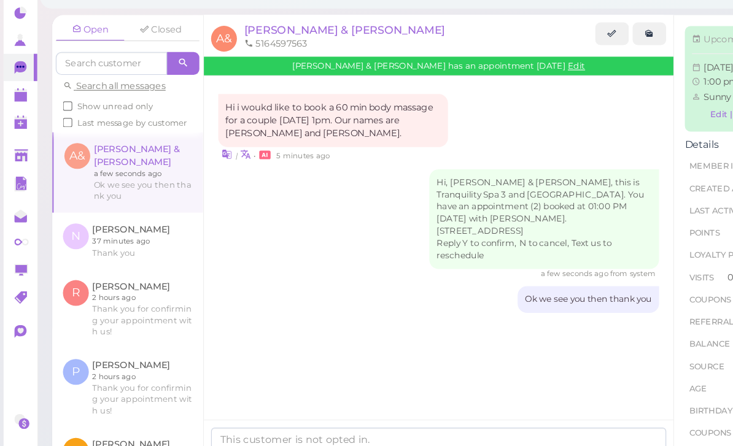
scroll to position [0, 0]
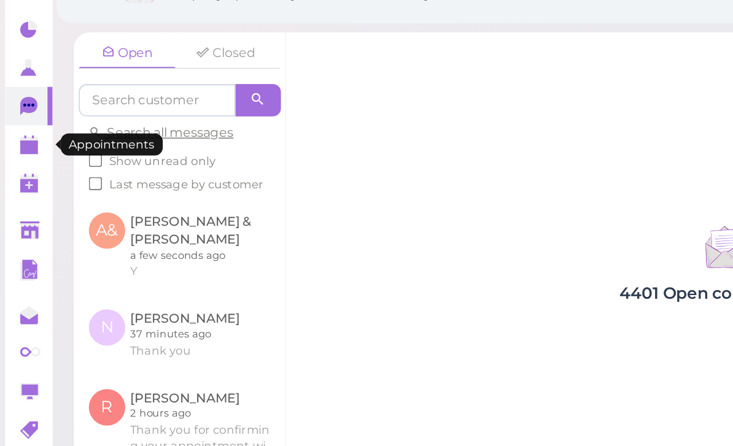
click at [20, 109] on polygon at bounding box center [17, 113] width 11 height 9
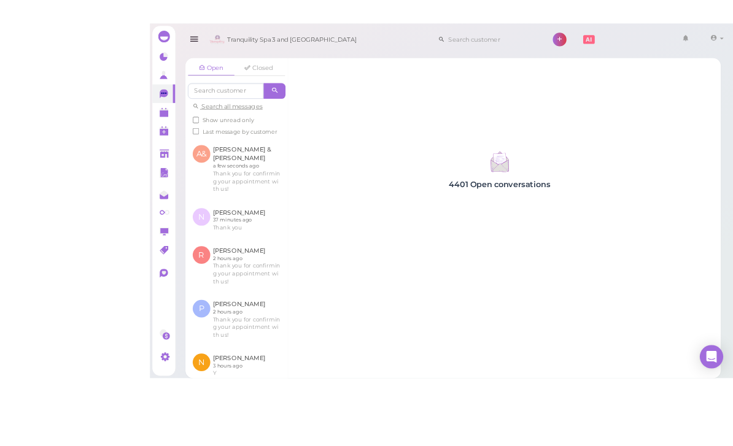
scroll to position [39, 0]
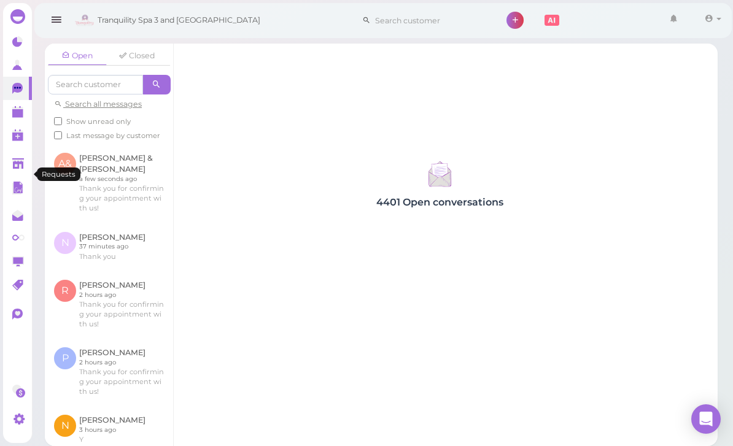
click at [15, 123] on link "0" at bounding box center [17, 134] width 29 height 23
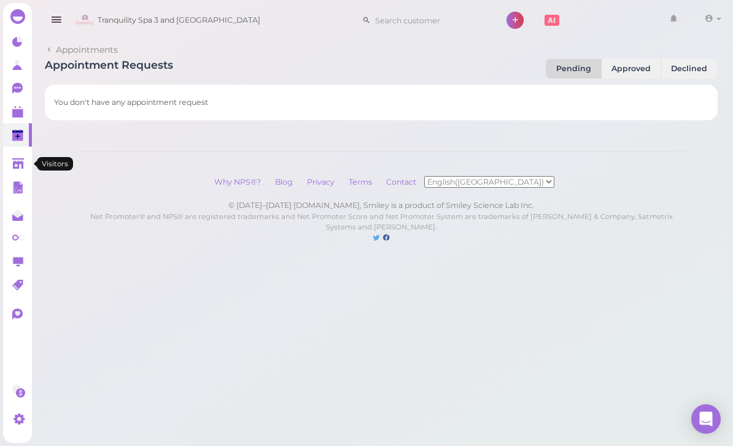
click at [22, 160] on icon at bounding box center [18, 164] width 12 height 9
click at [14, 118] on icon at bounding box center [18, 112] width 13 height 13
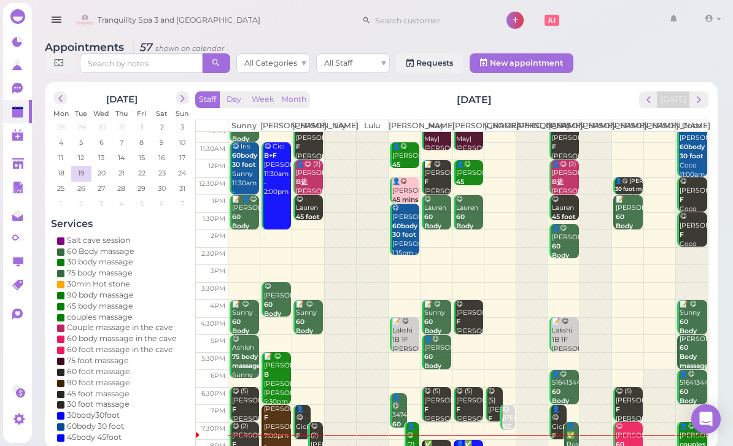
scroll to position [24, 0]
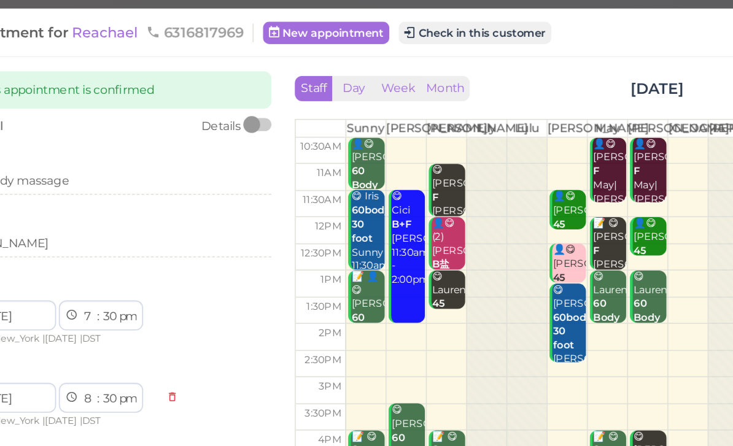
click at [117, 21] on span "Reachael" at bounding box center [139, 26] width 45 height 12
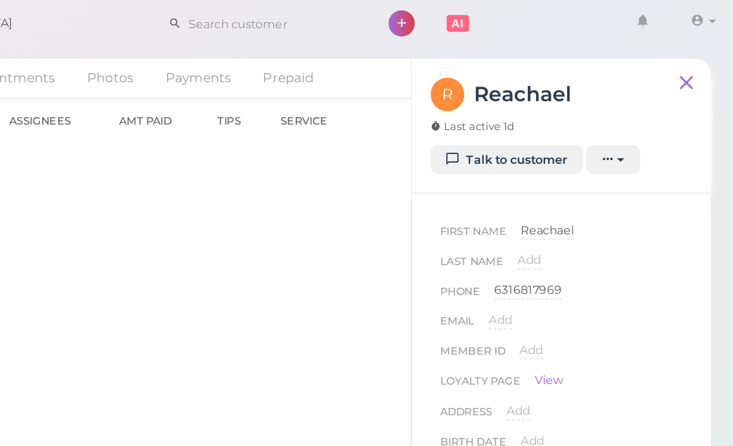
click at [534, 103] on link "Talk to customer" at bounding box center [584, 110] width 100 height 20
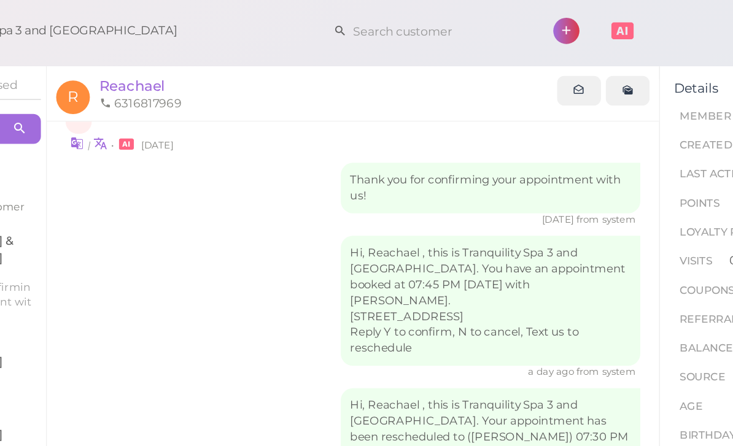
click at [209, 56] on span "Reachael" at bounding box center [230, 56] width 43 height 12
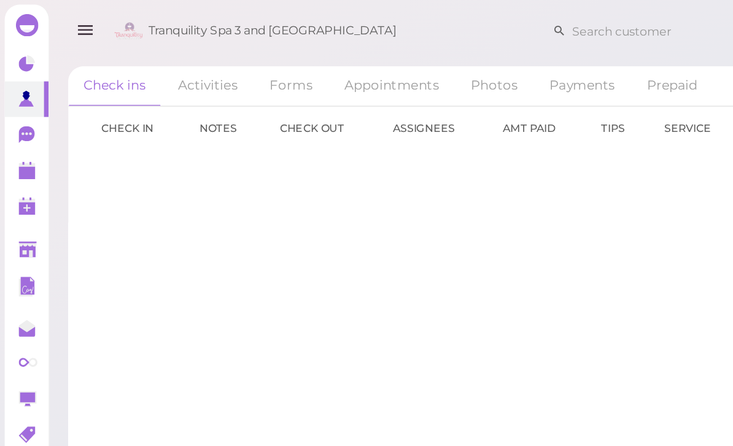
click at [23, 116] on icon at bounding box center [18, 112] width 13 height 13
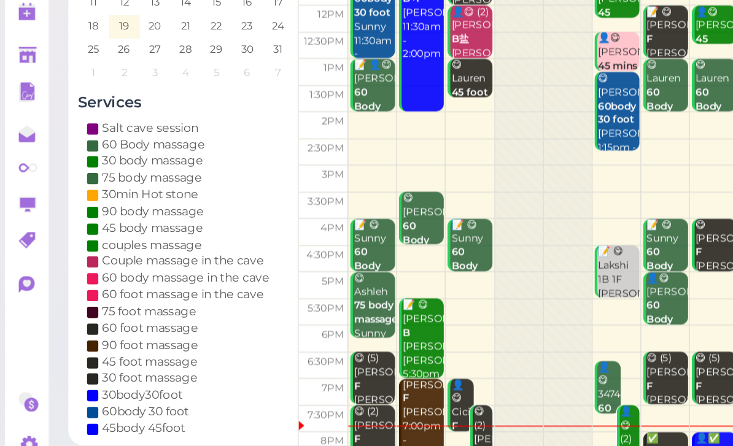
scroll to position [44, 0]
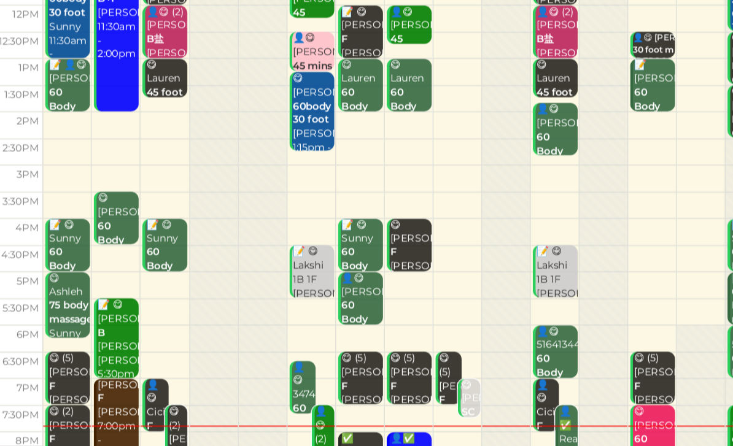
click at [566, 393] on div "👤✅ Reachael 60 Body massage [PERSON_NAME] 7:30pm - 8:30pm" at bounding box center [572, 438] width 13 height 91
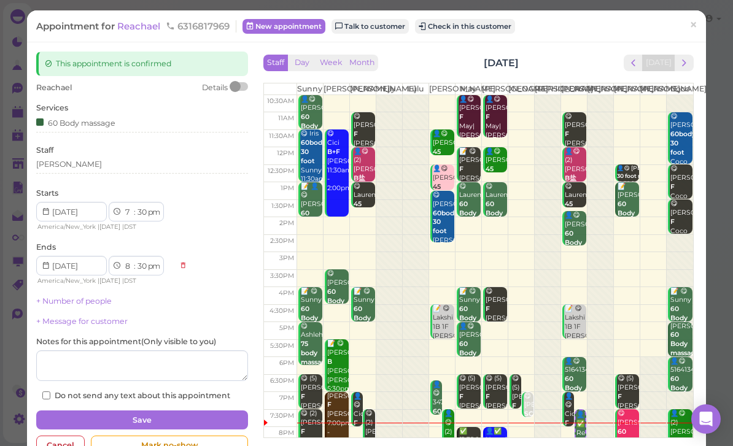
click at [694, 21] on span "×" at bounding box center [693, 25] width 8 height 17
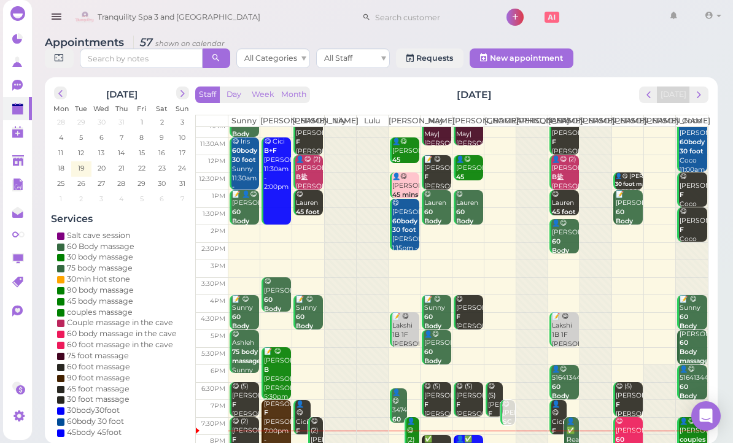
scroll to position [24, 0]
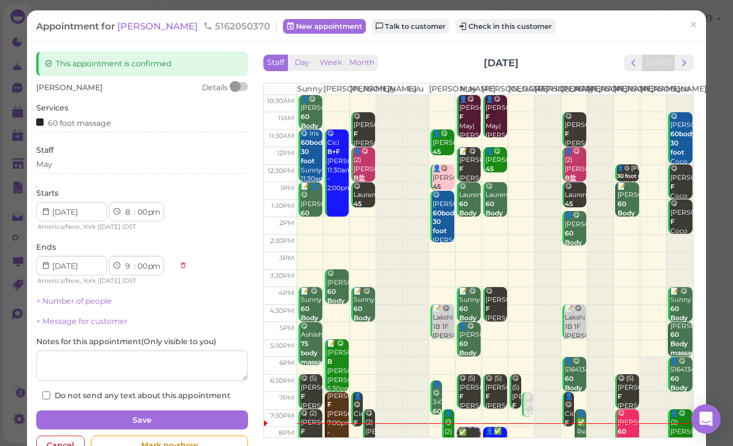
click at [467, 26] on button "Check in this customer" at bounding box center [505, 26] width 100 height 15
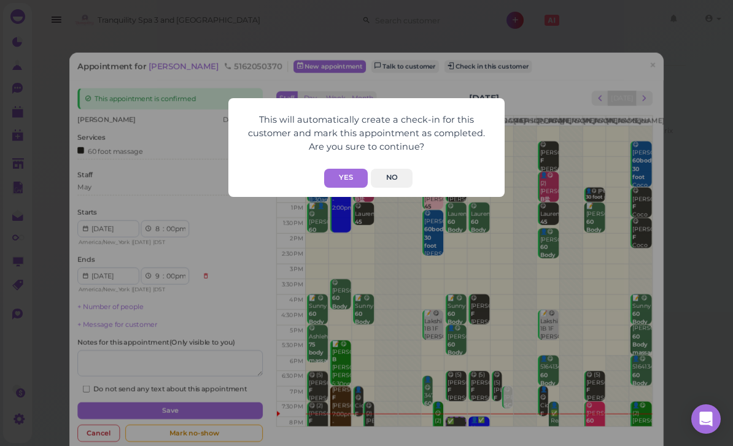
click at [350, 182] on button "Yes" at bounding box center [346, 178] width 44 height 19
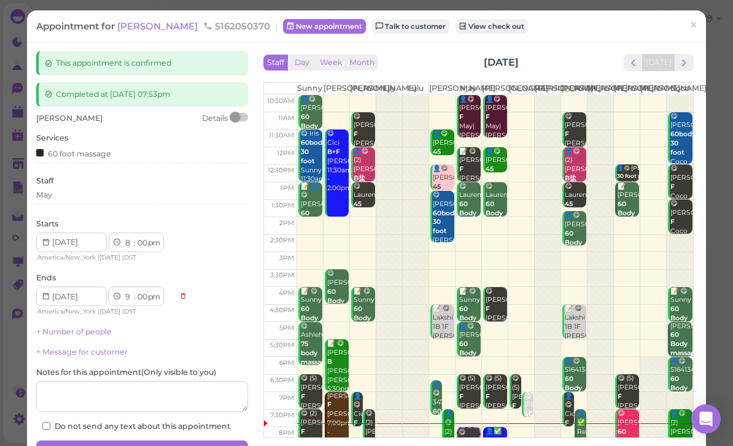
click at [688, 26] on link "×" at bounding box center [693, 26] width 23 height 29
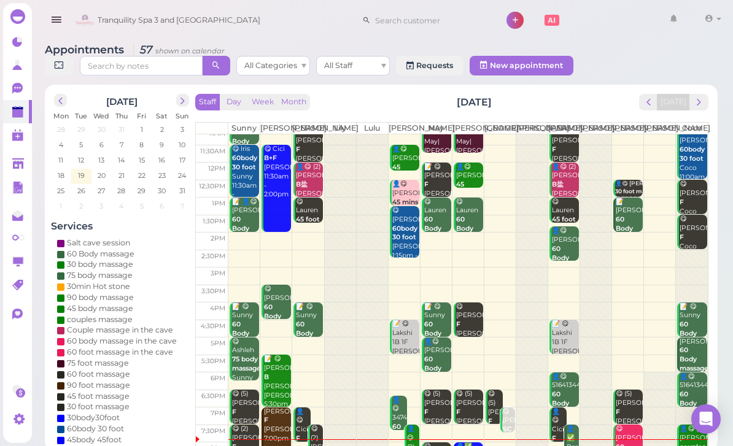
scroll to position [4, 0]
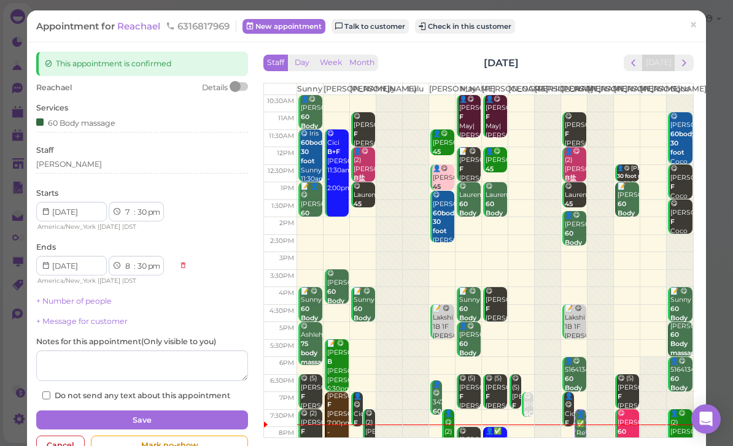
click at [63, 437] on div "Cancel" at bounding box center [60, 446] width 48 height 20
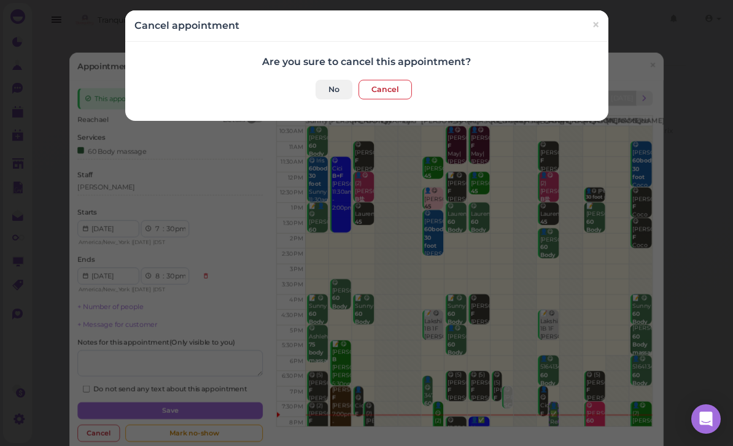
click at [387, 89] on button "Cancel" at bounding box center [384, 90] width 53 height 20
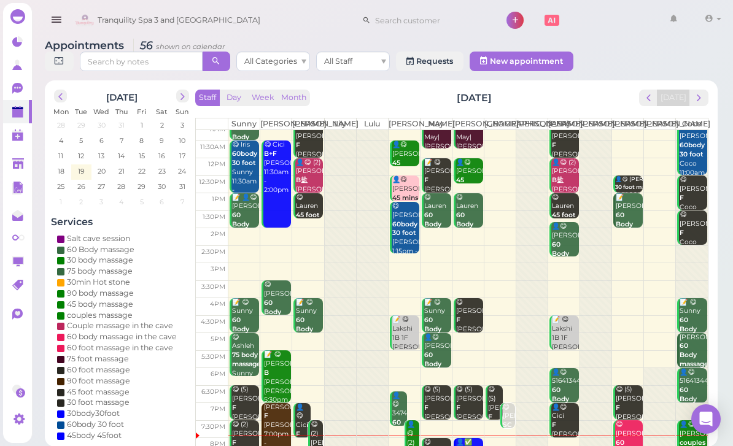
scroll to position [24, 0]
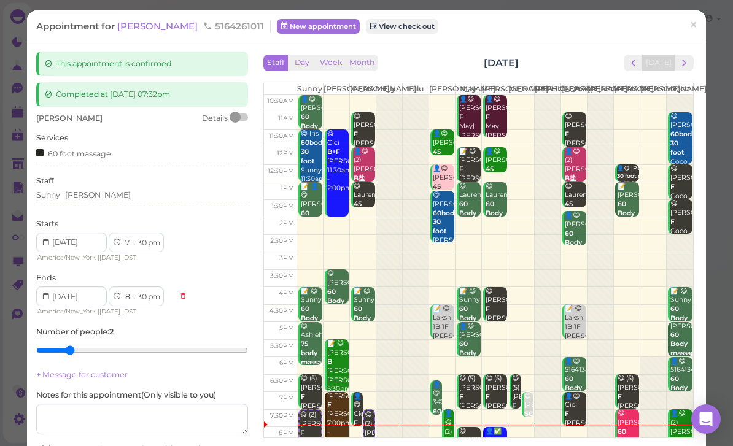
click at [120, 201] on div "Sunny [PERSON_NAME]" at bounding box center [142, 197] width 212 height 15
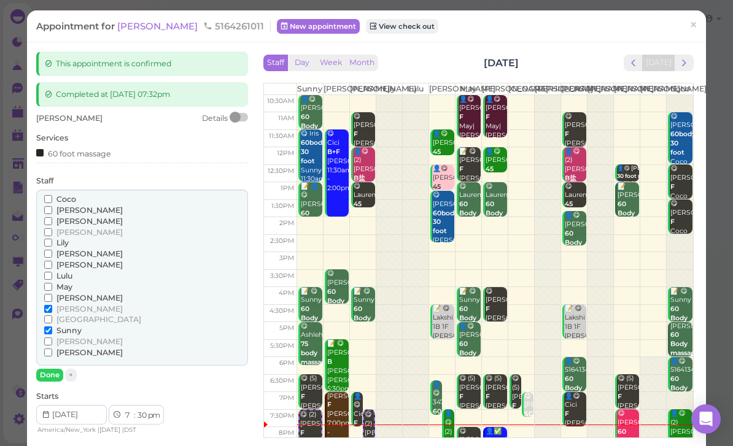
click at [74, 217] on span "[PERSON_NAME]" at bounding box center [89, 221] width 66 height 9
click at [52, 217] on input "[PERSON_NAME]" at bounding box center [48, 221] width 8 height 8
click at [74, 206] on span "[PERSON_NAME]" at bounding box center [89, 210] width 66 height 9
click at [52, 206] on input "[PERSON_NAME]" at bounding box center [48, 210] width 8 height 8
click at [75, 220] on span "[PERSON_NAME]" at bounding box center [89, 221] width 66 height 9
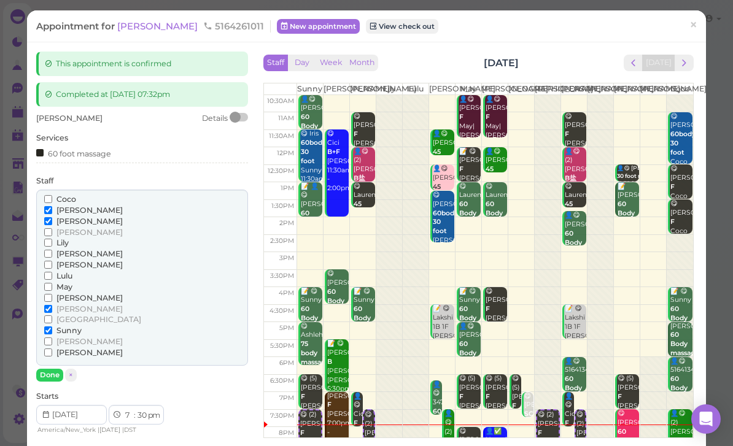
click at [52, 220] on input "[PERSON_NAME]" at bounding box center [48, 221] width 8 height 8
click at [77, 249] on span "[PERSON_NAME]" at bounding box center [89, 253] width 66 height 9
click at [52, 250] on input "[PERSON_NAME]" at bounding box center [48, 254] width 8 height 8
click at [52, 305] on input "[PERSON_NAME]" at bounding box center [48, 309] width 8 height 8
click at [52, 326] on input "Sunny" at bounding box center [48, 330] width 8 height 8
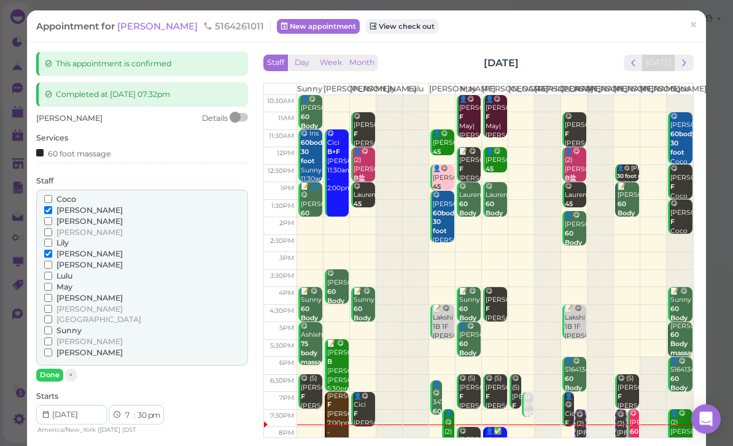
click at [56, 369] on button "Done" at bounding box center [49, 375] width 27 height 13
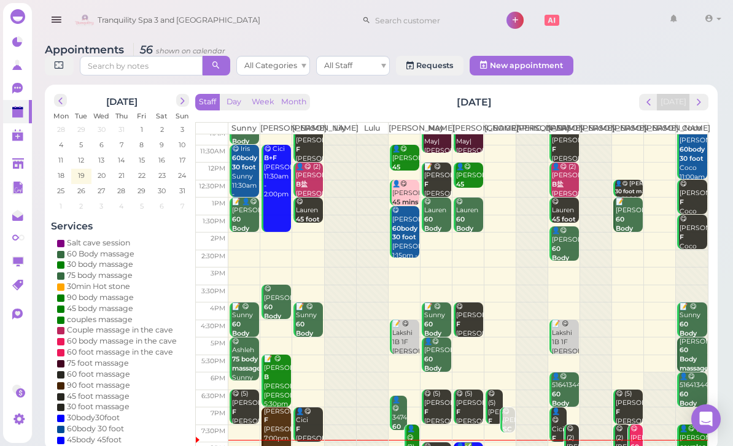
scroll to position [24, 0]
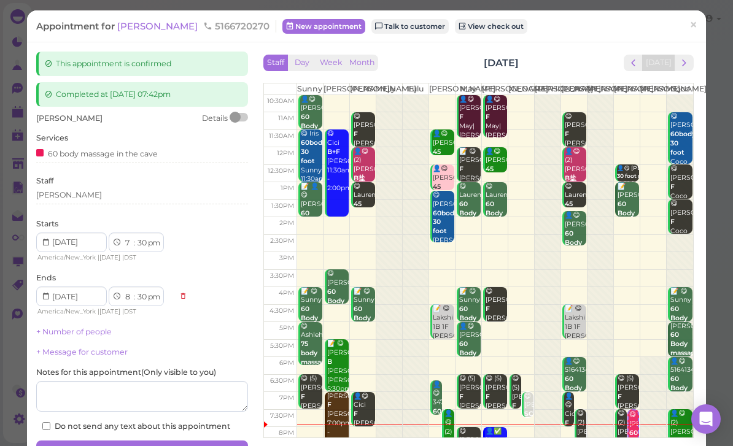
click at [90, 200] on div "[PERSON_NAME]" at bounding box center [142, 197] width 212 height 15
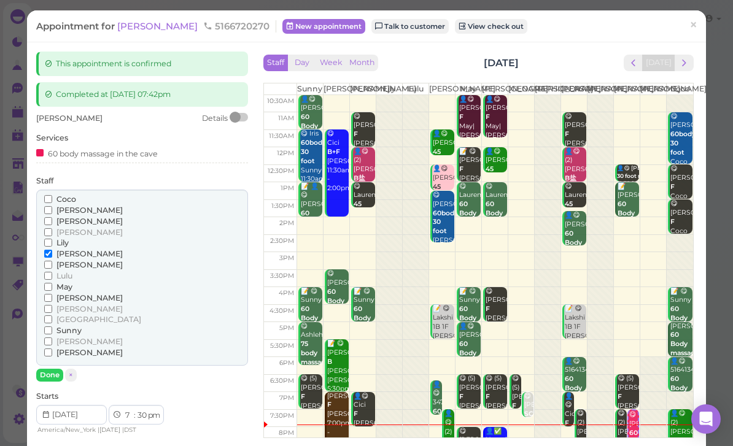
click at [66, 293] on span "[PERSON_NAME]" at bounding box center [89, 297] width 66 height 9
click at [52, 294] on input "[PERSON_NAME]" at bounding box center [48, 298] width 8 height 8
click at [61, 293] on span "[PERSON_NAME]" at bounding box center [89, 297] width 66 height 9
click at [52, 294] on input "[PERSON_NAME]" at bounding box center [48, 298] width 8 height 8
click at [66, 282] on span "May" at bounding box center [64, 286] width 16 height 9
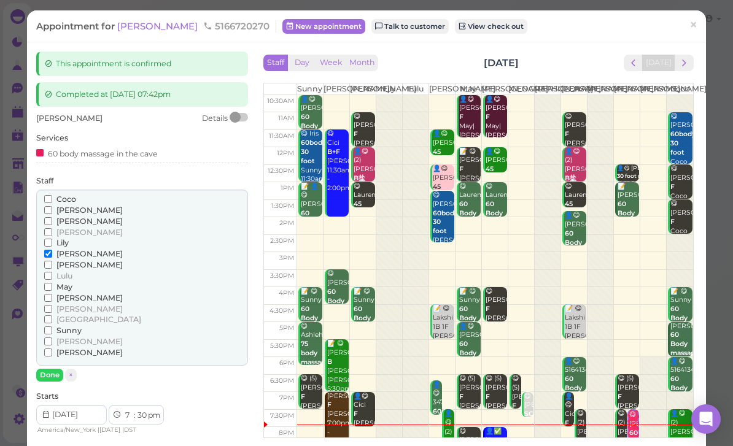
click at [52, 283] on input "May" at bounding box center [48, 287] width 8 height 8
click at [72, 250] on span "[PERSON_NAME]" at bounding box center [89, 253] width 66 height 9
click at [52, 250] on input "[PERSON_NAME]" at bounding box center [48, 254] width 8 height 8
click at [50, 370] on button "Done" at bounding box center [49, 375] width 27 height 13
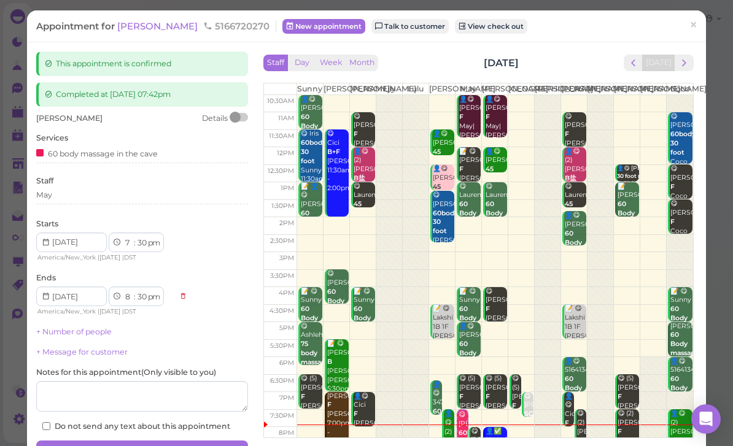
click at [198, 446] on button "Save" at bounding box center [142, 451] width 212 height 20
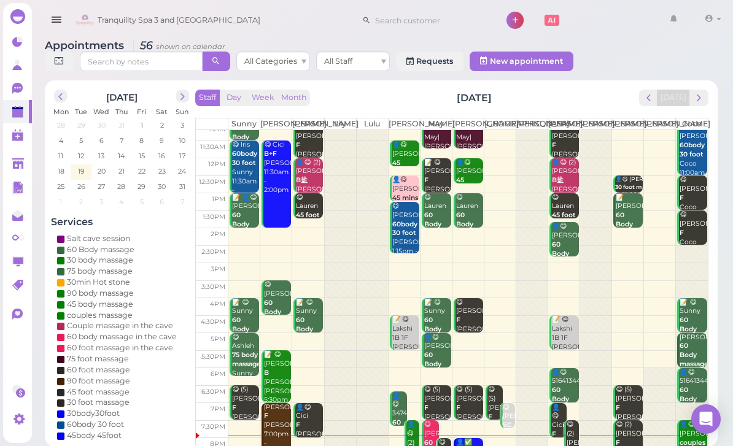
scroll to position [24, 0]
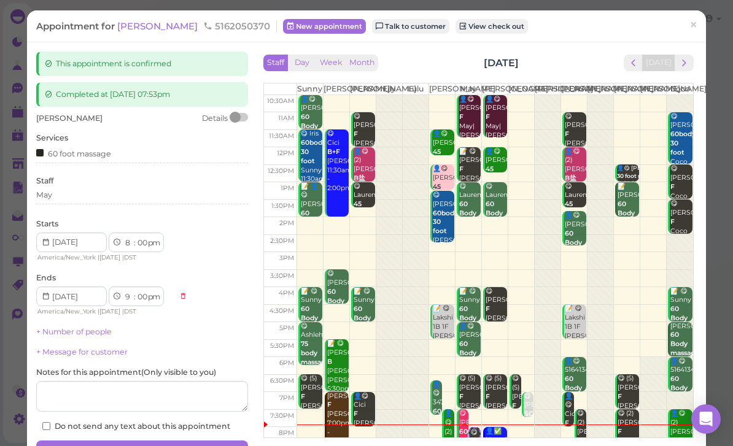
click at [106, 196] on div "May" at bounding box center [142, 195] width 212 height 11
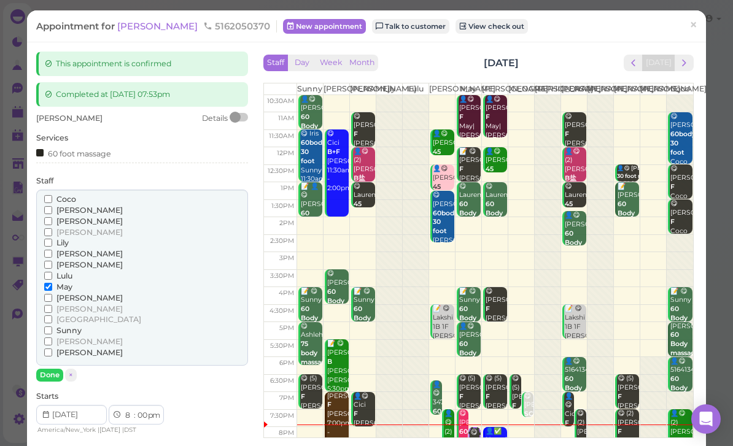
click at [66, 263] on span "[PERSON_NAME]" at bounding box center [89, 264] width 66 height 9
click at [52, 263] on input "[PERSON_NAME]" at bounding box center [48, 265] width 8 height 8
click at [66, 282] on span "May" at bounding box center [64, 286] width 16 height 9
click at [52, 283] on input "May" at bounding box center [48, 287] width 8 height 8
click at [58, 369] on button "Done" at bounding box center [49, 375] width 27 height 13
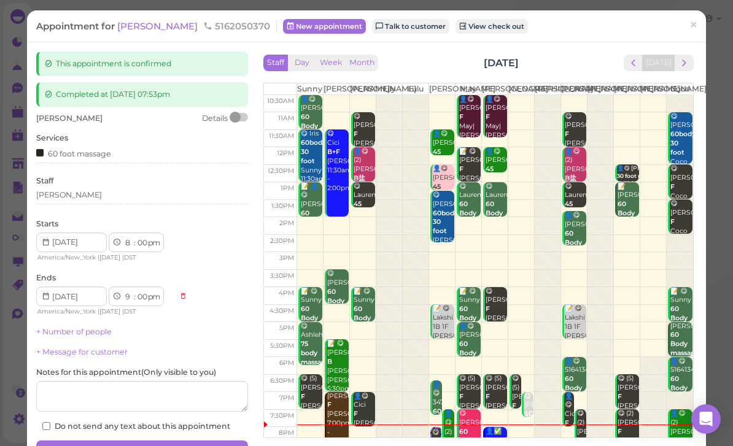
click at [217, 443] on button "Save" at bounding box center [142, 451] width 212 height 20
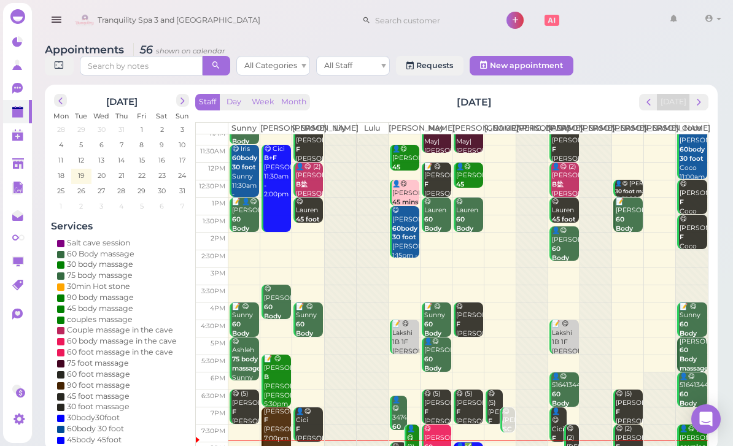
scroll to position [24, 0]
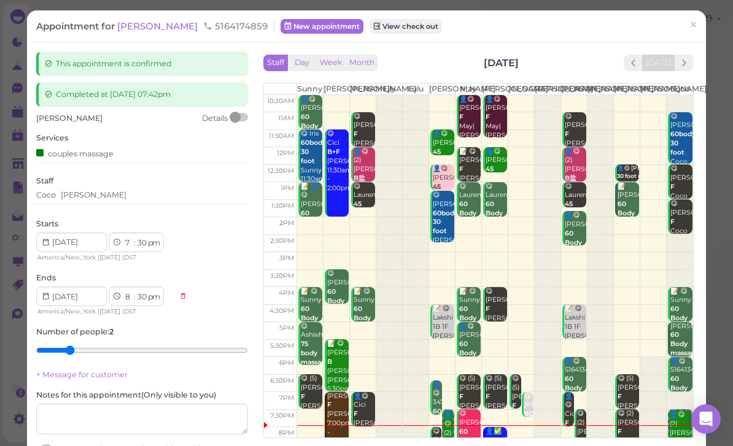
click at [114, 200] on div "[PERSON_NAME]" at bounding box center [142, 197] width 212 height 15
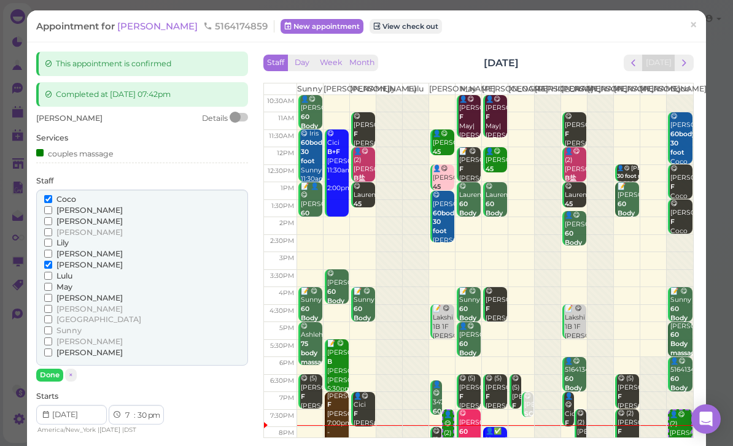
click at [68, 304] on span "[PERSON_NAME]" at bounding box center [89, 308] width 66 height 9
click at [52, 305] on input "[PERSON_NAME]" at bounding box center [48, 309] width 8 height 8
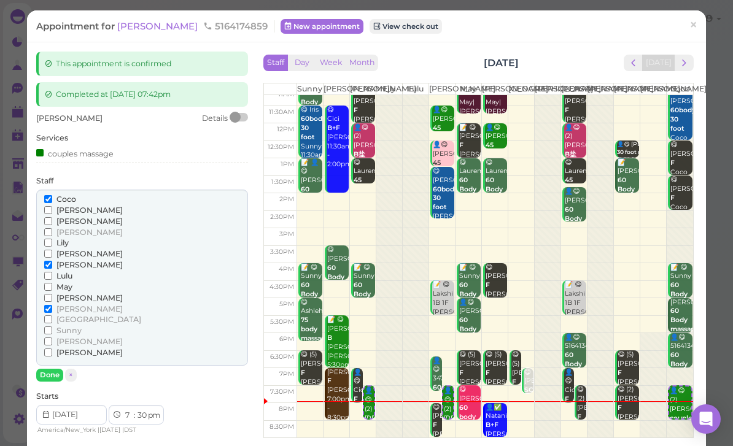
scroll to position [24, 0]
click at [80, 326] on span "Sunny" at bounding box center [68, 330] width 25 height 9
click at [52, 326] on input "Sunny" at bounding box center [48, 330] width 8 height 8
click at [76, 304] on span "[PERSON_NAME]" at bounding box center [89, 308] width 66 height 9
click at [52, 305] on input "[PERSON_NAME]" at bounding box center [48, 309] width 8 height 8
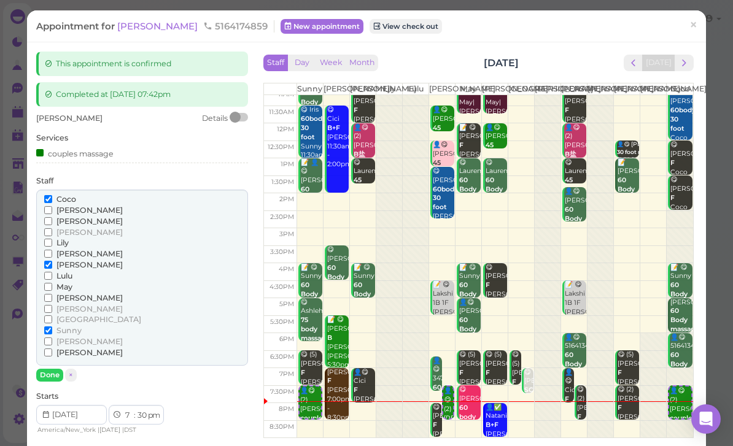
click at [72, 195] on span "Coco" at bounding box center [66, 199] width 20 height 9
click at [52, 195] on input "Coco" at bounding box center [48, 199] width 8 height 8
click at [59, 371] on button "Done" at bounding box center [49, 375] width 27 height 13
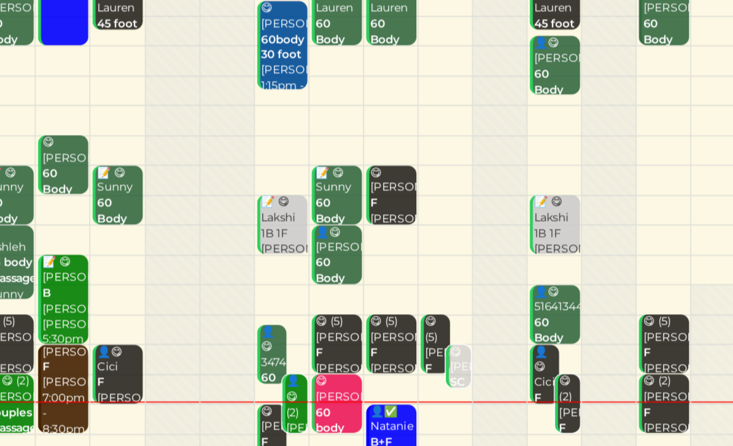
scroll to position [44, 0]
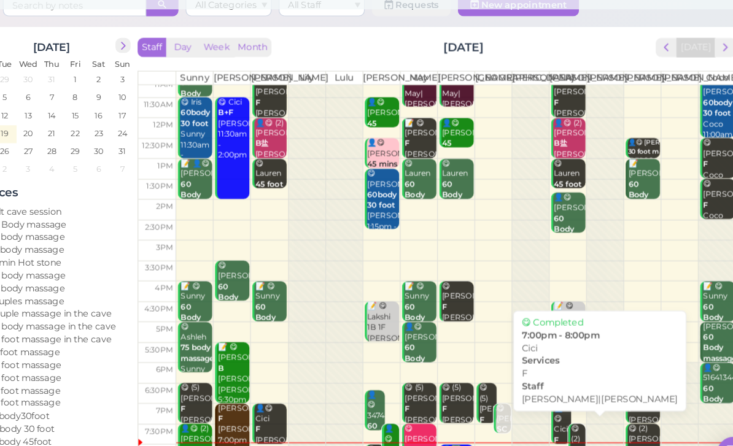
click at [551, 376] on div "👤😋 [PERSON_NAME]|[PERSON_NAME] 7:00pm - 8:00pm" at bounding box center [558, 417] width 15 height 82
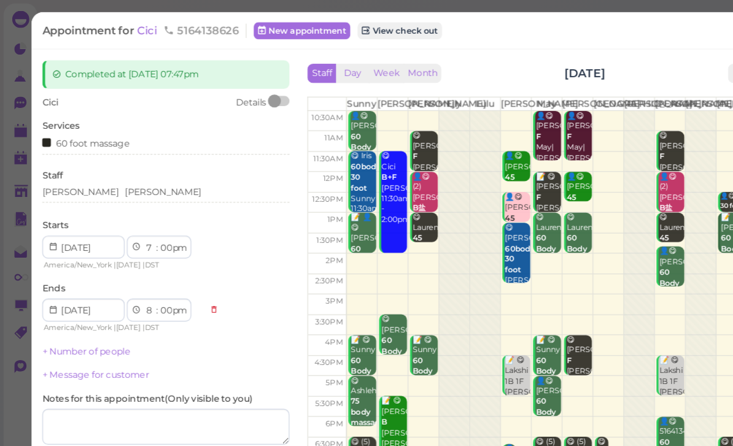
click at [115, 166] on div "[PERSON_NAME] [PERSON_NAME]" at bounding box center [142, 164] width 212 height 11
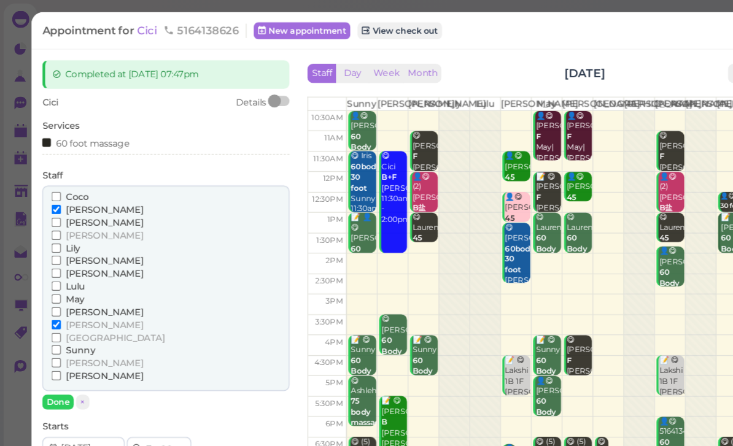
click at [68, 180] on span "[PERSON_NAME]" at bounding box center [89, 179] width 66 height 9
click at [52, 180] on input "[PERSON_NAME]" at bounding box center [48, 180] width 8 height 8
click at [64, 167] on span "Coco" at bounding box center [66, 168] width 20 height 9
click at [52, 167] on input "Coco" at bounding box center [48, 168] width 8 height 8
click at [53, 338] on button "Done" at bounding box center [49, 344] width 27 height 13
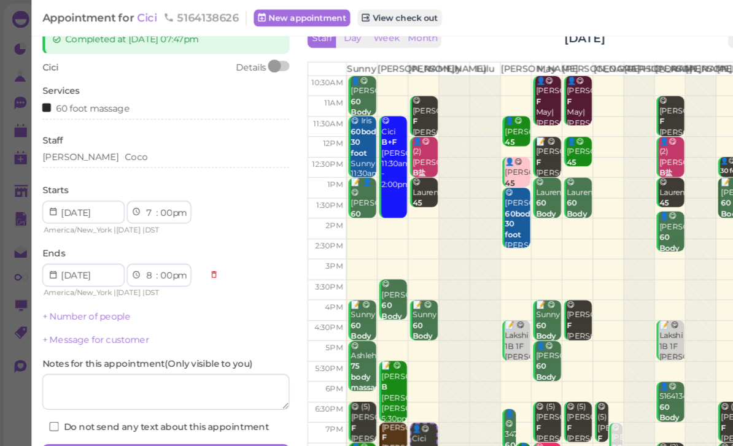
scroll to position [29, 0]
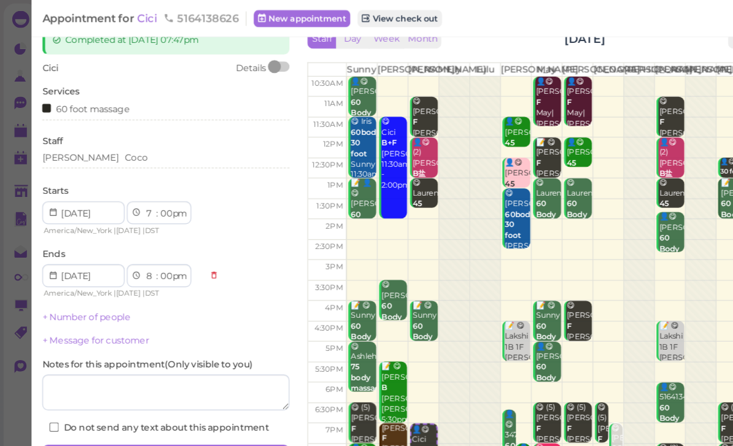
click at [180, 387] on button "Save" at bounding box center [142, 391] width 212 height 20
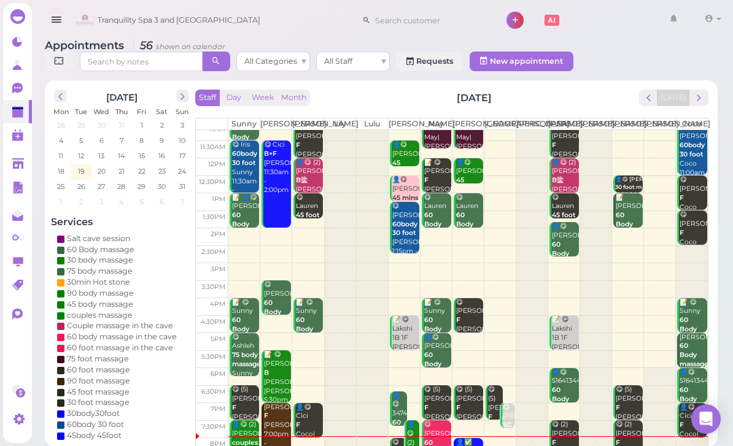
scroll to position [24, 0]
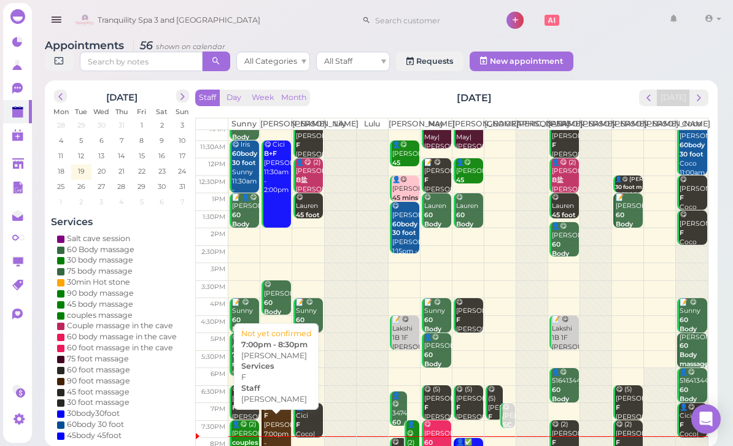
click at [276, 436] on div "[PERSON_NAME] 7:00pm - 8:30pm" at bounding box center [277, 430] width 28 height 55
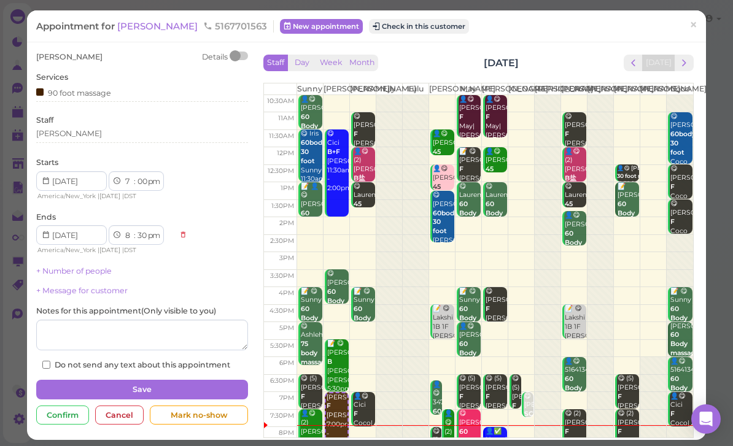
click at [390, 16] on div "Appointment for [PERSON_NAME] 5167701563 New appointment Check in this customer…" at bounding box center [366, 25] width 679 height 31
click at [377, 23] on button "Check in this customer" at bounding box center [419, 26] width 100 height 15
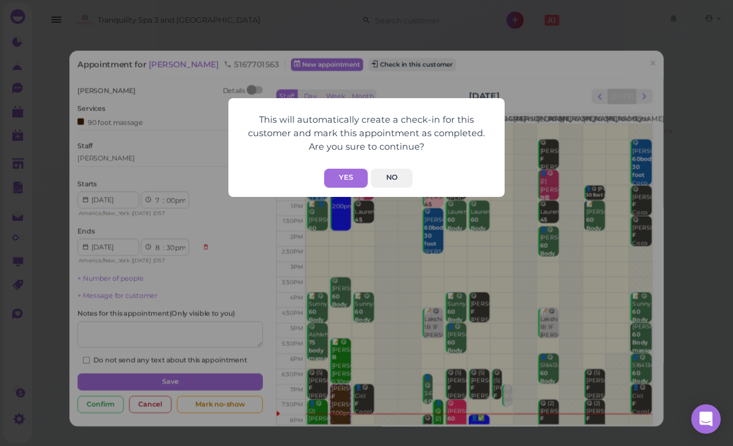
click at [349, 176] on button "Yes" at bounding box center [346, 178] width 44 height 19
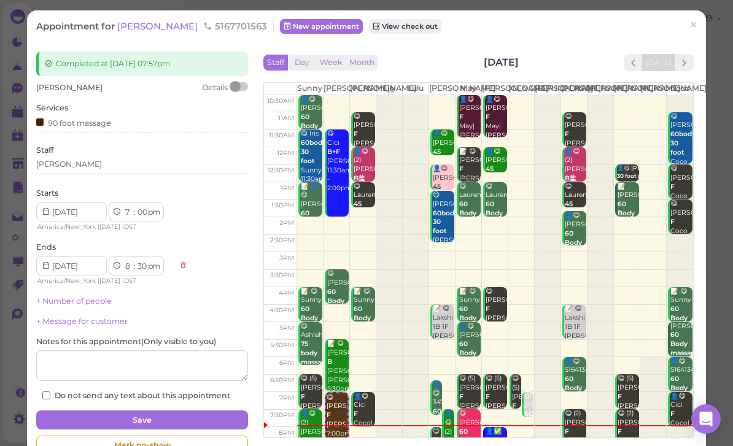
click at [689, 31] on link "×" at bounding box center [693, 26] width 23 height 29
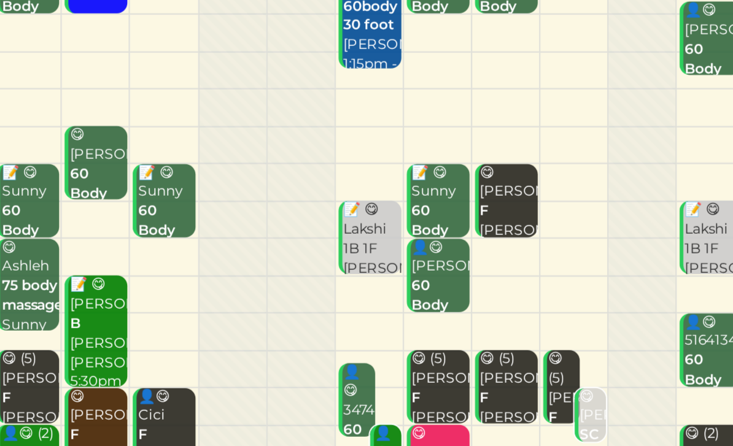
scroll to position [44, 0]
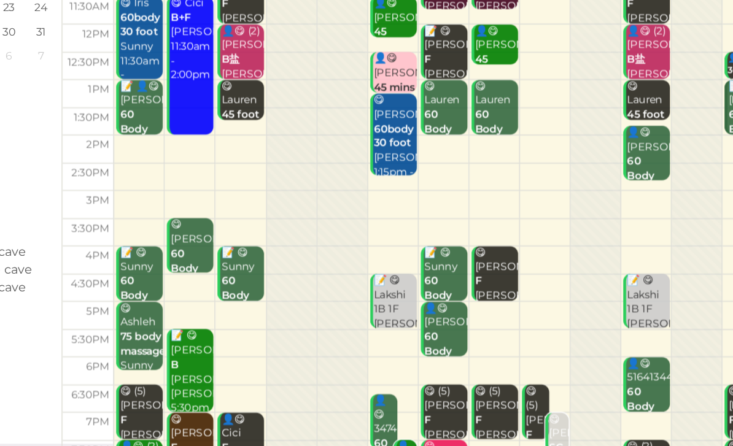
click at [231, 417] on div "👤😋 (2) [PERSON_NAME] couples massage [PERSON_NAME]|Sunny 7:30pm - 8:30pm" at bounding box center [245, 453] width 28 height 73
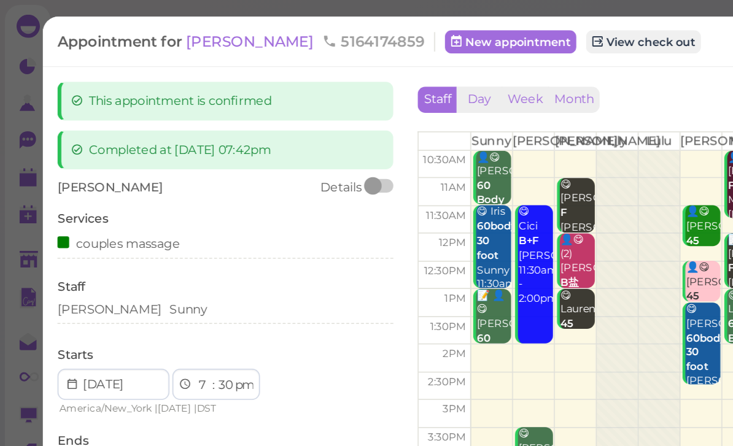
click at [101, 197] on div "[PERSON_NAME] Sunny" at bounding box center [142, 195] width 212 height 11
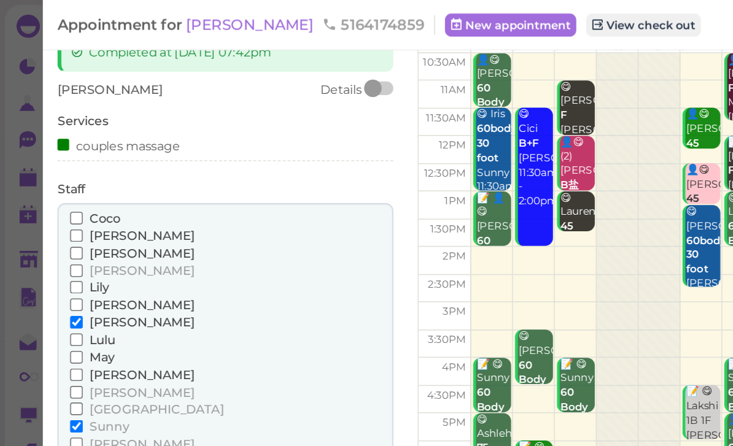
scroll to position [62, 0]
click at [66, 231] on span "[PERSON_NAME]" at bounding box center [89, 235] width 66 height 9
click at [52, 232] on input "[PERSON_NAME]" at bounding box center [48, 236] width 8 height 8
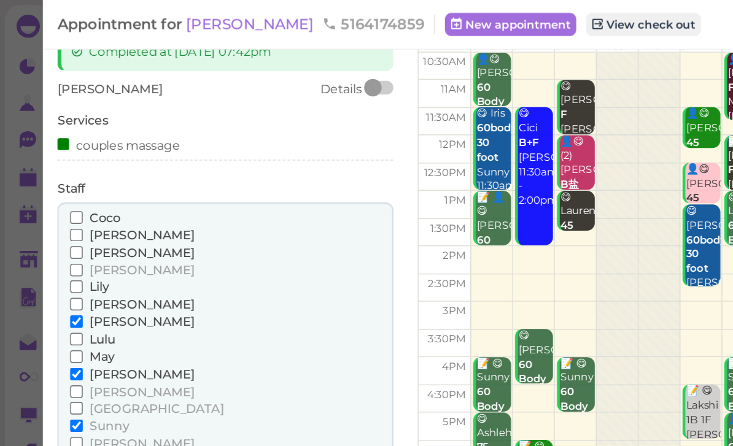
click at [66, 198] on span "[PERSON_NAME]" at bounding box center [89, 202] width 66 height 9
click at [52, 199] on input "[PERSON_NAME]" at bounding box center [48, 203] width 8 height 8
click at [55, 307] on button "Done" at bounding box center [49, 313] width 27 height 13
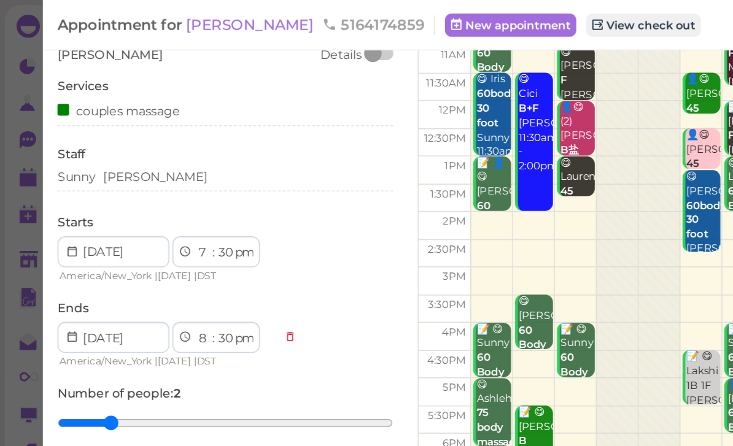
scroll to position [82, 0]
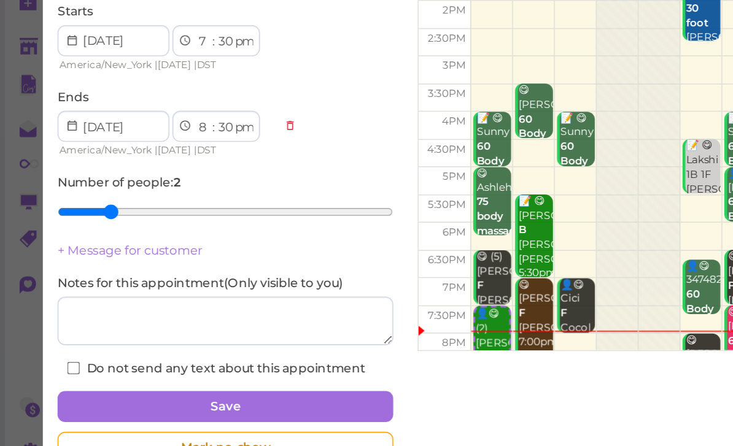
click at [182, 381] on button "Save" at bounding box center [142, 391] width 212 height 20
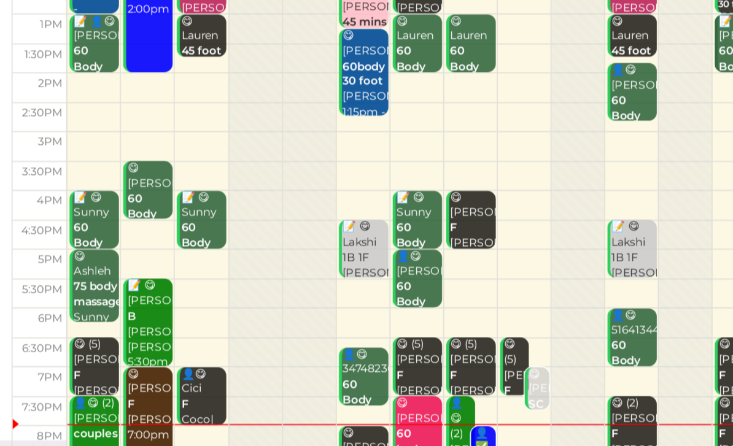
scroll to position [44, 0]
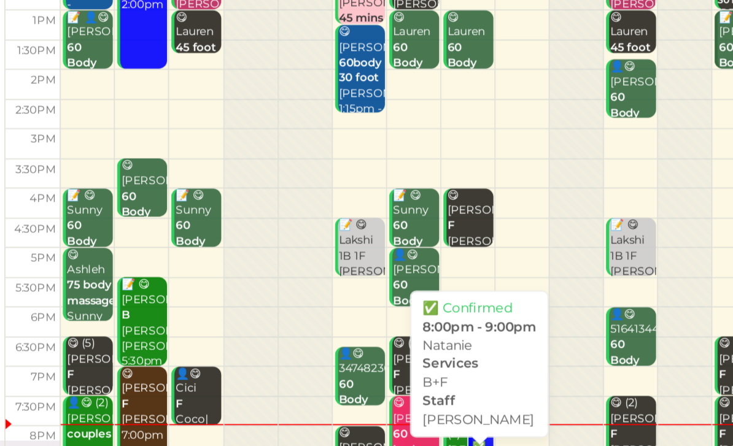
click at [470, 411] on div "👤✅ [PERSON_NAME]+F [PERSON_NAME] 8:00pm - 9:00pm" at bounding box center [476, 447] width 13 height 73
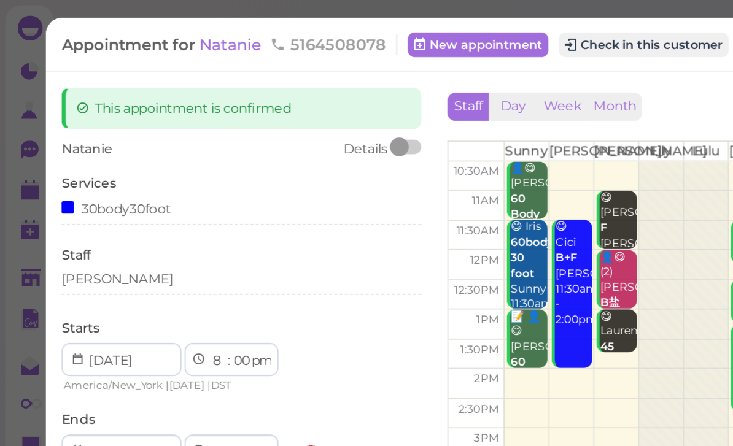
click at [104, 165] on div "[PERSON_NAME]" at bounding box center [142, 164] width 212 height 11
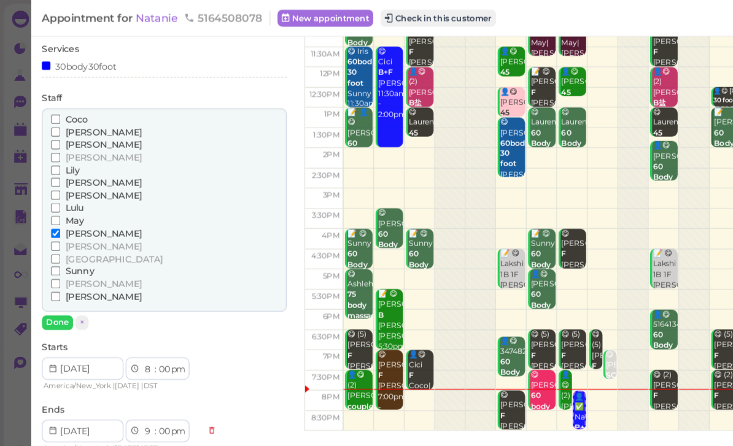
scroll to position [67, 0]
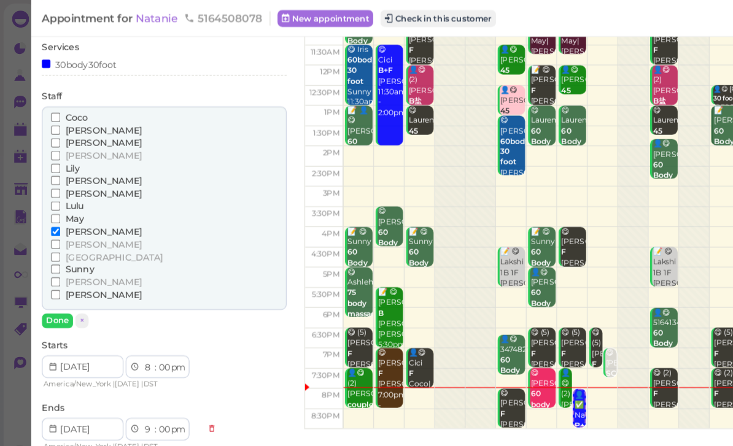
click at [75, 218] on span "[GEOGRAPHIC_DATA]" at bounding box center [98, 222] width 85 height 9
click at [52, 218] on input "[GEOGRAPHIC_DATA]" at bounding box center [48, 222] width 8 height 8
click at [82, 206] on div "[PERSON_NAME]" at bounding box center [142, 211] width 196 height 11
click at [73, 196] on span "[PERSON_NAME]" at bounding box center [89, 200] width 66 height 9
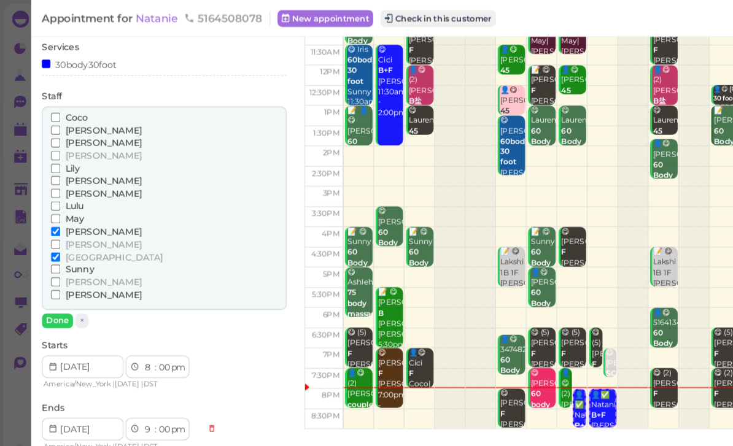
click at [52, 196] on input "[PERSON_NAME]" at bounding box center [48, 200] width 8 height 8
click at [76, 207] on span "[PERSON_NAME]" at bounding box center [89, 211] width 66 height 9
click at [52, 207] on input "[PERSON_NAME]" at bounding box center [48, 211] width 8 height 8
click at [75, 218] on span "[GEOGRAPHIC_DATA]" at bounding box center [98, 222] width 85 height 9
click at [52, 218] on input "[GEOGRAPHIC_DATA]" at bounding box center [48, 222] width 8 height 8
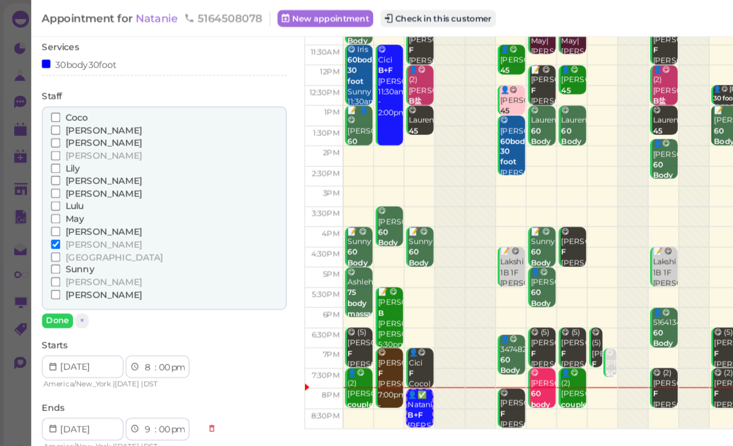
click at [55, 271] on button "Done" at bounding box center [49, 277] width 27 height 13
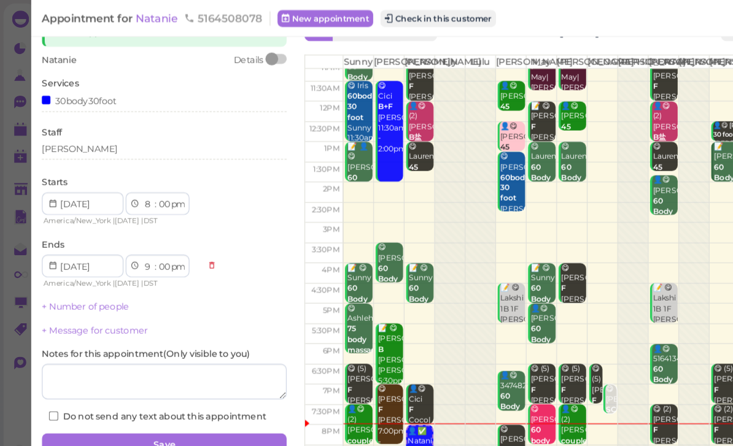
scroll to position [29, 0]
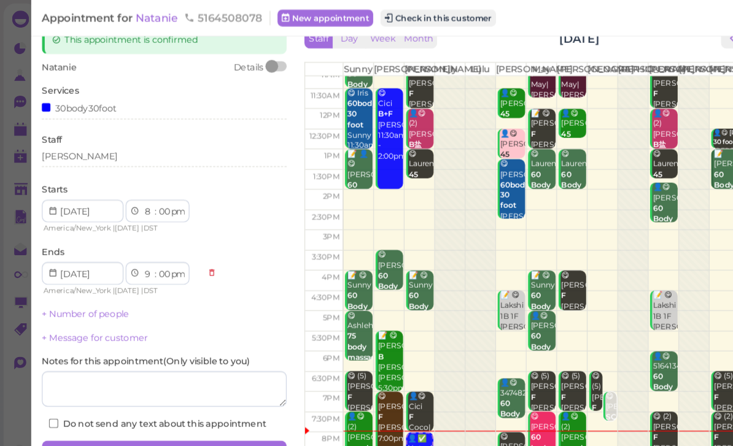
click at [182, 381] on button "Save" at bounding box center [142, 391] width 212 height 20
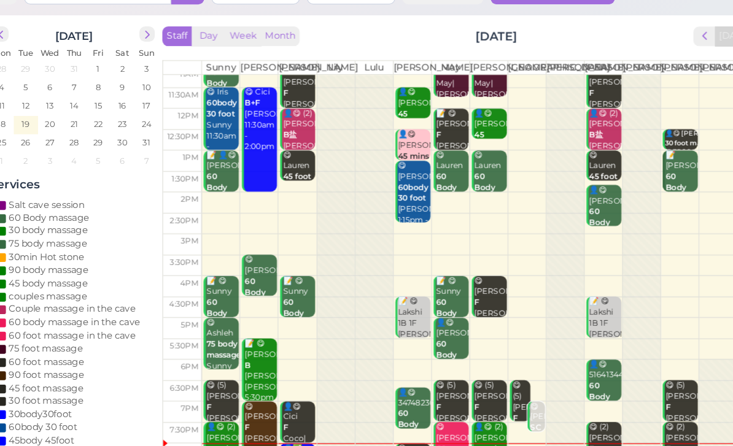
scroll to position [44, 0]
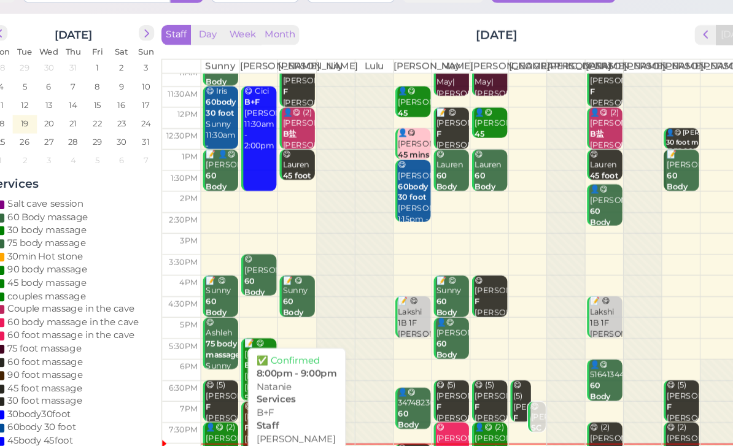
click at [295, 411] on div "👤✅ [PERSON_NAME]+F [PERSON_NAME] 8:00pm - 9:00pm" at bounding box center [309, 443] width 28 height 64
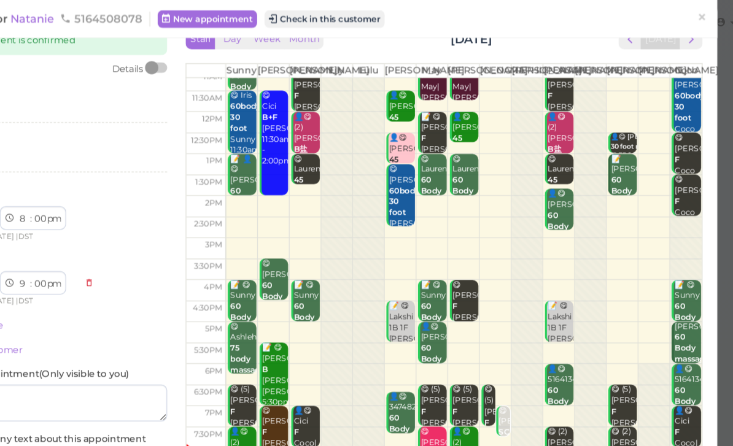
scroll to position [29, 0]
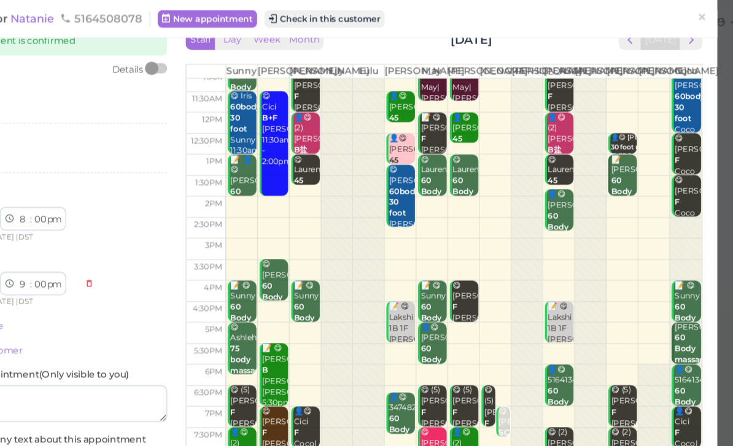
click at [329, 17] on button "Check in this customer" at bounding box center [379, 16] width 100 height 15
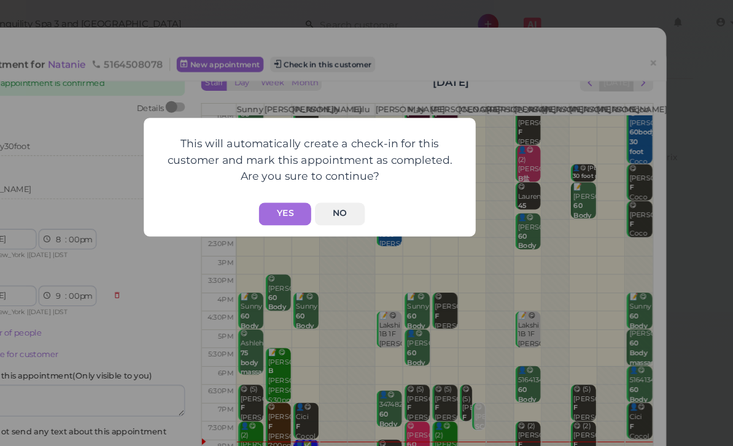
click at [324, 180] on button "Yes" at bounding box center [346, 178] width 44 height 19
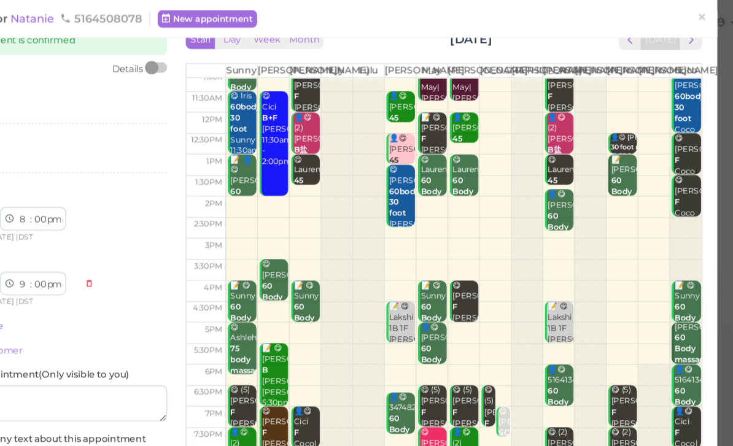
click at [689, 16] on span "×" at bounding box center [693, 14] width 8 height 17
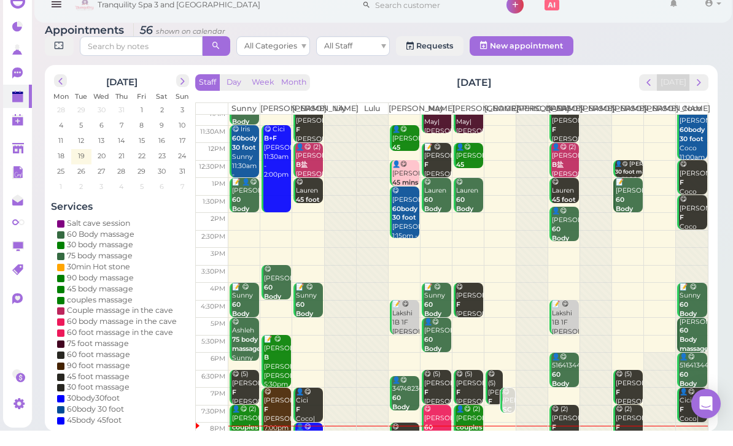
scroll to position [24, 0]
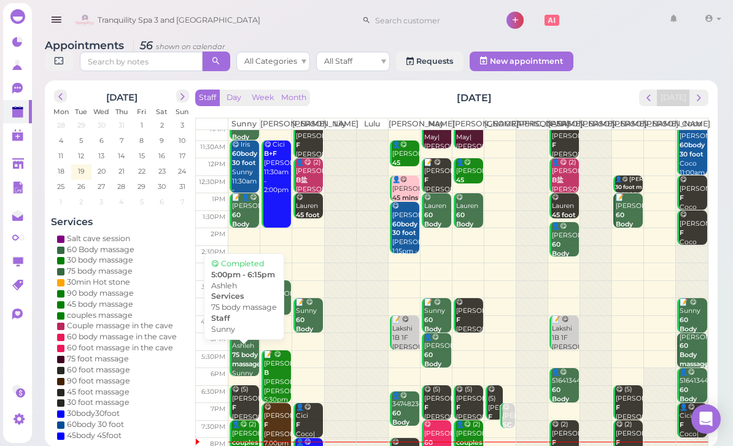
click at [243, 368] on b "75 body massage" at bounding box center [246, 359] width 29 height 17
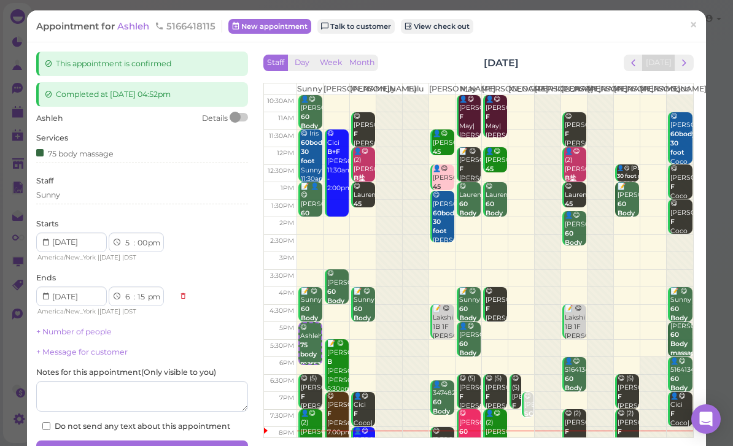
click at [135, 29] on span "Ashleh" at bounding box center [134, 26] width 34 height 12
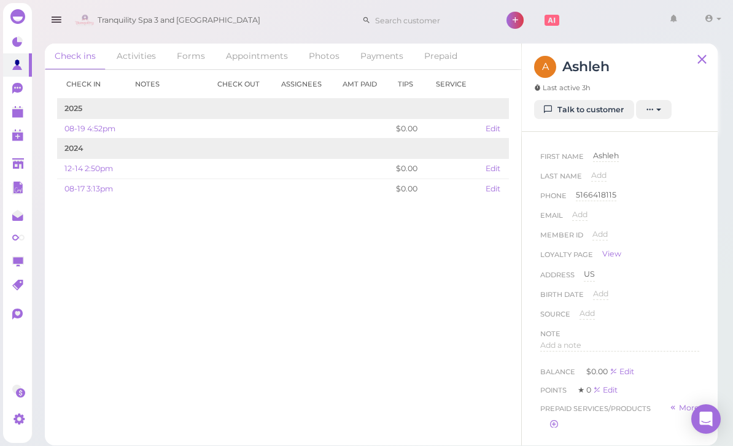
click at [590, 111] on link "Talk to customer" at bounding box center [584, 110] width 100 height 20
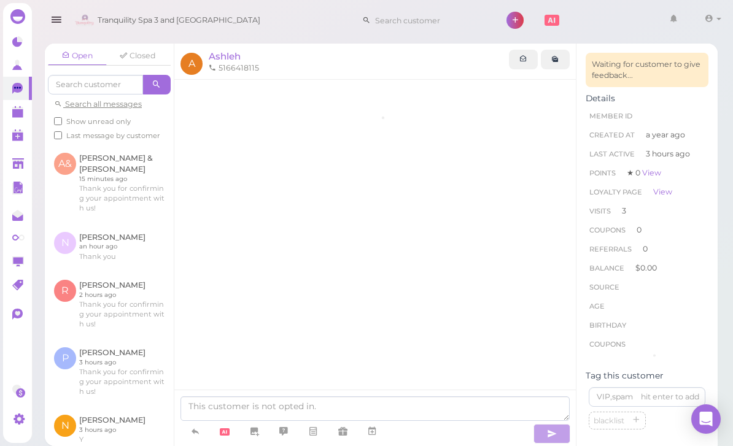
scroll to position [843, 0]
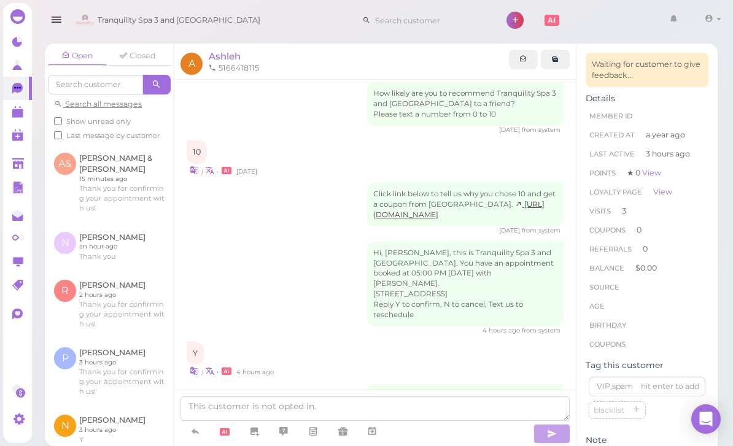
click at [15, 120] on link at bounding box center [17, 111] width 29 height 23
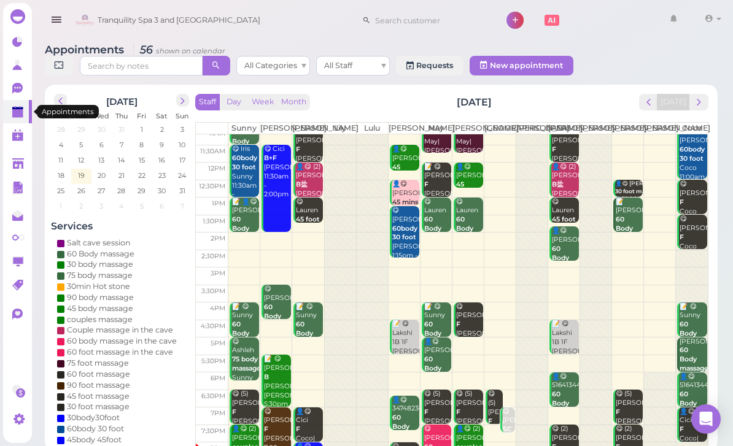
scroll to position [4, 0]
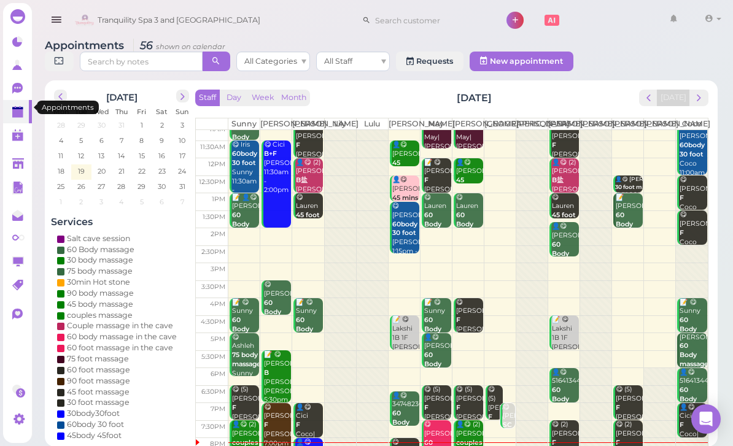
click at [242, 368] on b "75 body massage" at bounding box center [246, 359] width 29 height 17
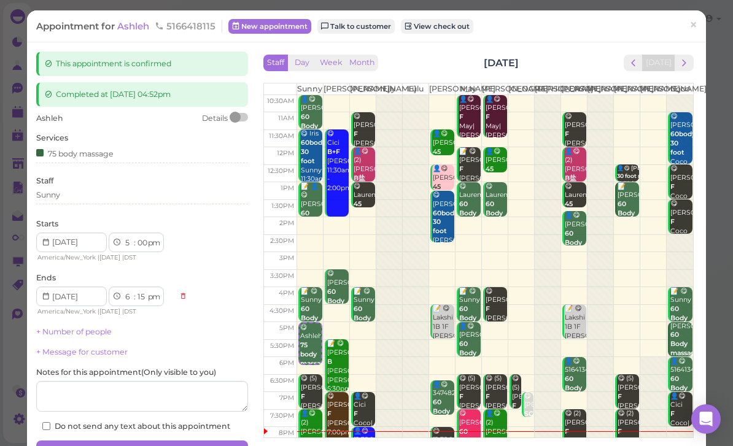
click at [137, 31] on span "Ashleh" at bounding box center [134, 26] width 34 height 12
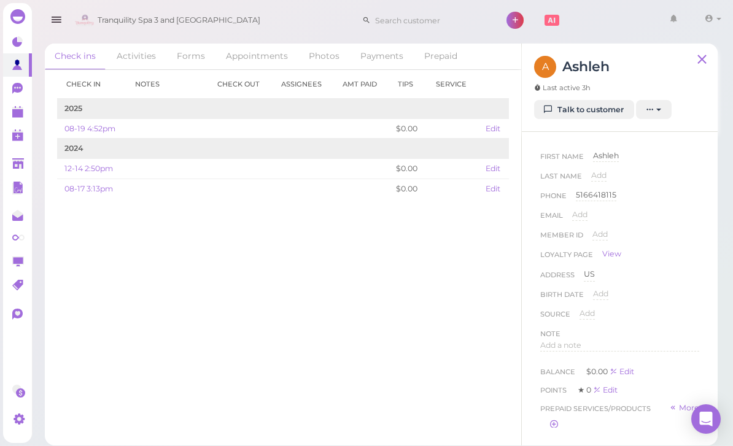
click at [597, 106] on link "Talk to customer" at bounding box center [584, 110] width 100 height 20
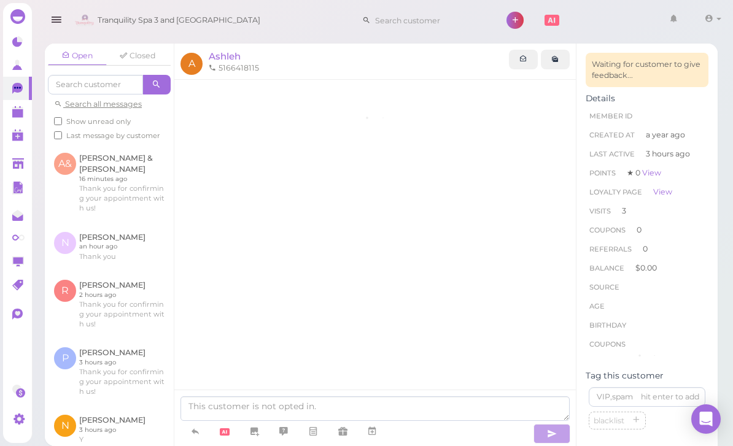
scroll to position [843, 0]
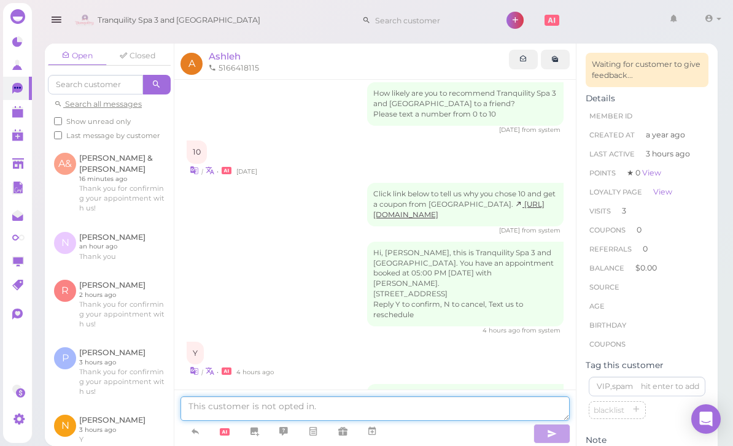
click at [304, 421] on textarea at bounding box center [374, 408] width 389 height 25
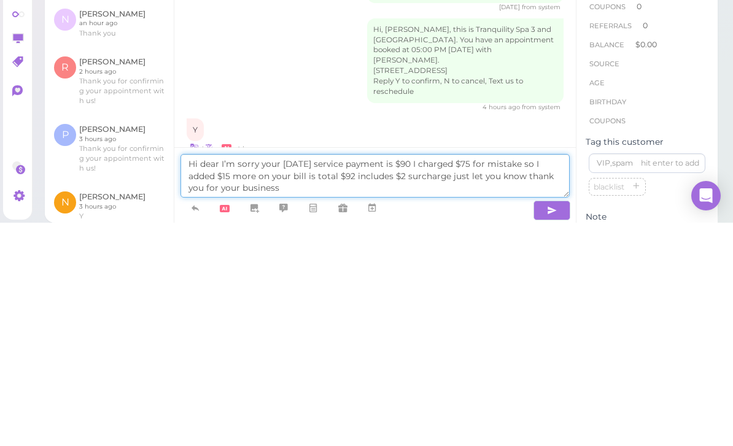
click at [306, 377] on textarea "Hi dear I’m sorry your [DATE] service payment is $90 I charged $75 for mistake …" at bounding box center [374, 399] width 389 height 44
click at [299, 377] on textarea "Hi dear I’m sorry your [DATE] your service payment is $90 I charged $75 for mis…" at bounding box center [374, 399] width 389 height 44
type textarea "Hi dear I’m sorry your [DATE] your service payment is $90 I charged $75 for mis…"
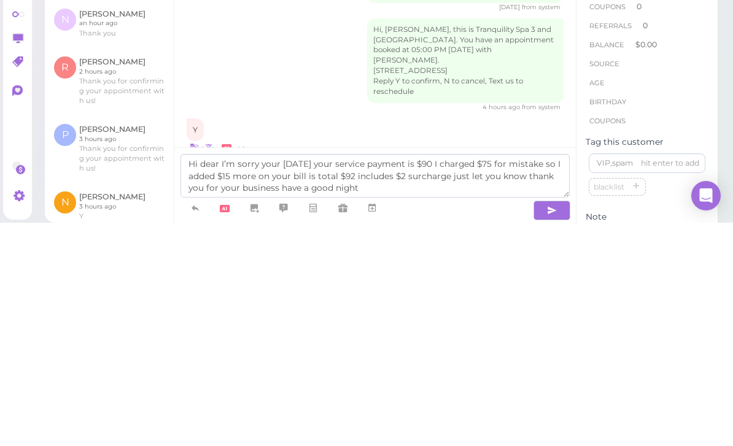
click at [552, 428] on icon "button" at bounding box center [552, 434] width 10 height 12
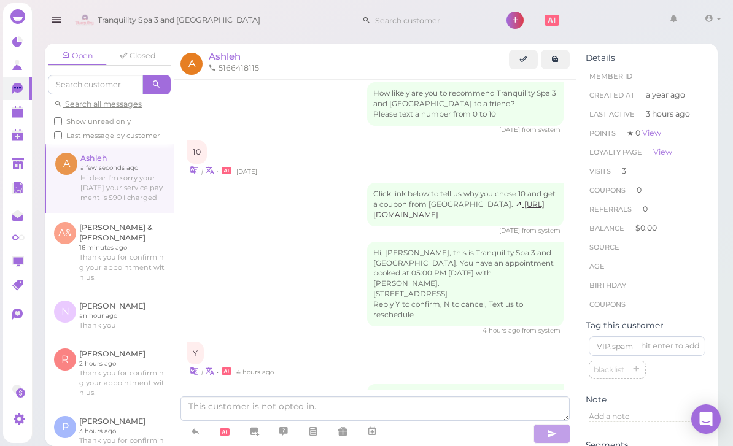
scroll to position [910, 0]
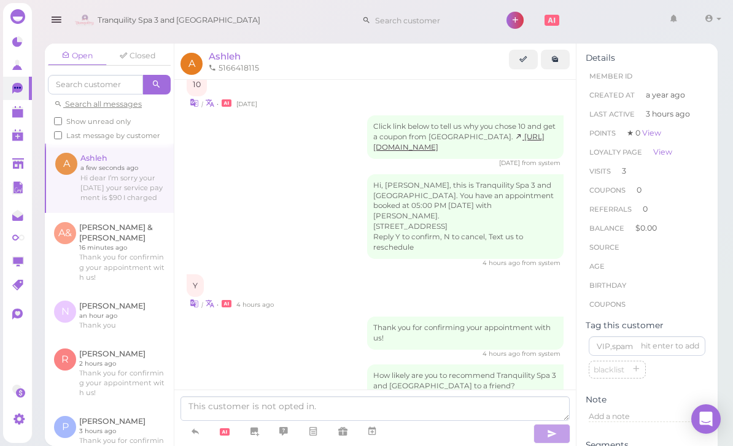
click at [16, 112] on polygon at bounding box center [17, 113] width 11 height 9
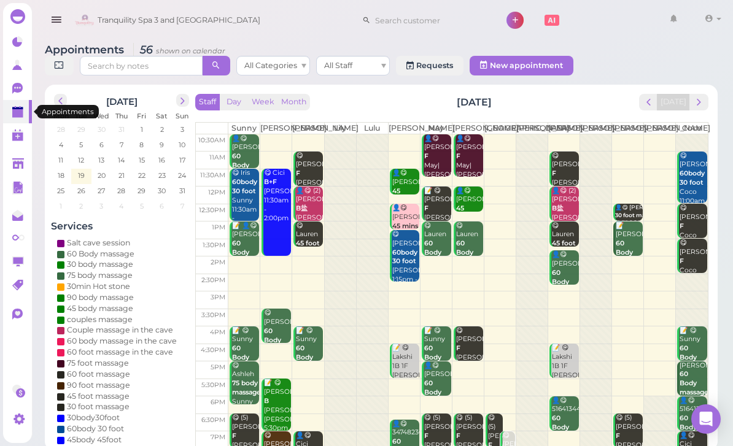
click at [697, 98] on span "next" at bounding box center [699, 102] width 12 height 12
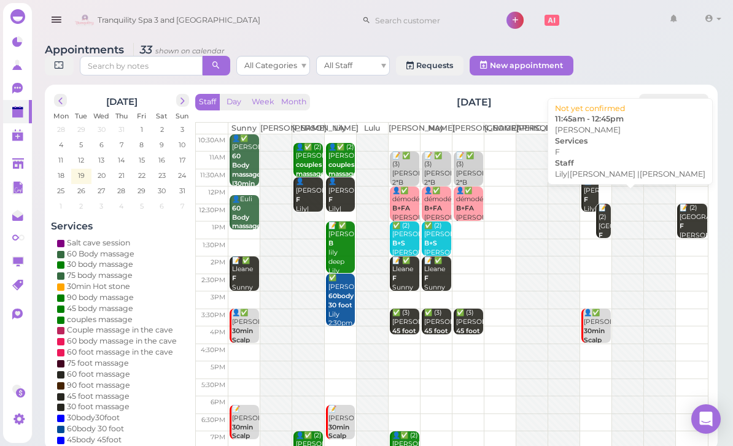
click at [585, 204] on b "F" at bounding box center [586, 200] width 4 height 8
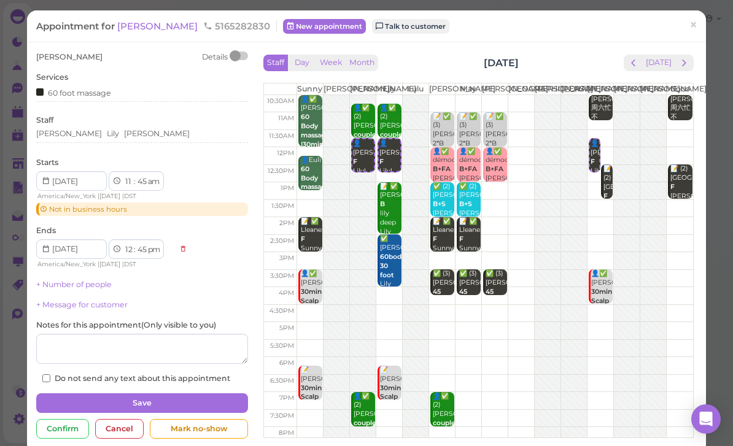
click at [134, 136] on div "[PERSON_NAME] [PERSON_NAME] [PERSON_NAME]" at bounding box center [142, 133] width 212 height 11
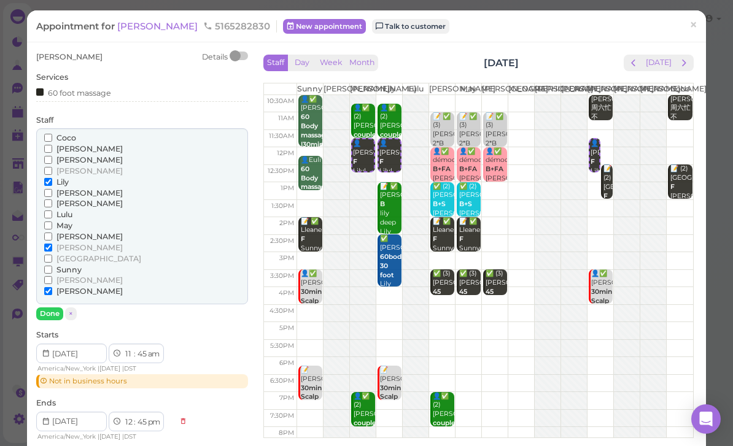
click at [65, 287] on span "[PERSON_NAME]" at bounding box center [89, 291] width 66 height 9
click at [52, 287] on input "[PERSON_NAME]" at bounding box center [48, 291] width 8 height 8
click at [61, 177] on span "Lily" at bounding box center [62, 181] width 12 height 9
click at [52, 178] on input "Lily" at bounding box center [48, 182] width 8 height 8
click at [64, 170] on span "[PERSON_NAME]" at bounding box center [89, 170] width 66 height 9
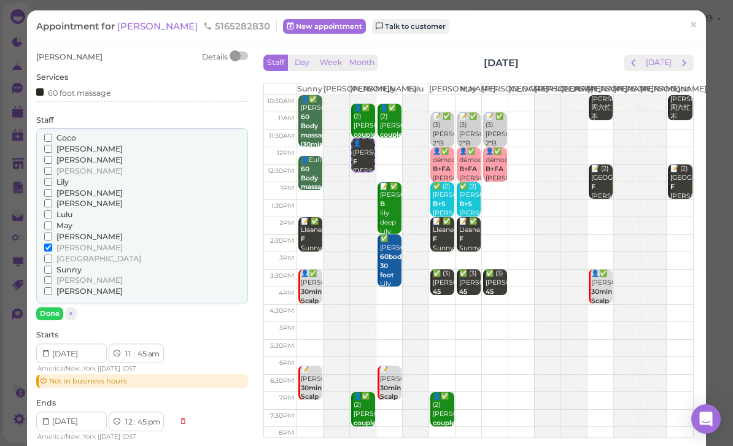
click at [52, 170] on input "[PERSON_NAME]" at bounding box center [48, 171] width 8 height 8
click at [66, 177] on span "Lily" at bounding box center [62, 181] width 12 height 9
click at [52, 178] on input "Lily" at bounding box center [48, 182] width 8 height 8
click at [55, 311] on button "Done" at bounding box center [49, 313] width 27 height 13
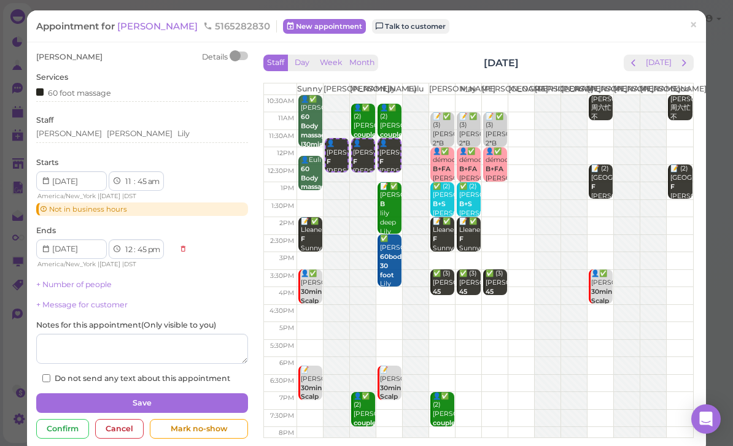
click at [163, 396] on button "Save" at bounding box center [142, 403] width 212 height 20
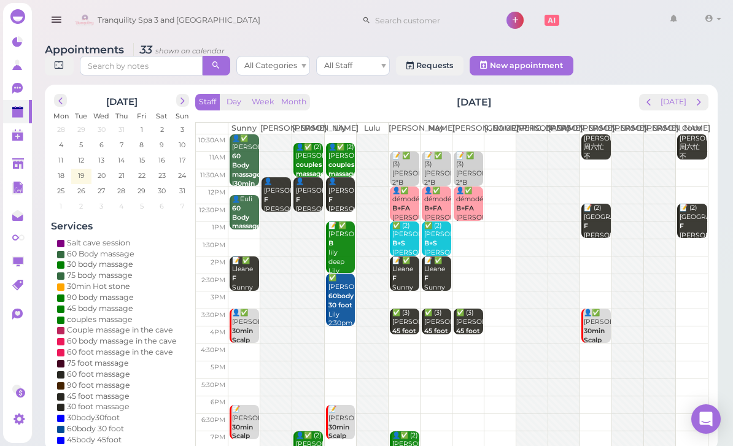
click at [697, 107] on span "next" at bounding box center [699, 102] width 12 height 12
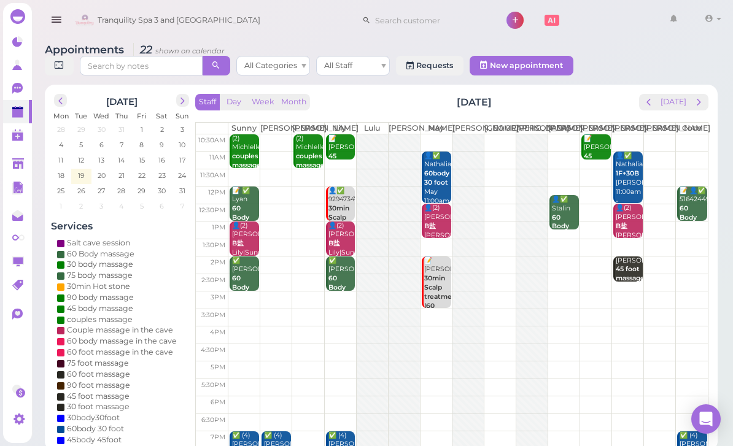
click at [643, 101] on button "prev" at bounding box center [648, 102] width 19 height 17
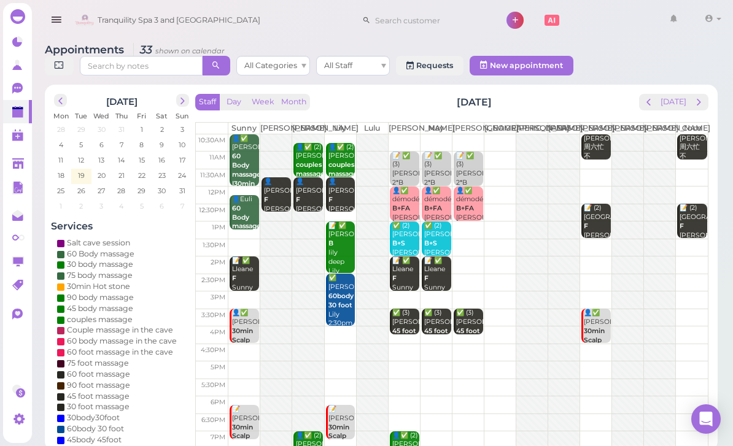
click at [639, 104] on div "Staff Day Week Month [DATE] [DATE]" at bounding box center [451, 102] width 513 height 17
click at [652, 101] on span "prev" at bounding box center [649, 102] width 12 height 12
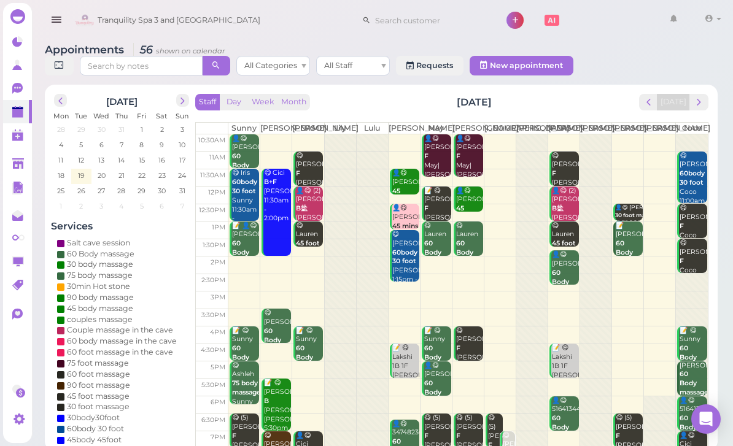
click at [654, 101] on span "prev" at bounding box center [649, 102] width 12 height 12
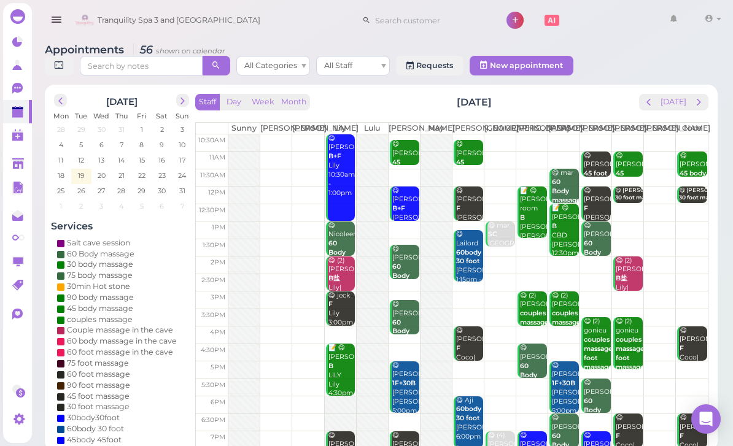
click at [703, 104] on span "next" at bounding box center [699, 102] width 12 height 12
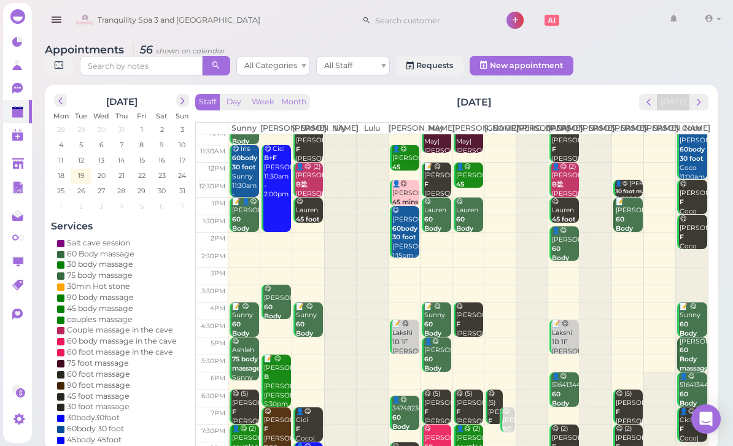
scroll to position [24, 0]
